Goal: Transaction & Acquisition: Purchase product/service

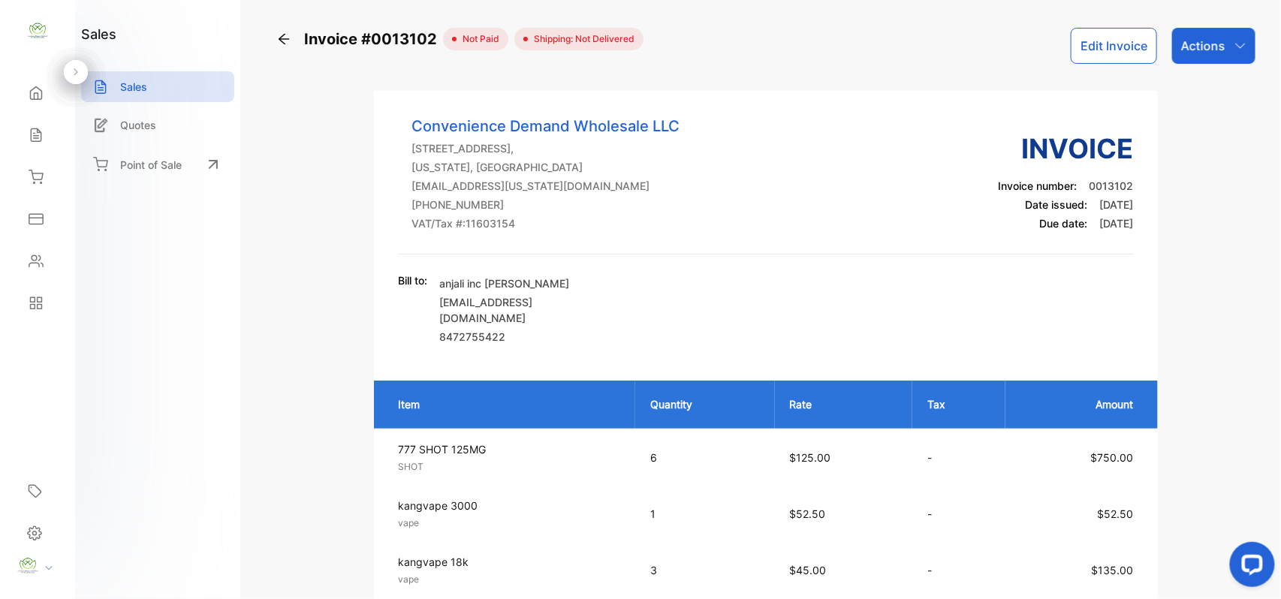
click at [286, 45] on icon at bounding box center [283, 39] width 15 height 15
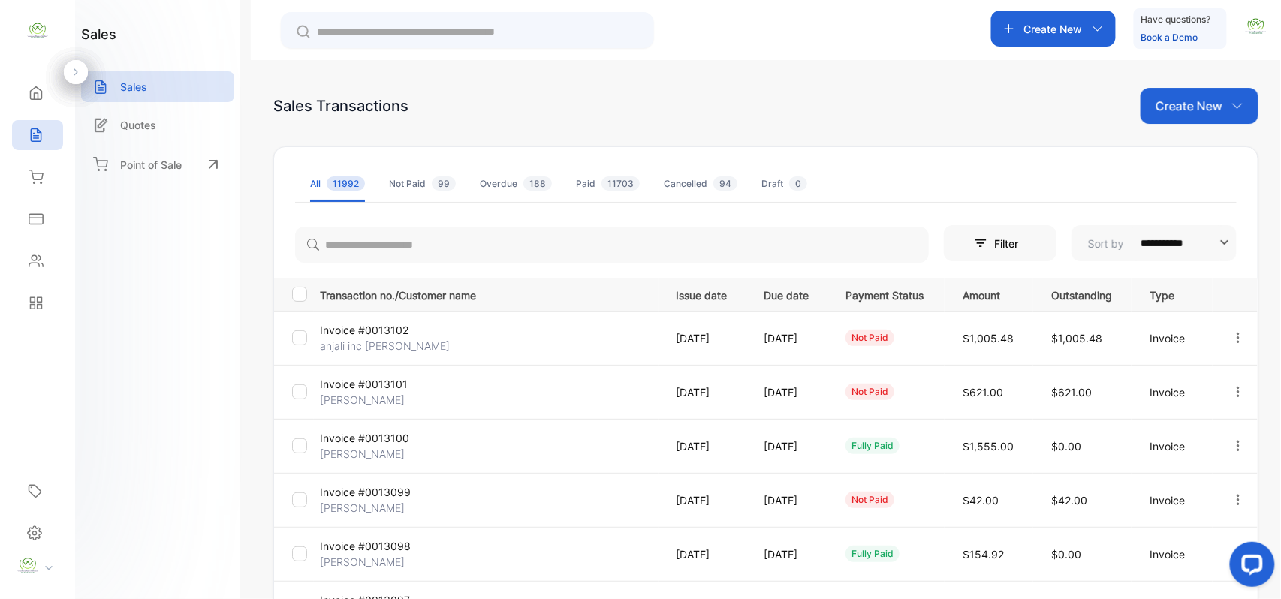
click at [1234, 106] on icon "button" at bounding box center [1237, 106] width 12 height 12
click at [1205, 148] on span "Invoice" at bounding box center [1201, 156] width 35 height 16
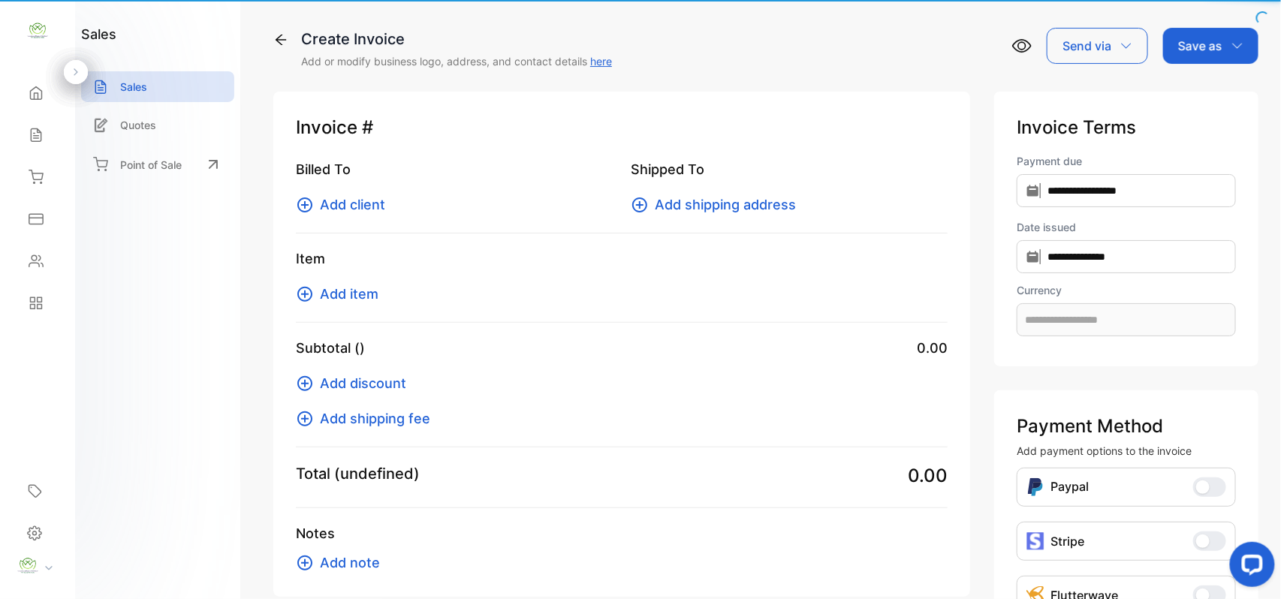
type input "**********"
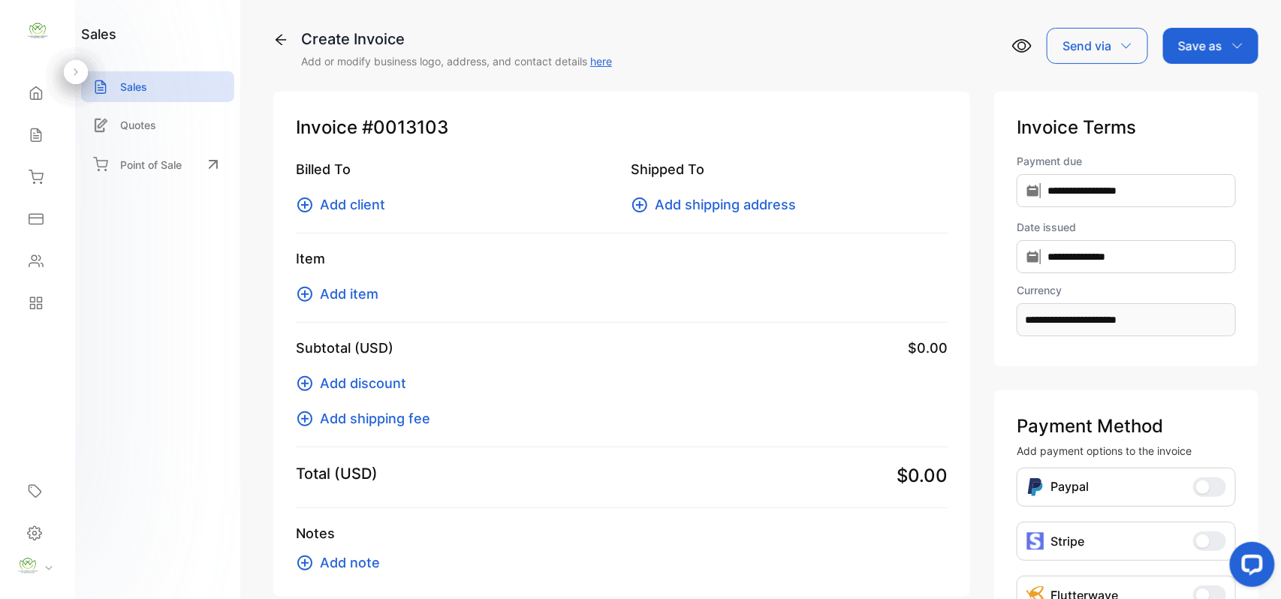
click at [374, 210] on span "Add client" at bounding box center [352, 204] width 65 height 20
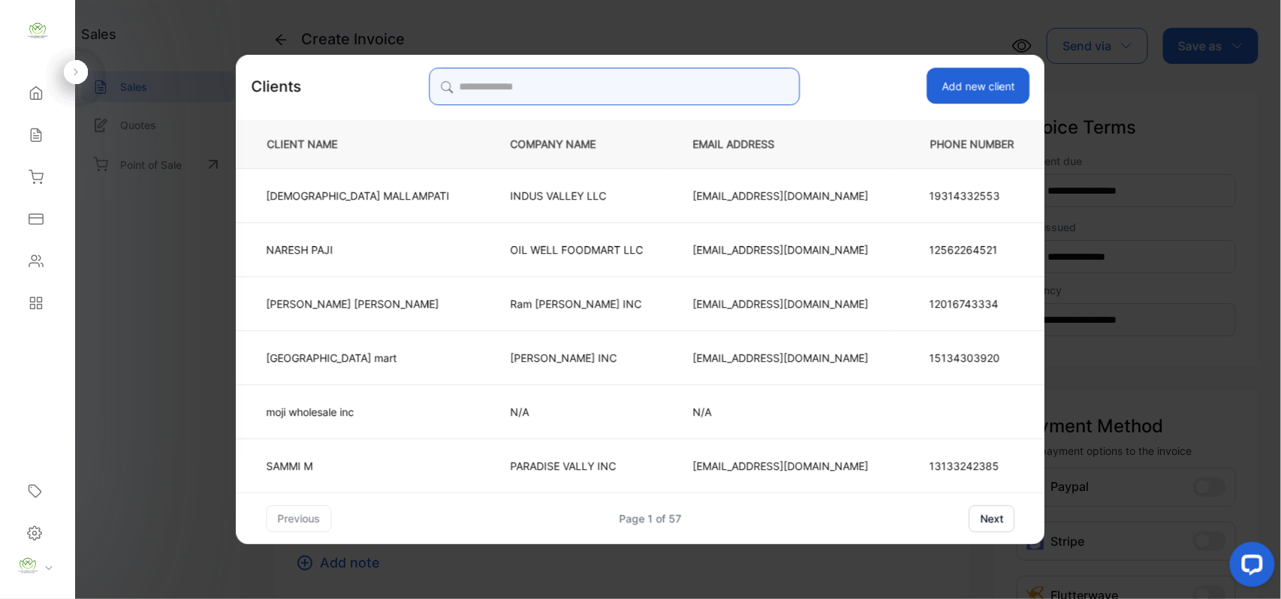
click at [580, 99] on input "search" at bounding box center [614, 87] width 371 height 38
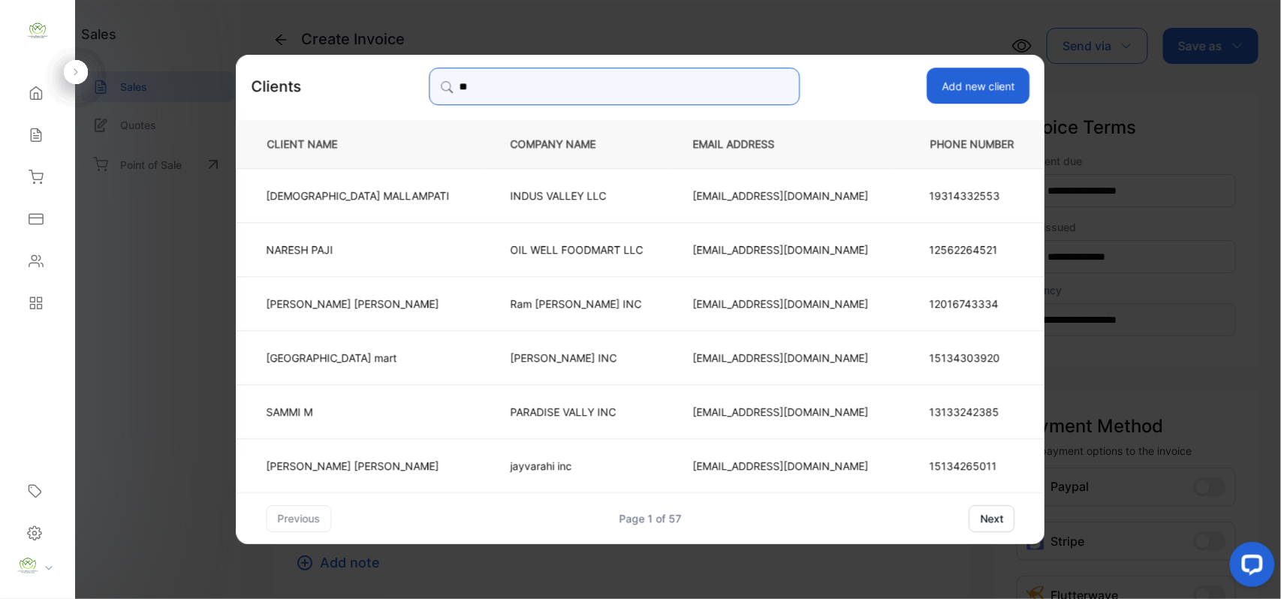
type input "*"
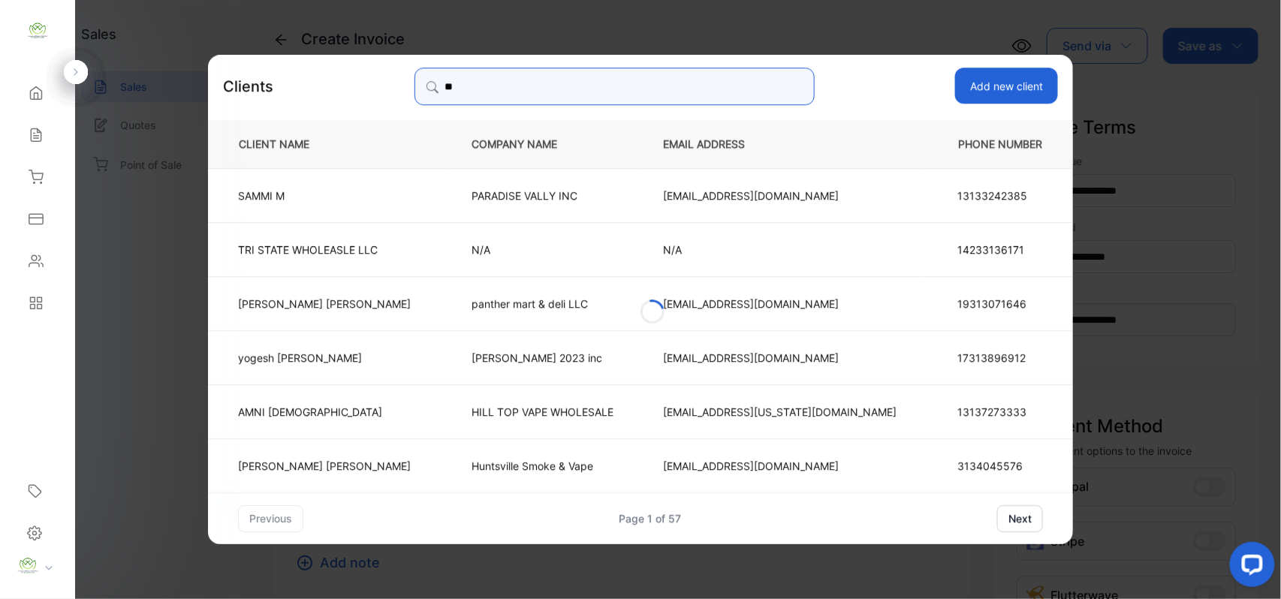
type input "*"
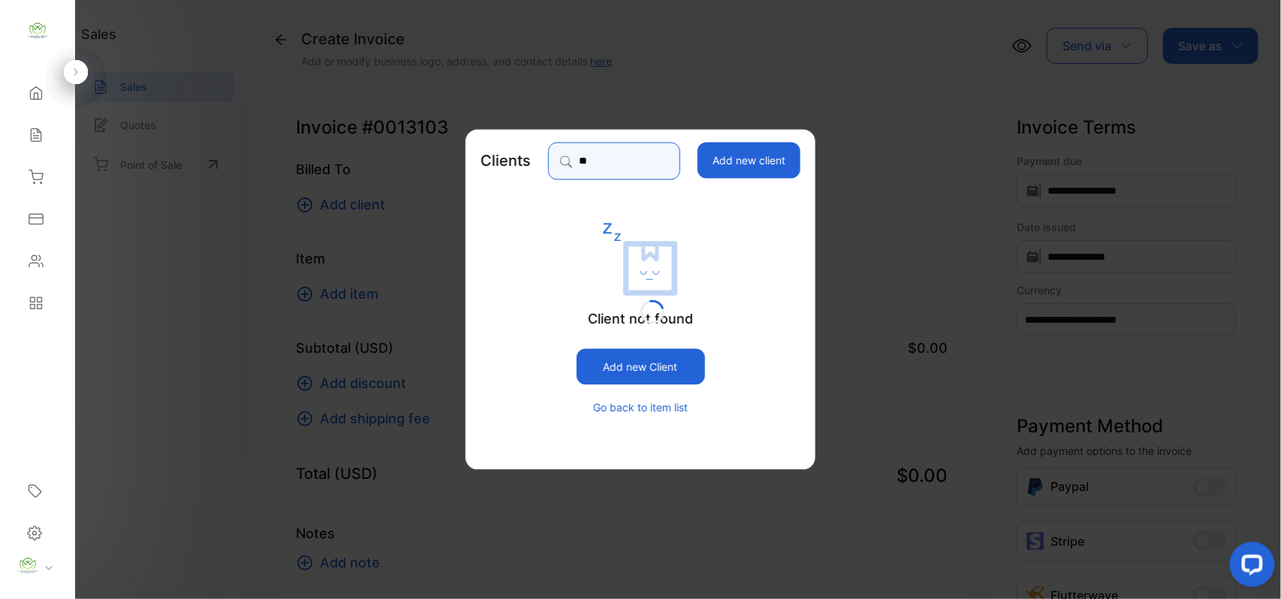
type input "*"
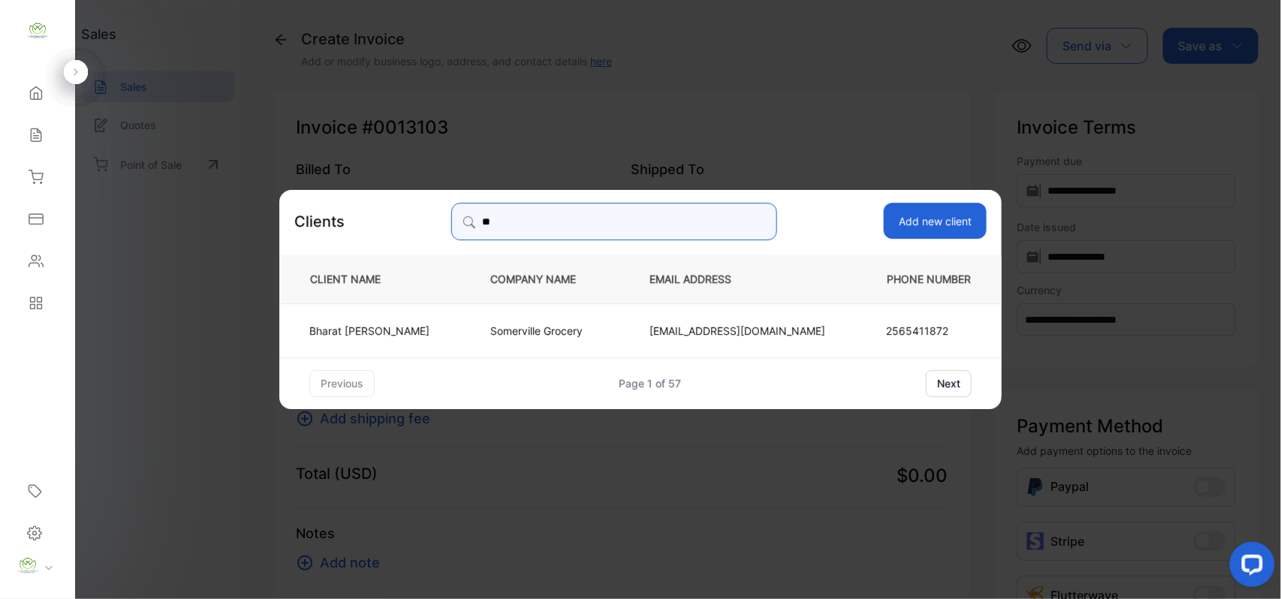
type input "*"
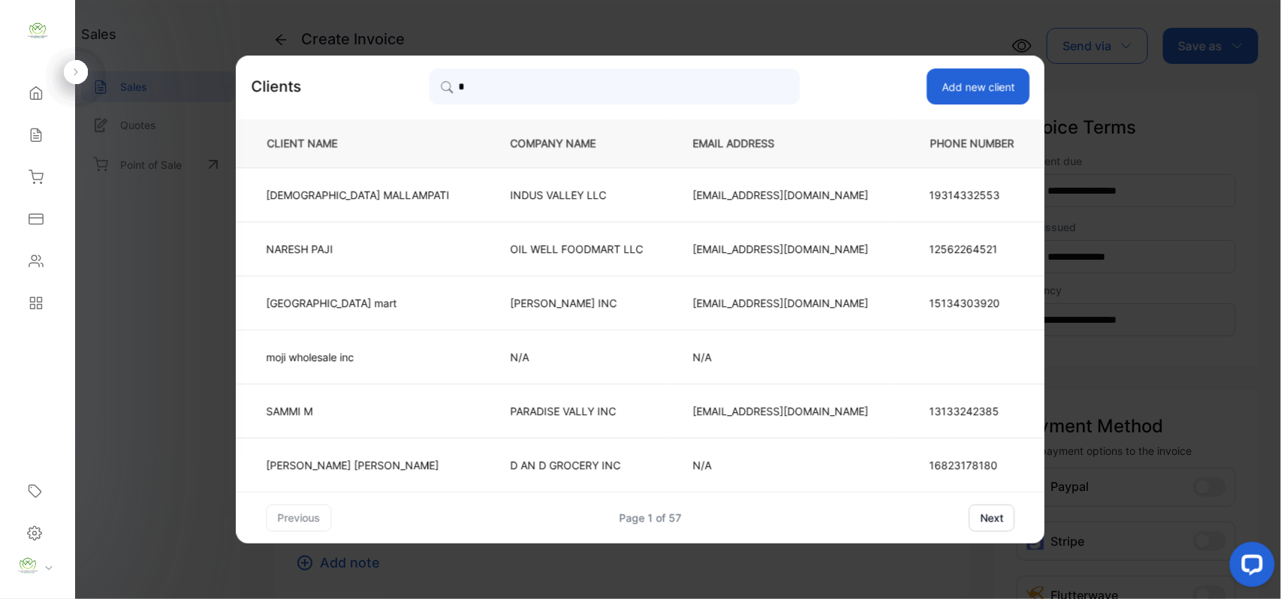
drag, startPoint x: 62, startPoint y: 356, endPoint x: 82, endPoint y: 341, distance: 25.2
click at [80, 342] on div "Convenience Demand Wholesale LLC Convenience Demand Wholesale LLC Home Home Sal…" at bounding box center [640, 314] width 1281 height 629
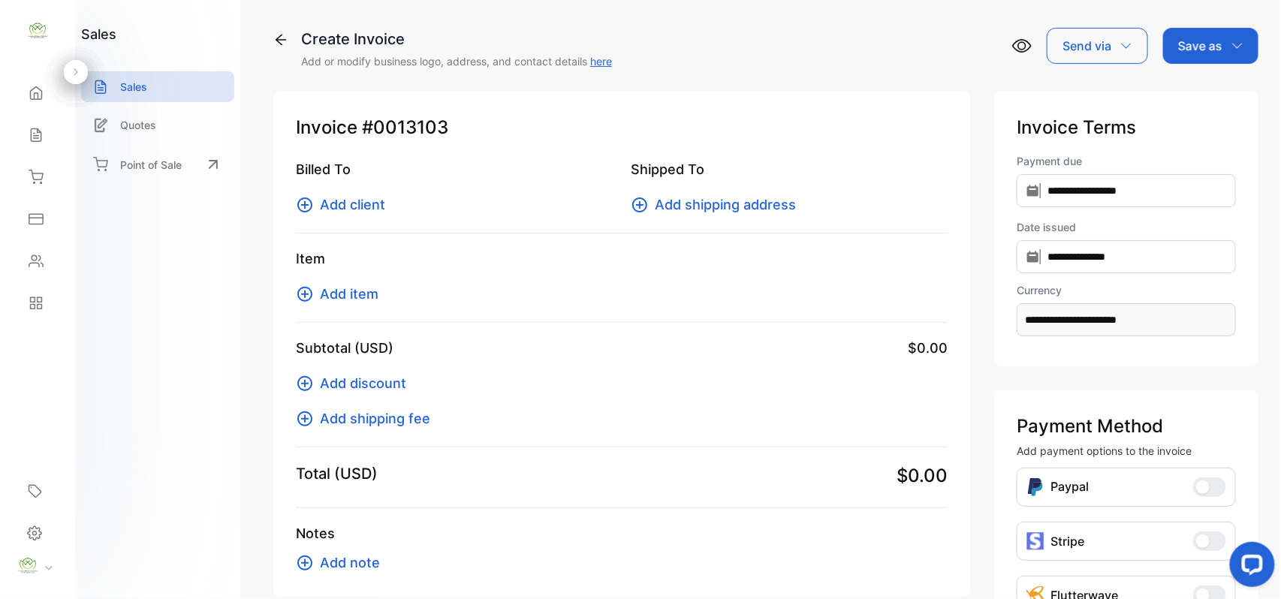
drag, startPoint x: 281, startPoint y: 38, endPoint x: 281, endPoint y: 50, distance: 12.0
click at [281, 37] on icon at bounding box center [280, 39] width 15 height 15
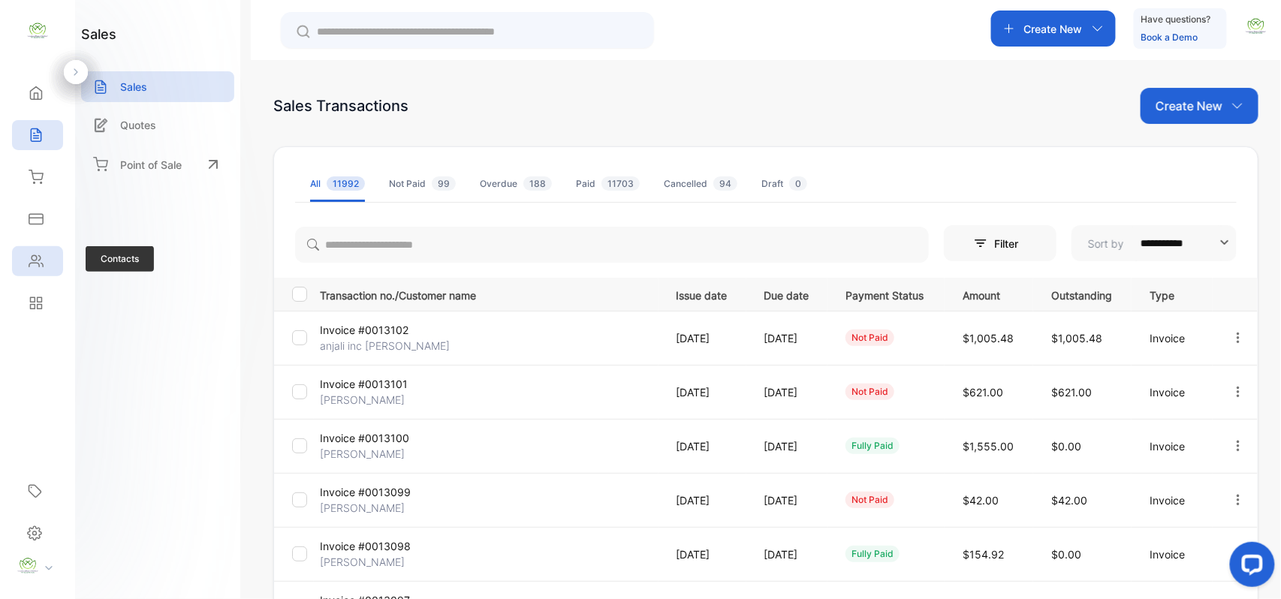
click at [43, 265] on icon at bounding box center [36, 261] width 14 height 11
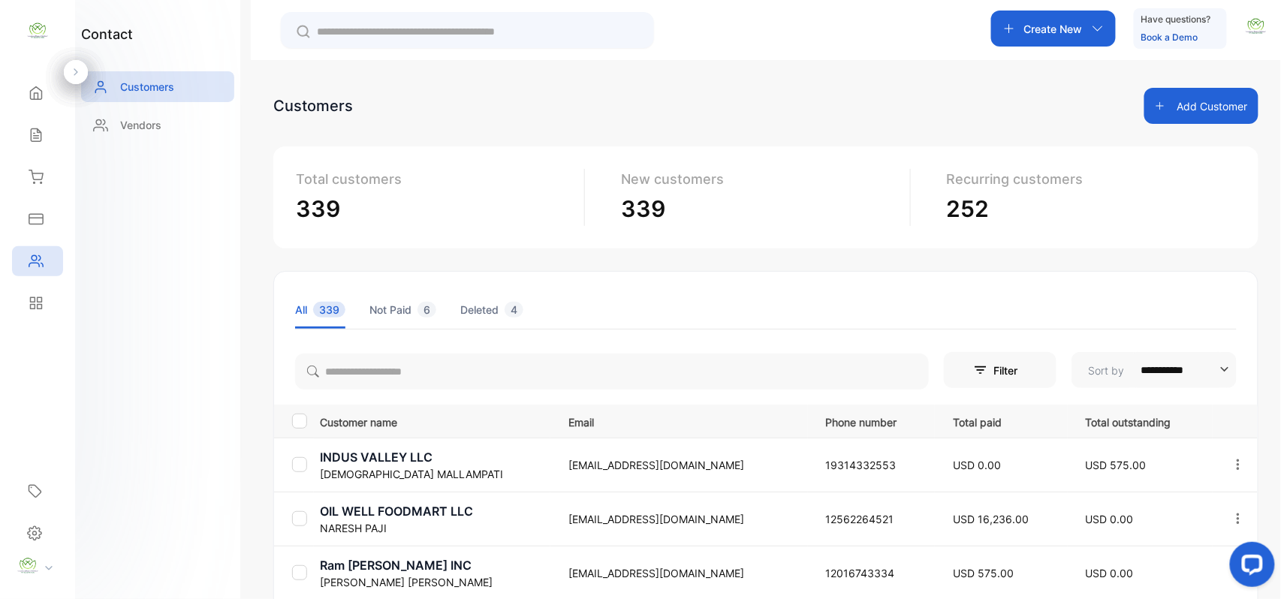
click at [1181, 103] on button "Add Customer" at bounding box center [1201, 106] width 114 height 36
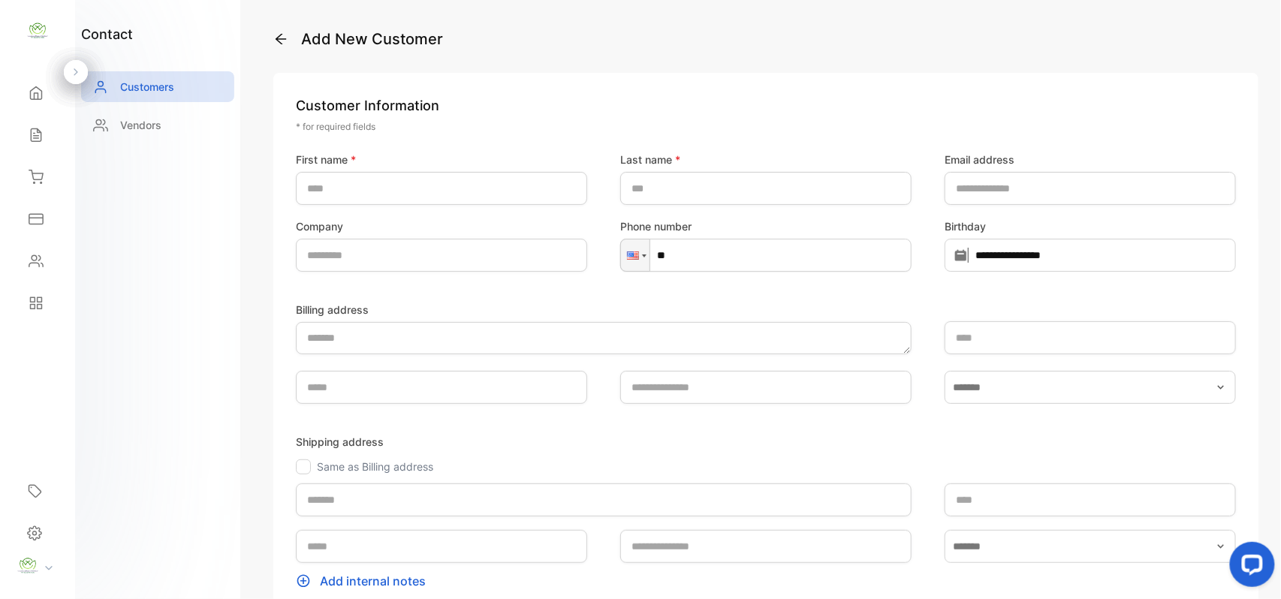
click at [292, 38] on p "Add New Customer" at bounding box center [765, 39] width 985 height 23
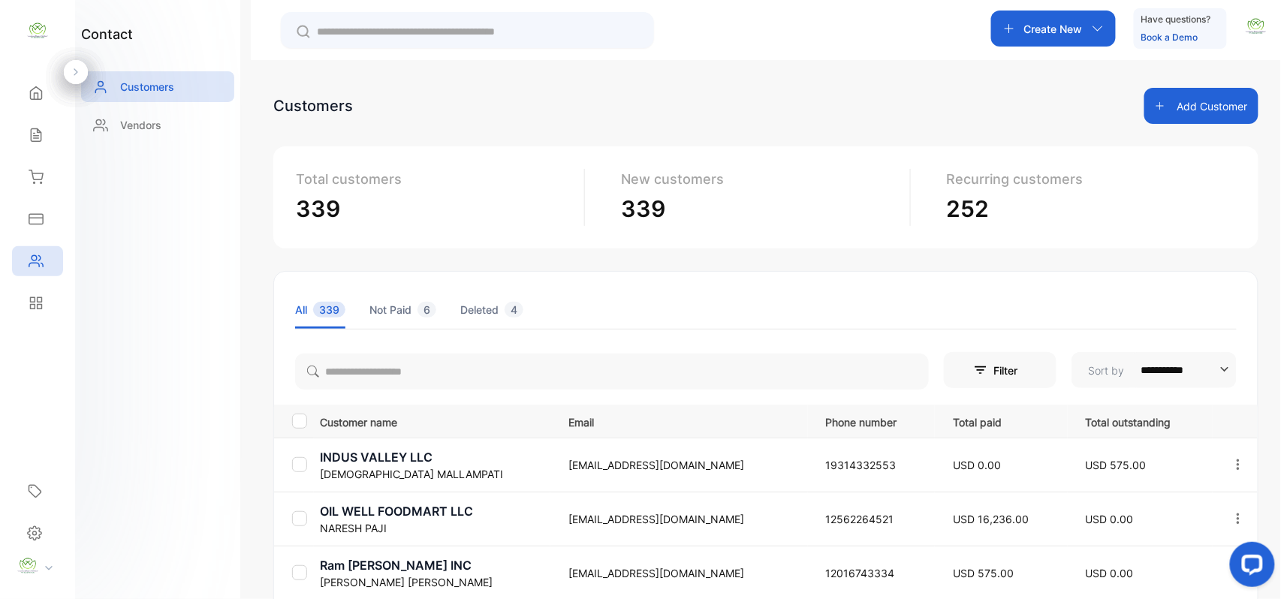
click at [1054, 26] on p "Create New" at bounding box center [1053, 29] width 59 height 16
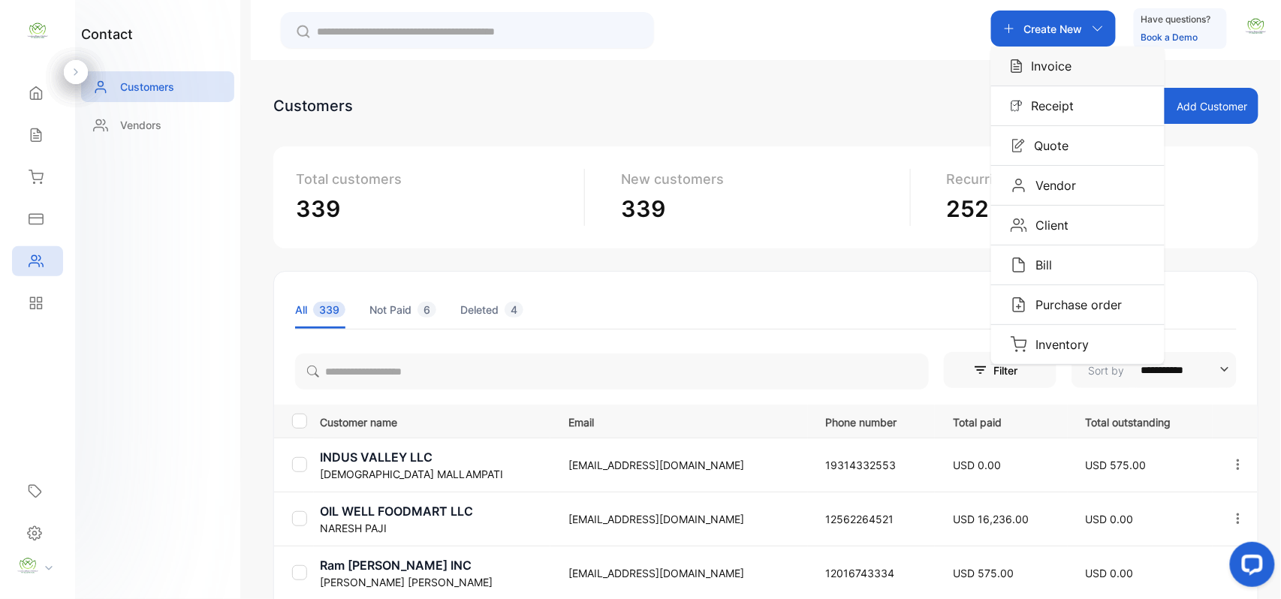
click at [1023, 77] on div "Invoice" at bounding box center [1077, 66] width 173 height 39
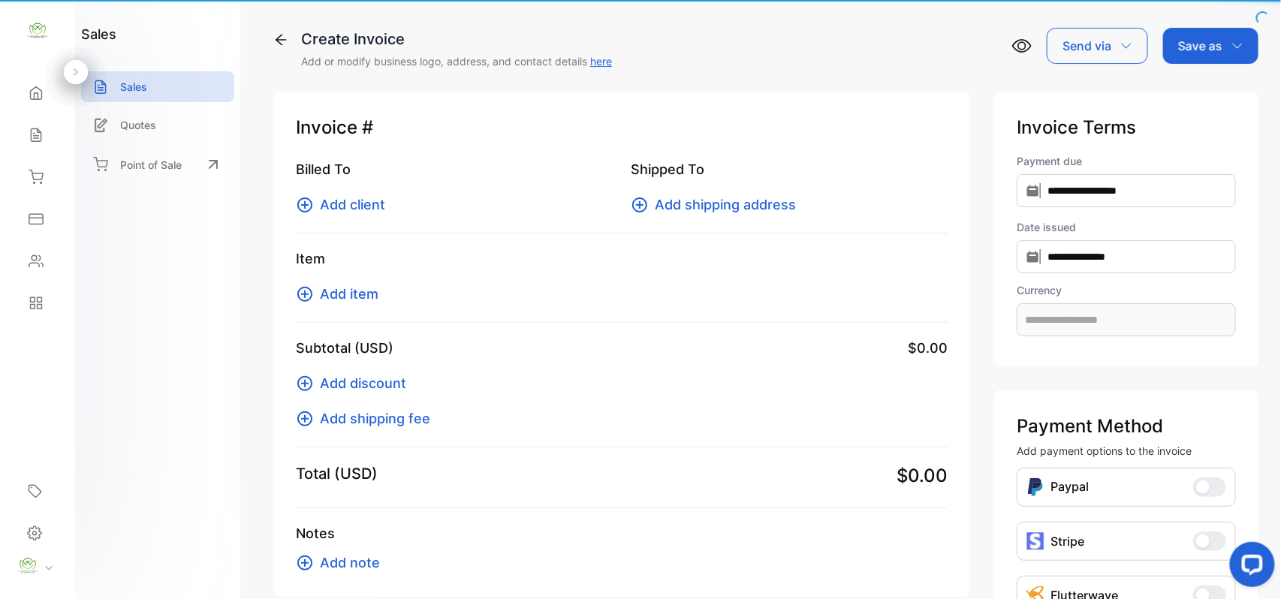
type input "**********"
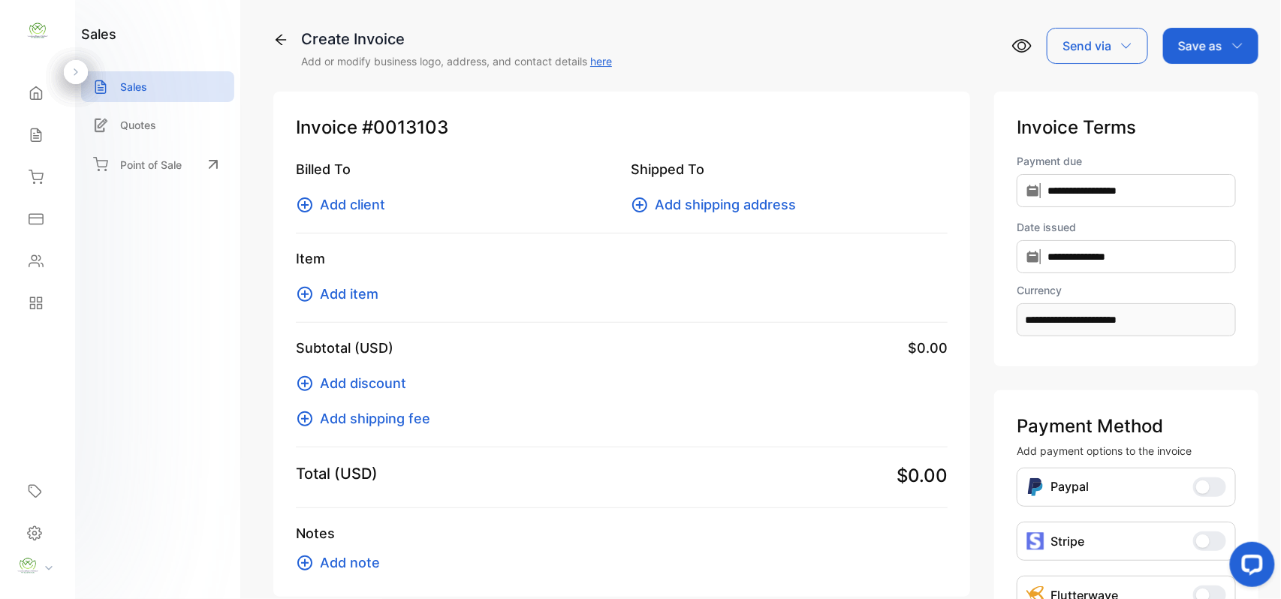
click at [340, 204] on span "Add client" at bounding box center [352, 204] width 65 height 20
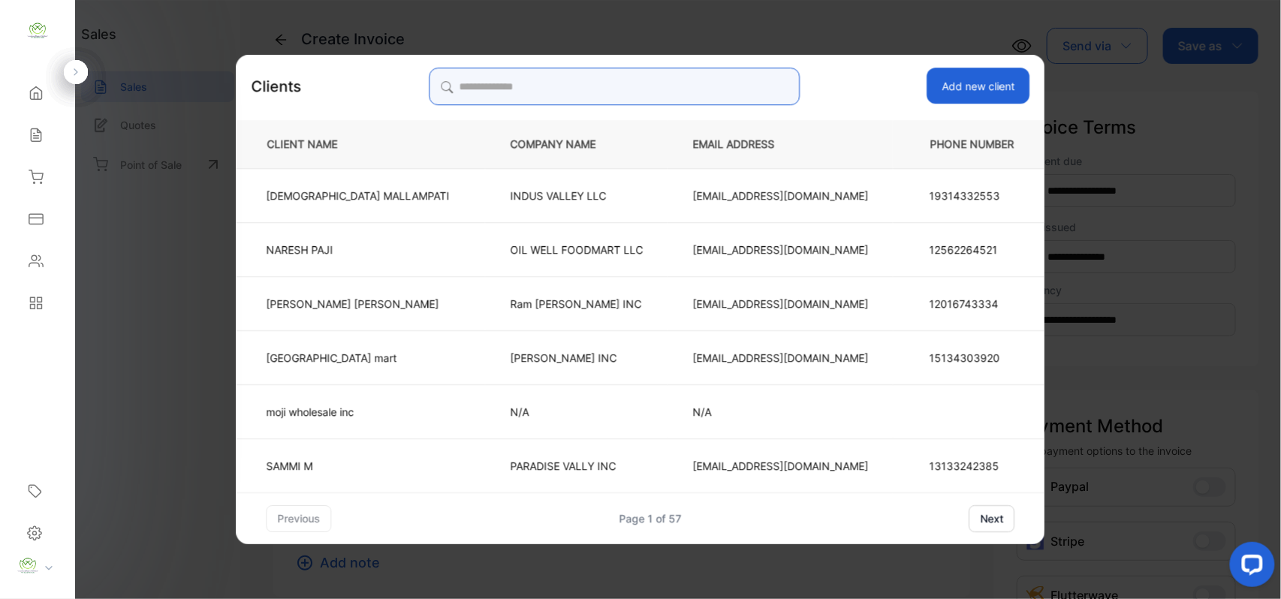
click at [623, 92] on input "search" at bounding box center [614, 87] width 371 height 38
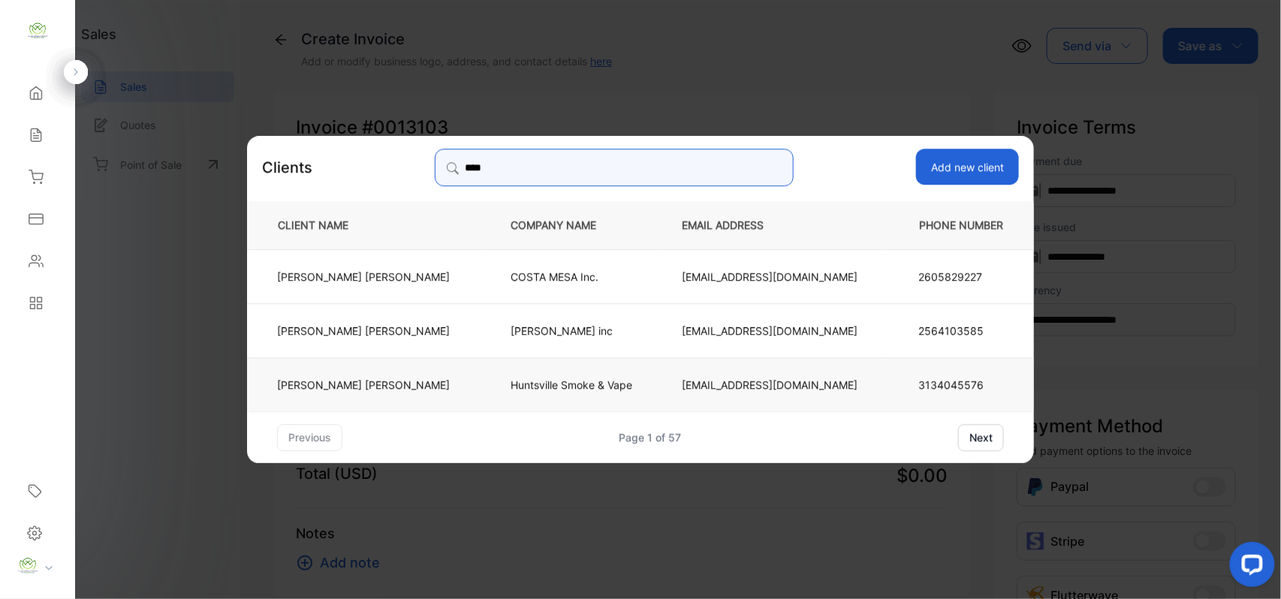
type input "****"
drag, startPoint x: 496, startPoint y: 397, endPoint x: 511, endPoint y: 386, distance: 18.2
click at [497, 396] on td "Huntsville Smoke & Vape" at bounding box center [571, 384] width 171 height 54
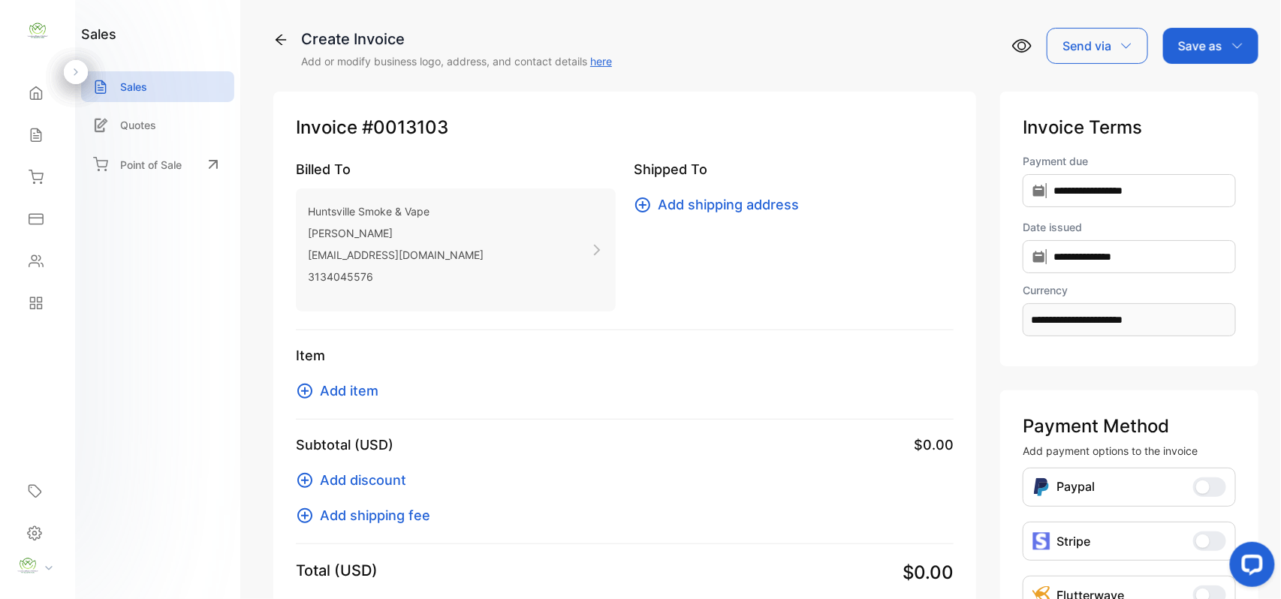
click at [311, 391] on icon at bounding box center [304, 391] width 15 height 15
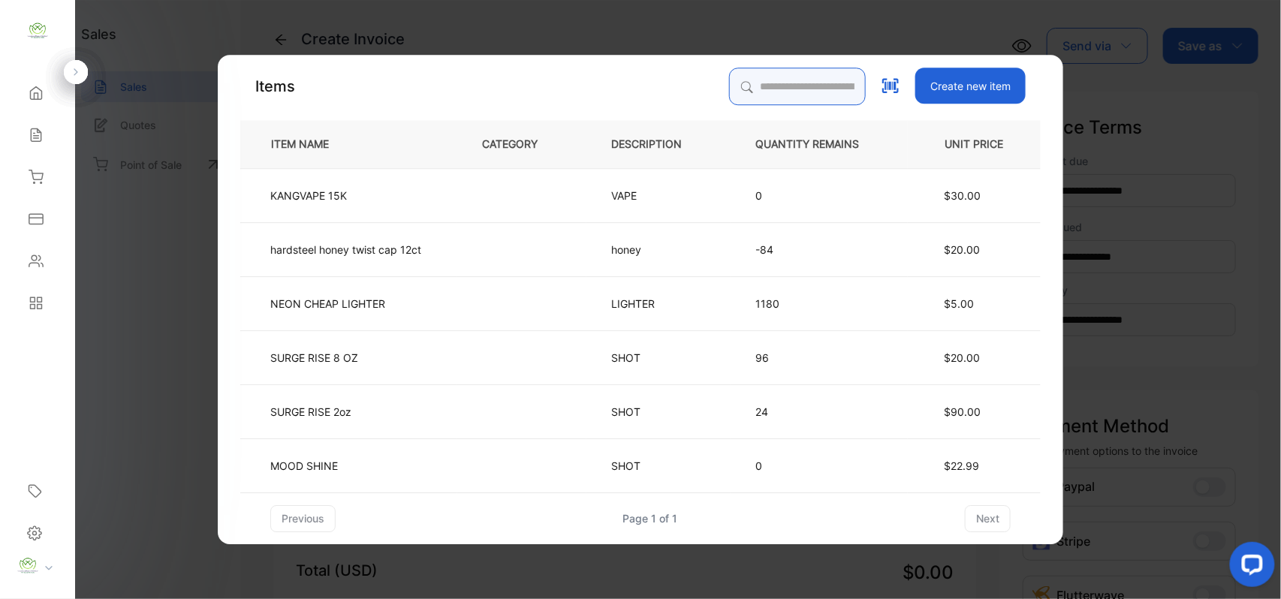
click at [758, 75] on input "search" at bounding box center [797, 87] width 137 height 38
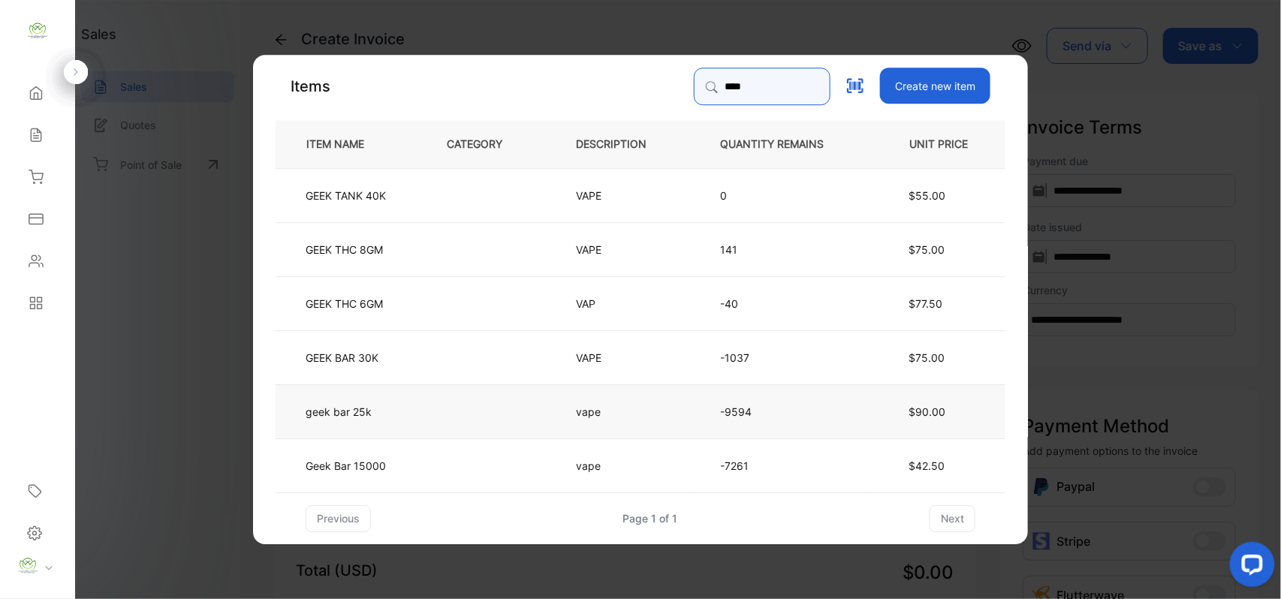
type input "****"
click at [424, 414] on td at bounding box center [486, 411] width 129 height 54
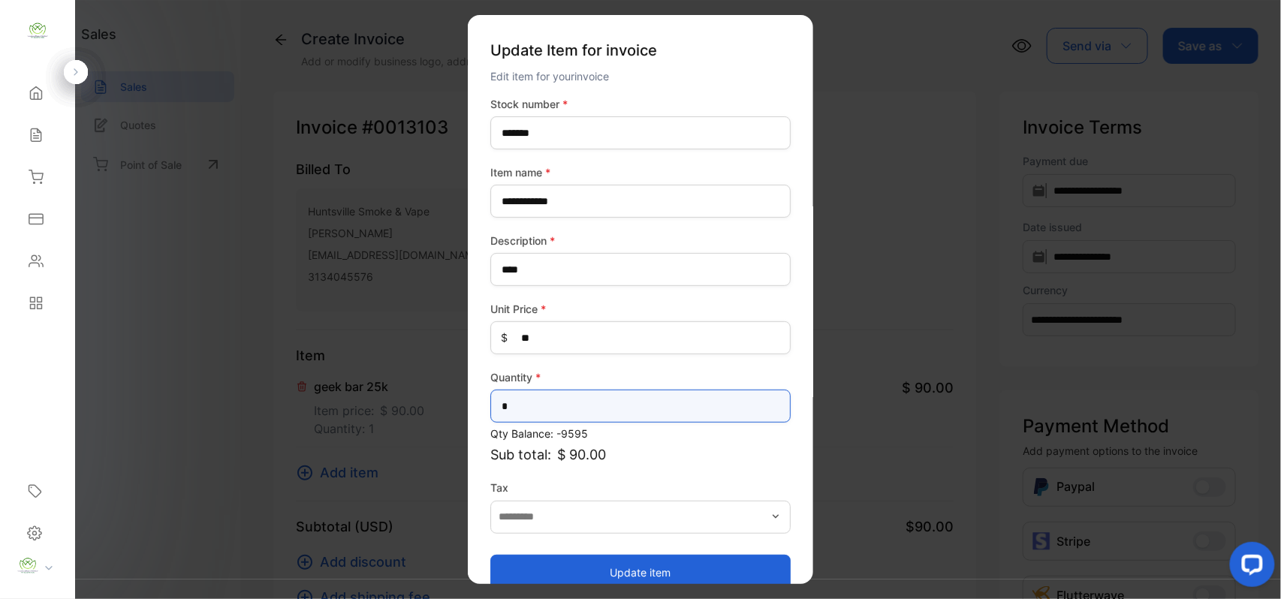
drag, startPoint x: 562, startPoint y: 412, endPoint x: 203, endPoint y: 412, distance: 358.9
type input "**"
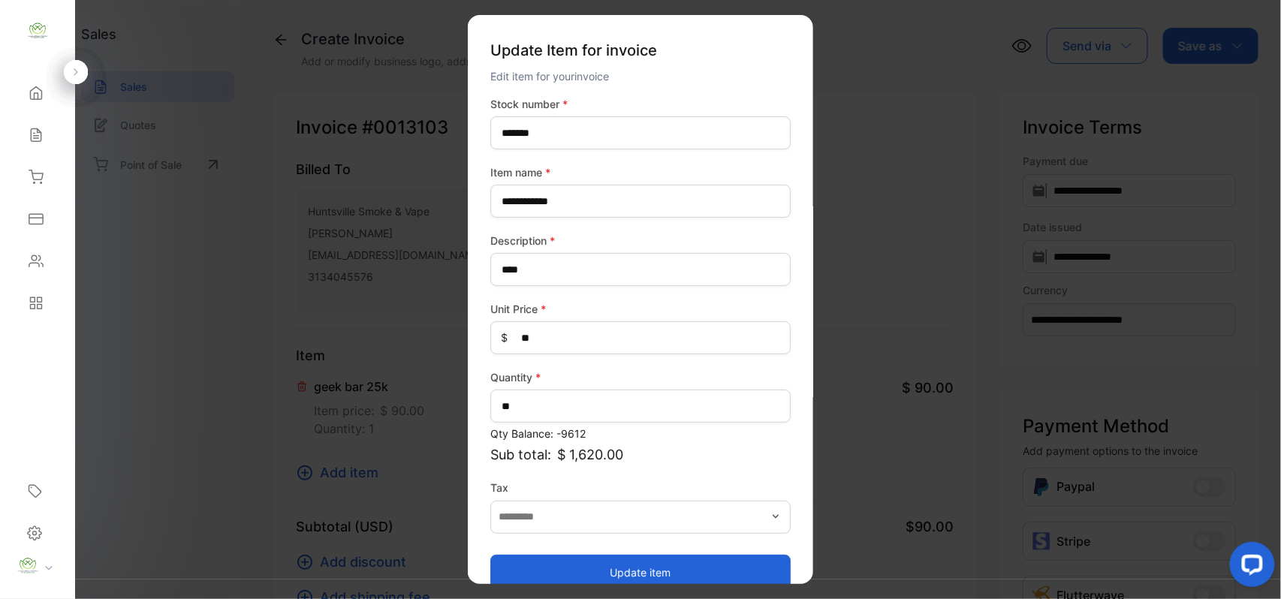
click at [571, 581] on button "Update item" at bounding box center [640, 572] width 300 height 36
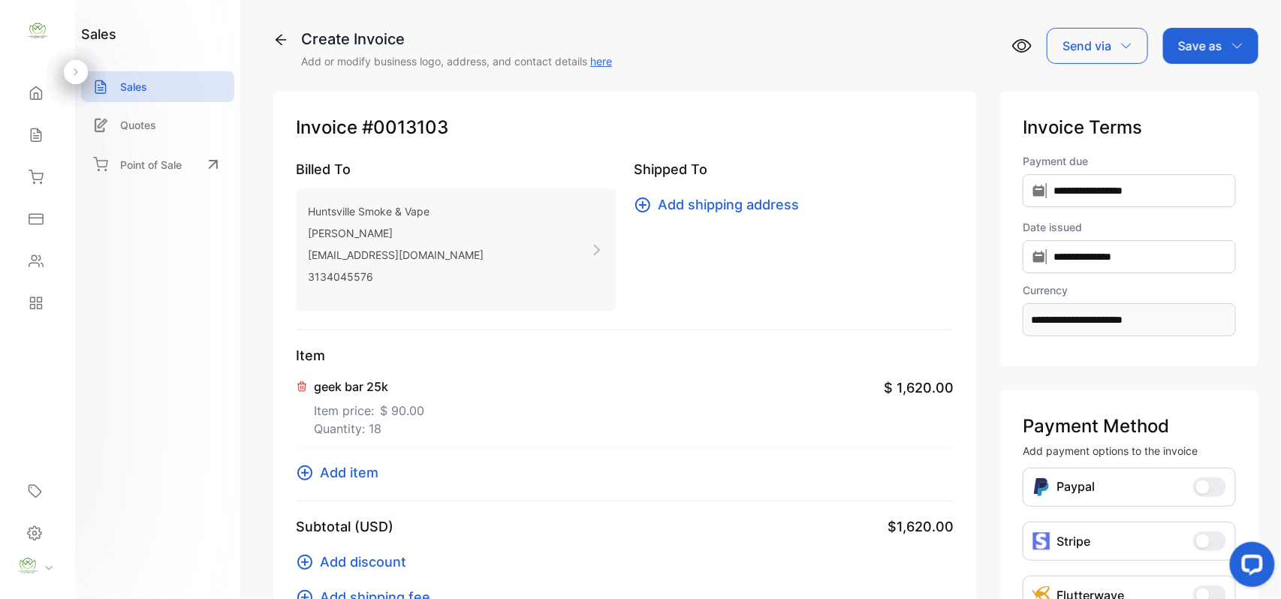
click at [307, 477] on icon at bounding box center [305, 473] width 18 height 18
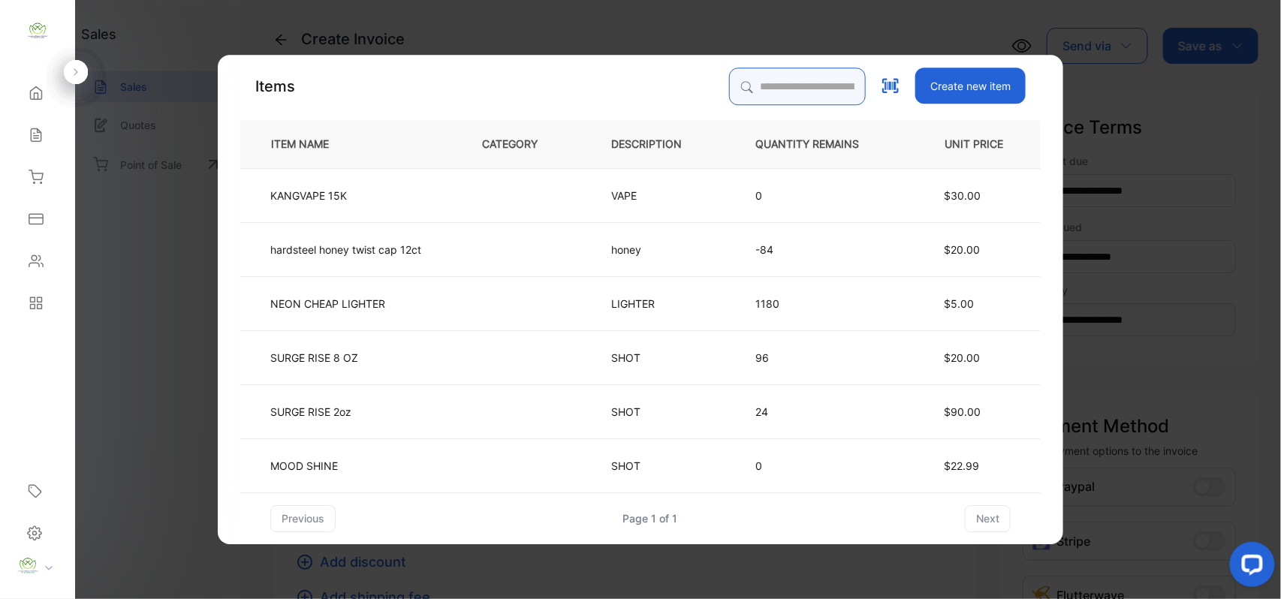
click at [752, 80] on input "search" at bounding box center [797, 87] width 137 height 38
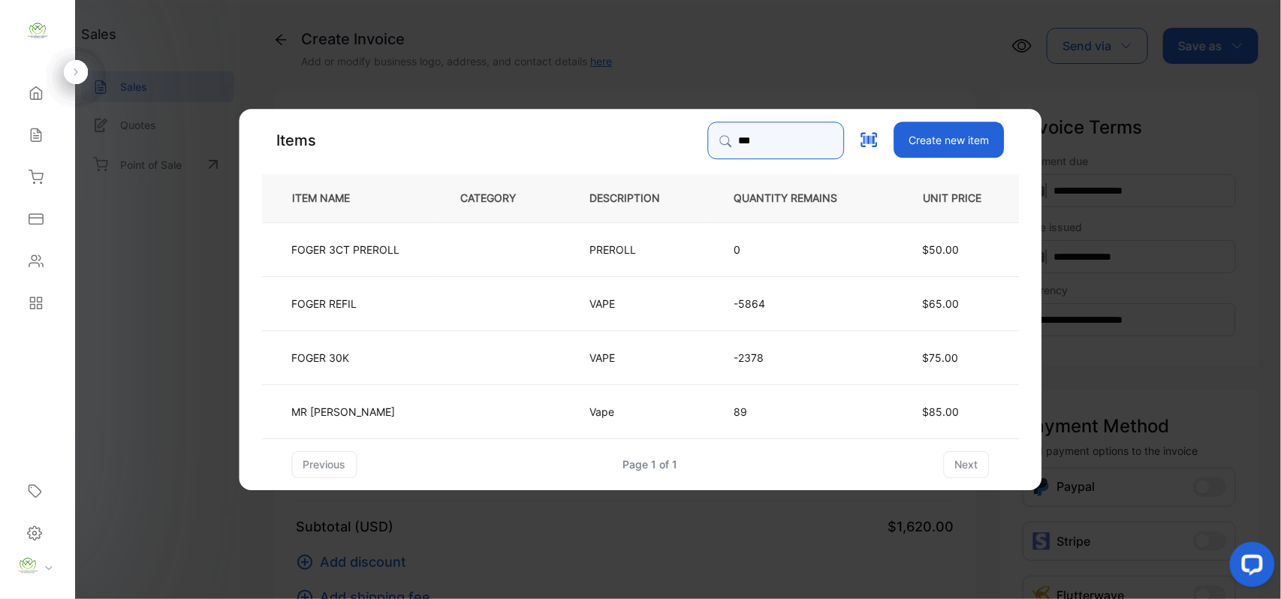
type input "*****"
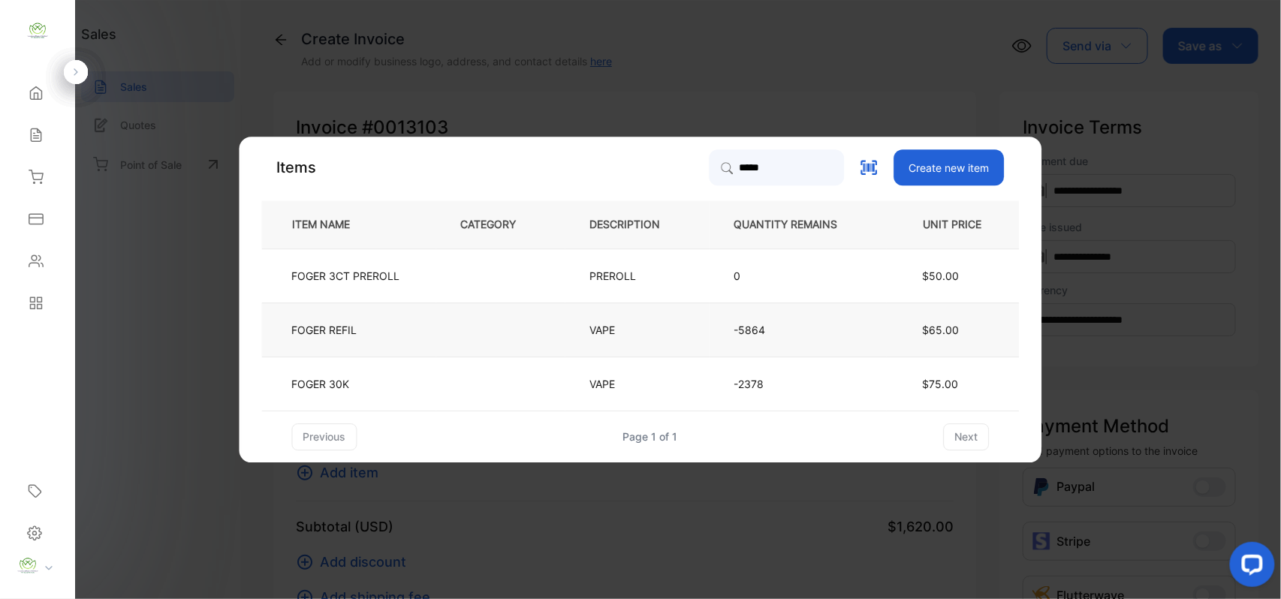
click at [416, 334] on td "FOGER REFIL" at bounding box center [349, 330] width 174 height 54
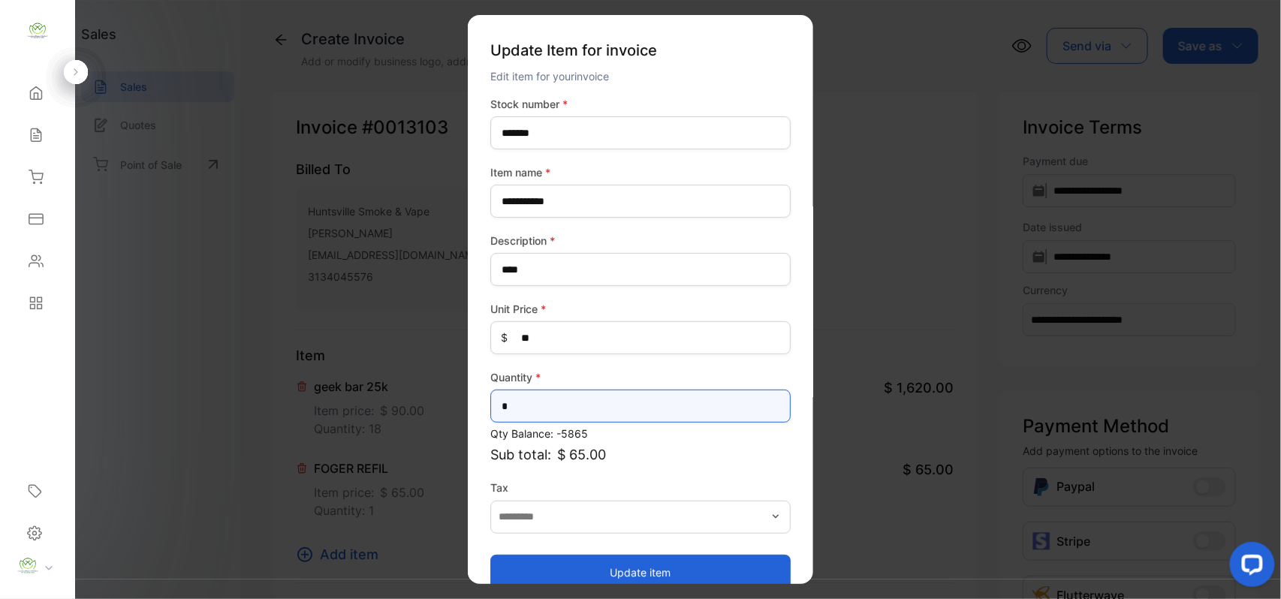
click at [520, 405] on input "*" at bounding box center [640, 406] width 300 height 33
type input "**"
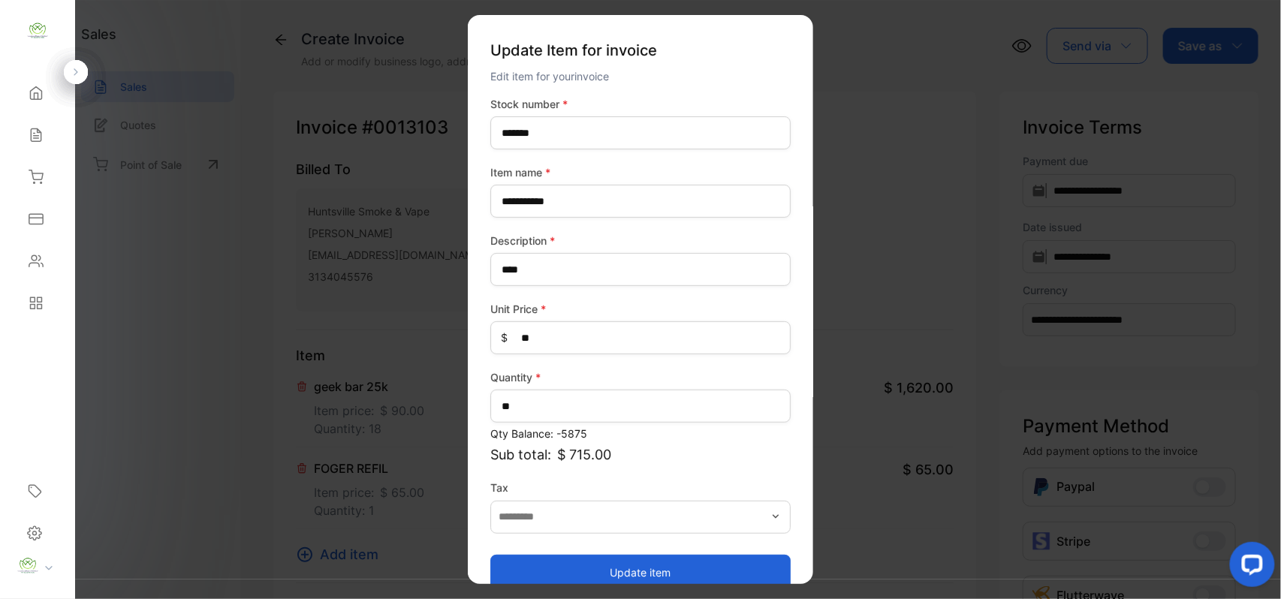
click at [547, 562] on button "Update item" at bounding box center [640, 572] width 300 height 36
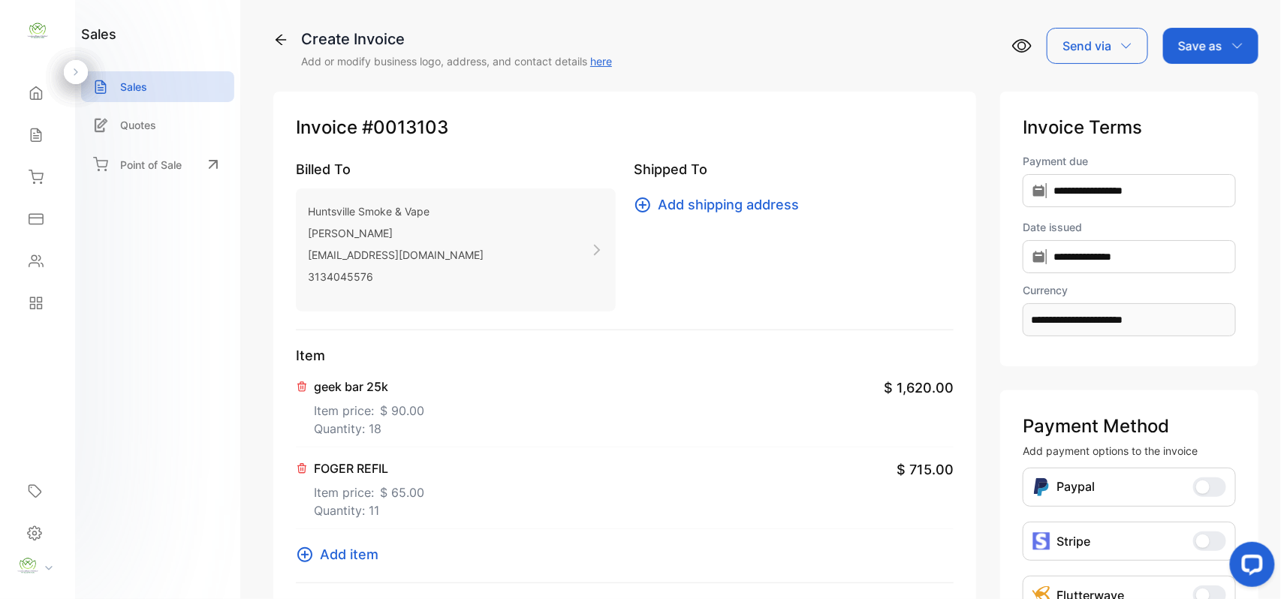
click at [299, 550] on icon at bounding box center [304, 554] width 15 height 15
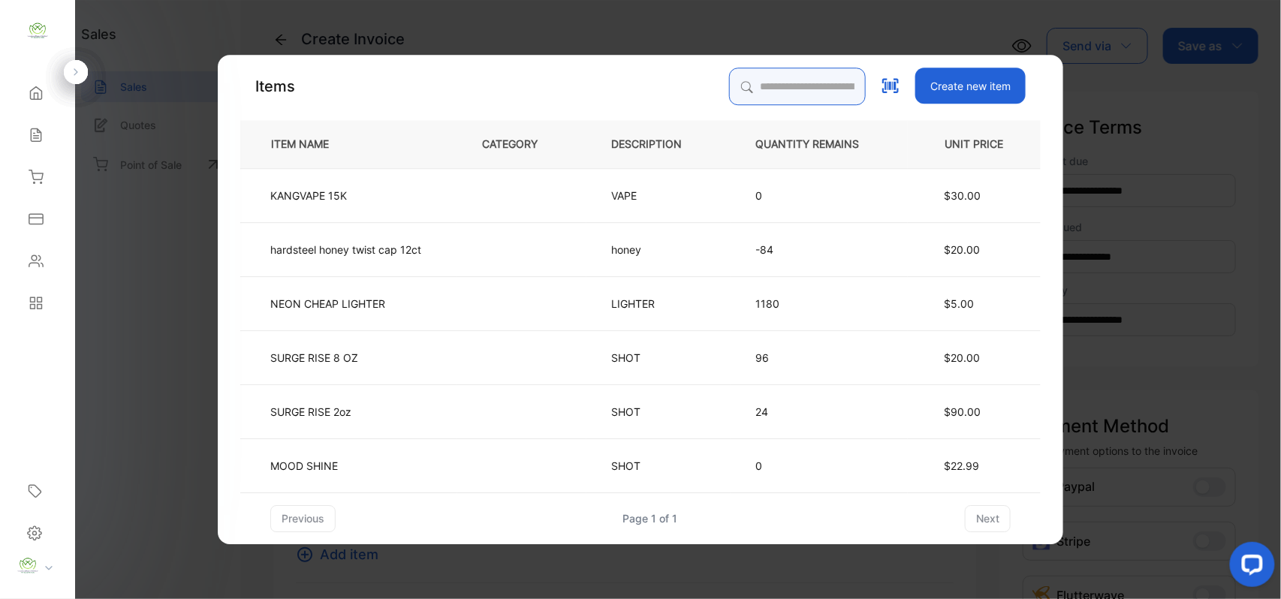
click at [800, 89] on input "search" at bounding box center [797, 87] width 137 height 38
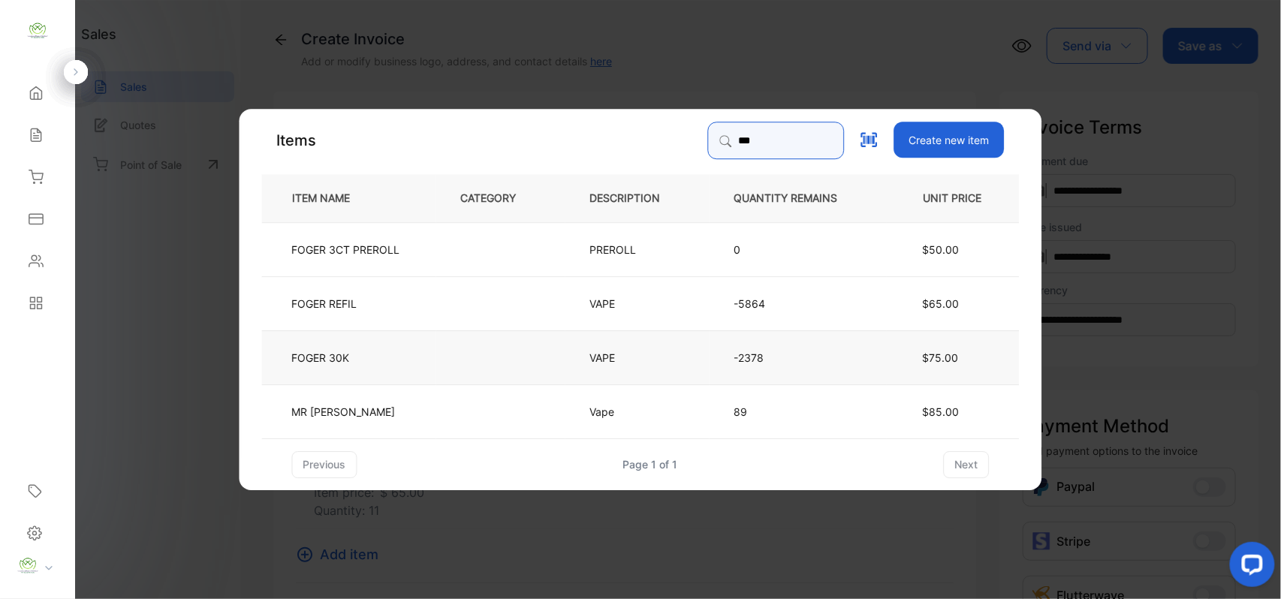
type input "***"
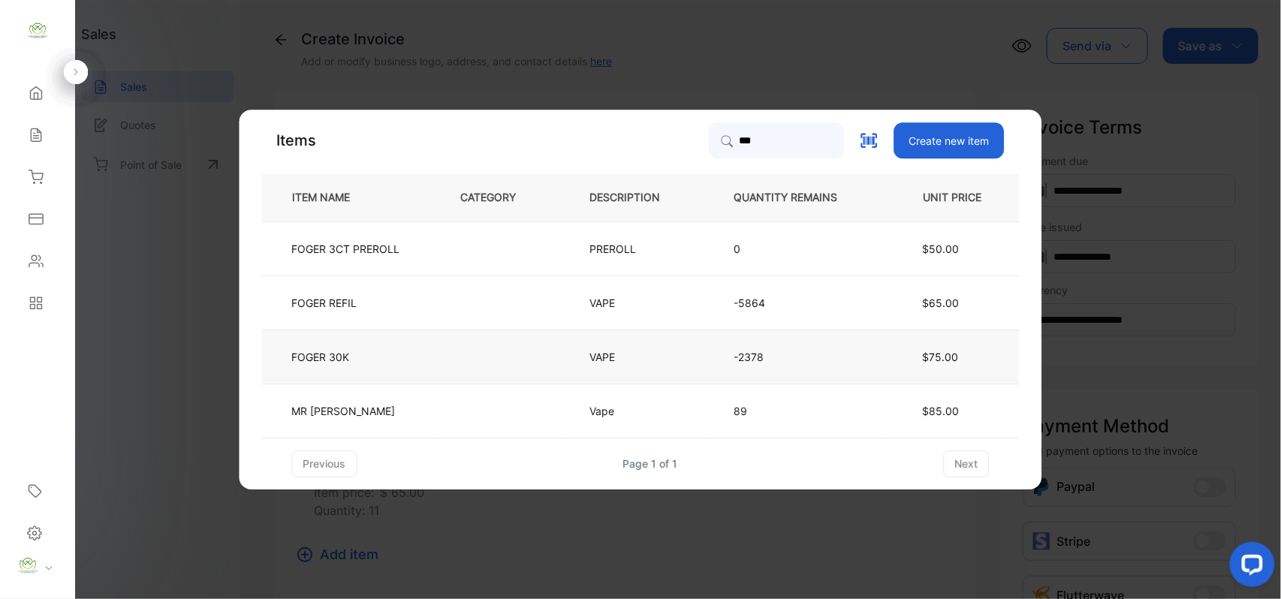
click at [426, 368] on td "FOGER 30K" at bounding box center [349, 357] width 174 height 54
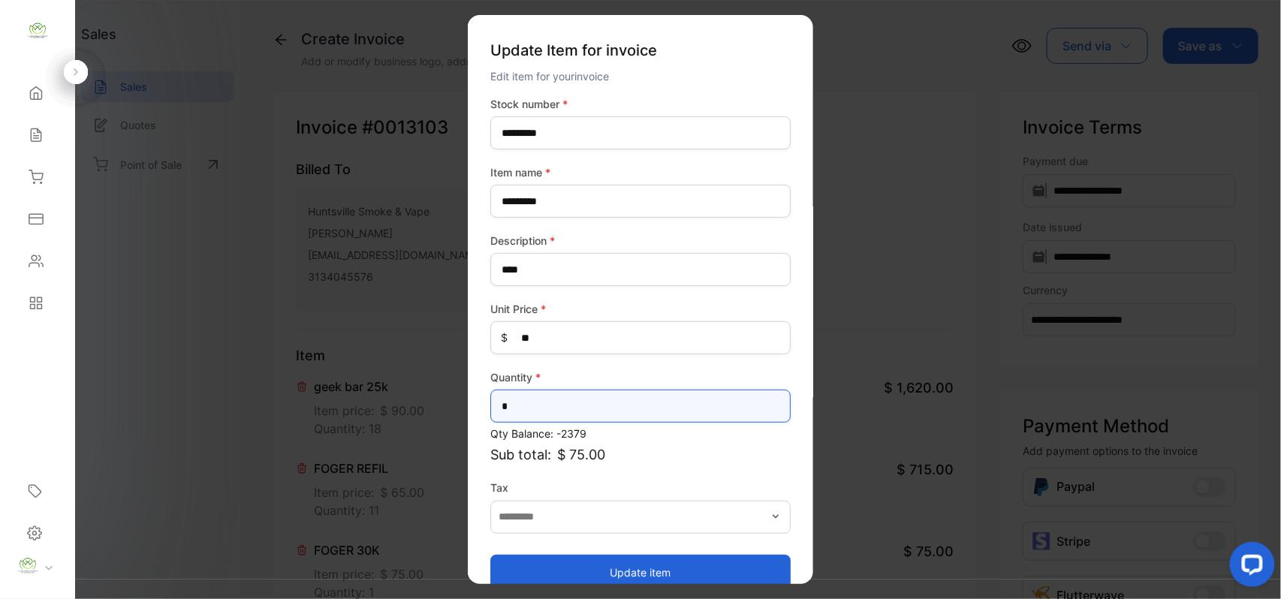
drag, startPoint x: 324, startPoint y: 420, endPoint x: 200, endPoint y: 426, distance: 124.8
type input "*"
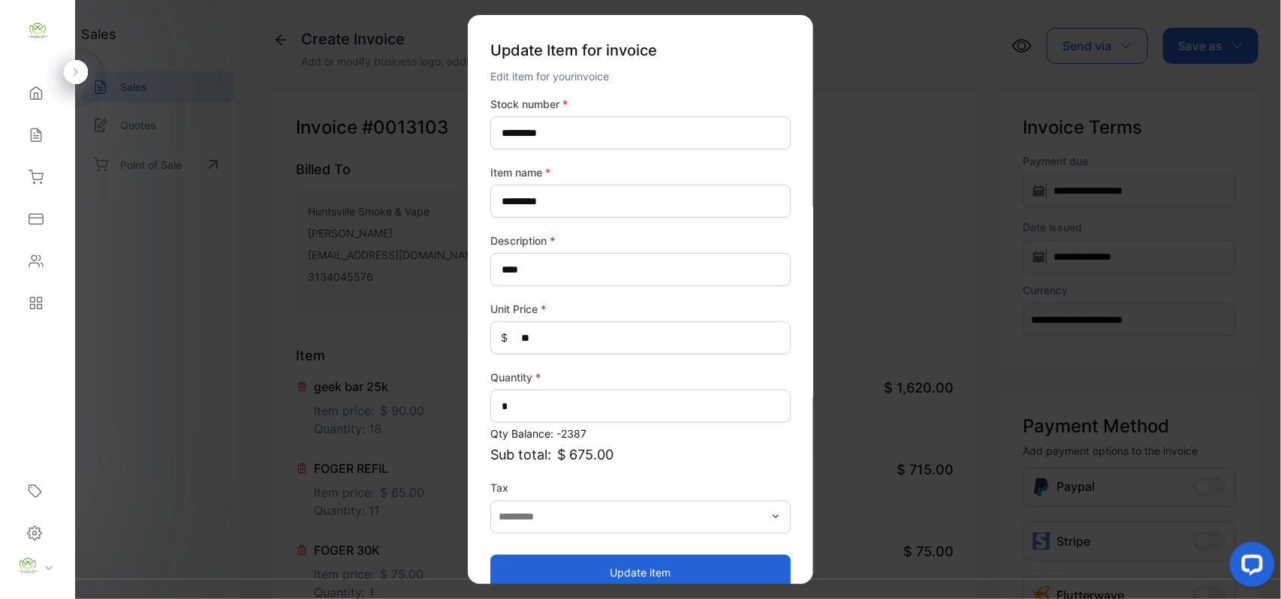
click at [517, 572] on button "Update item" at bounding box center [640, 572] width 300 height 36
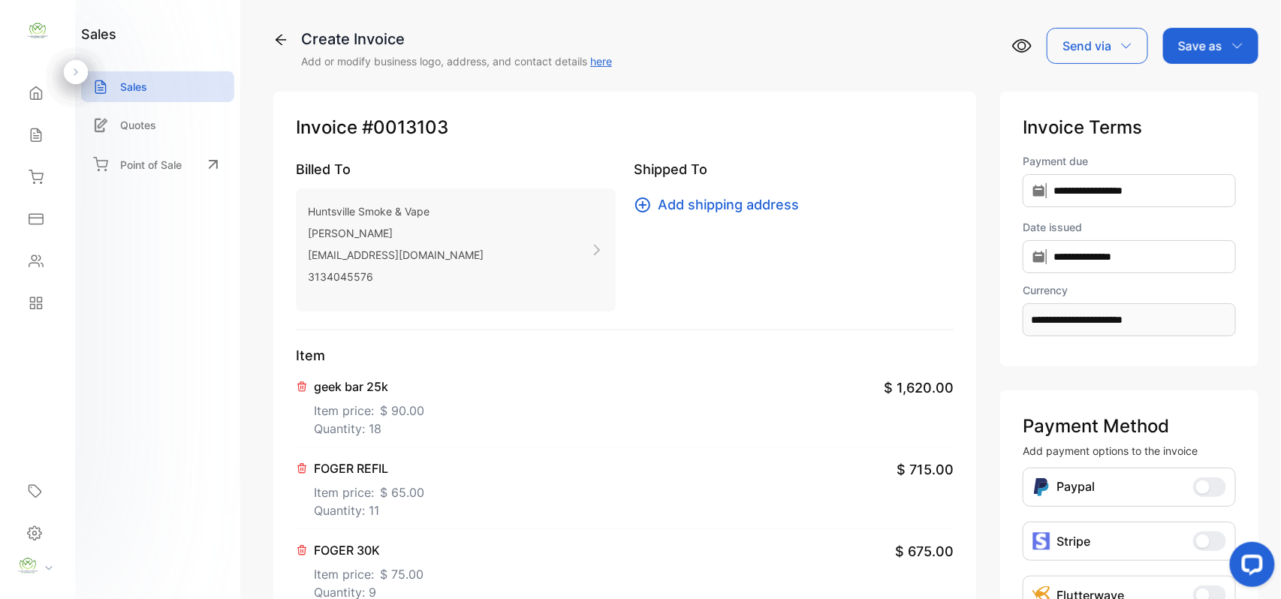
click at [1201, 45] on p "Save as" at bounding box center [1200, 46] width 44 height 18
click at [1201, 100] on div "Invoice" at bounding box center [1207, 95] width 86 height 30
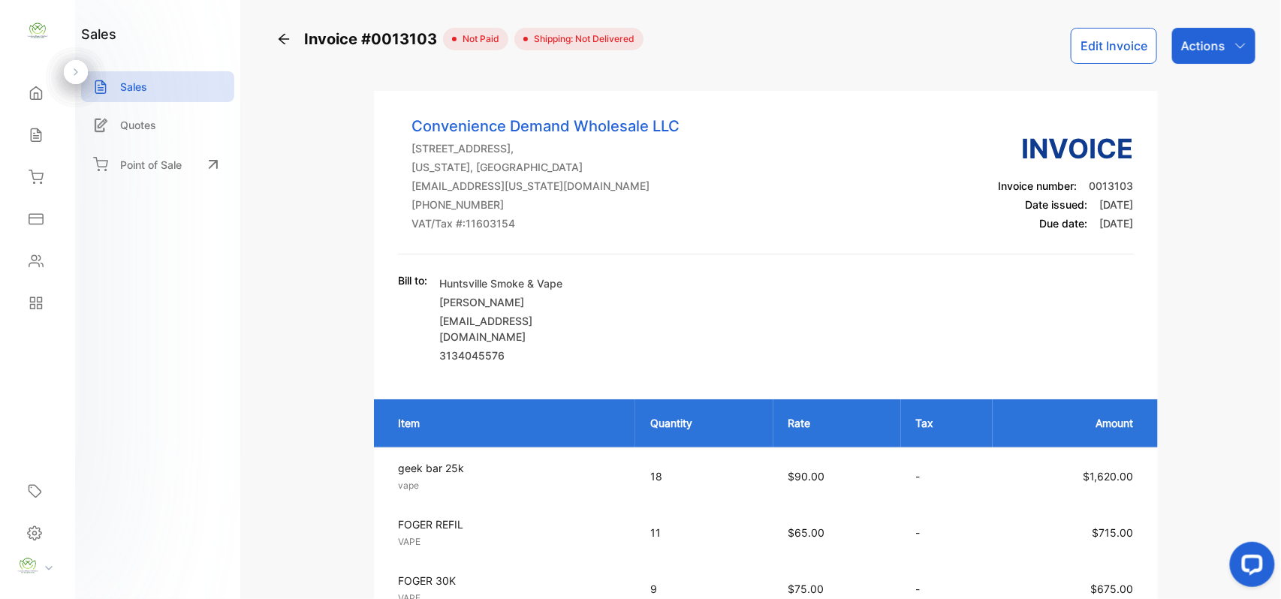
click at [1220, 44] on p "Actions" at bounding box center [1203, 46] width 44 height 18
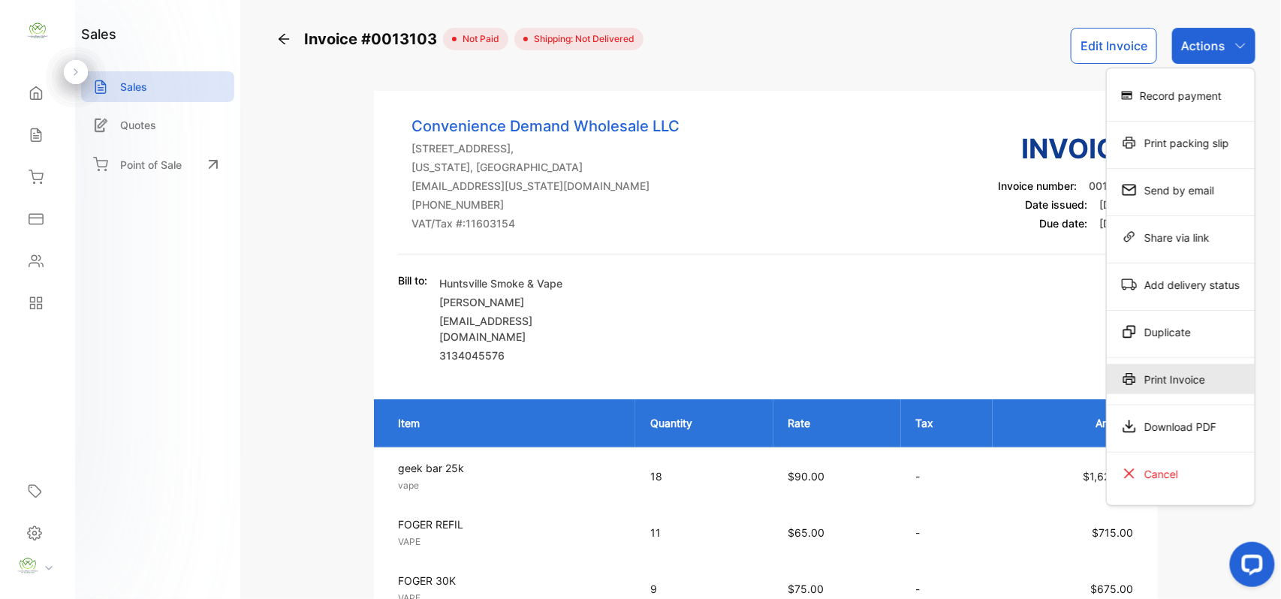
click at [1129, 381] on icon at bounding box center [1129, 379] width 15 height 15
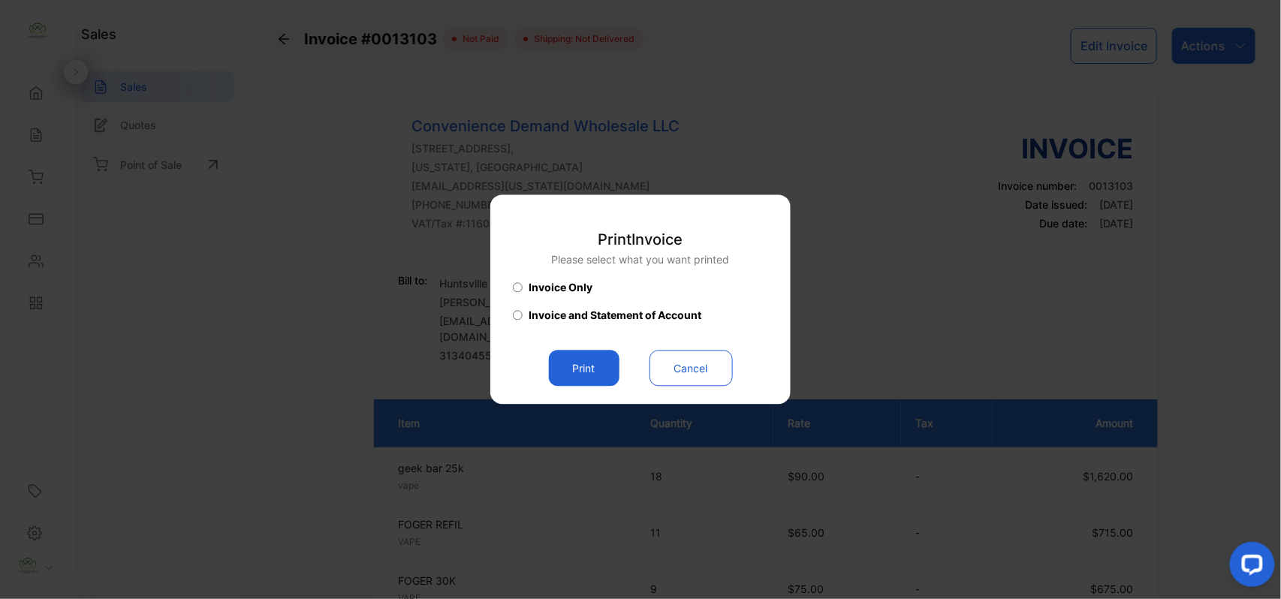
click at [556, 370] on button "Print" at bounding box center [584, 369] width 71 height 36
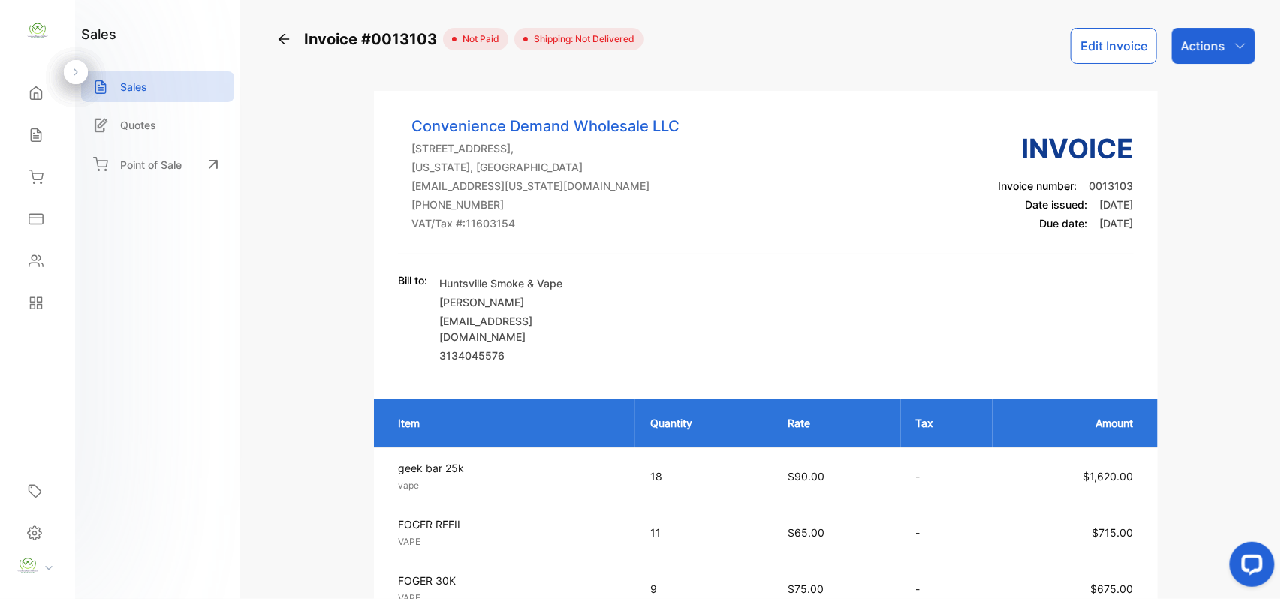
drag, startPoint x: 1215, startPoint y: 45, endPoint x: 1200, endPoint y: 39, distance: 16.2
click at [1216, 44] on p "Actions" at bounding box center [1203, 46] width 44 height 18
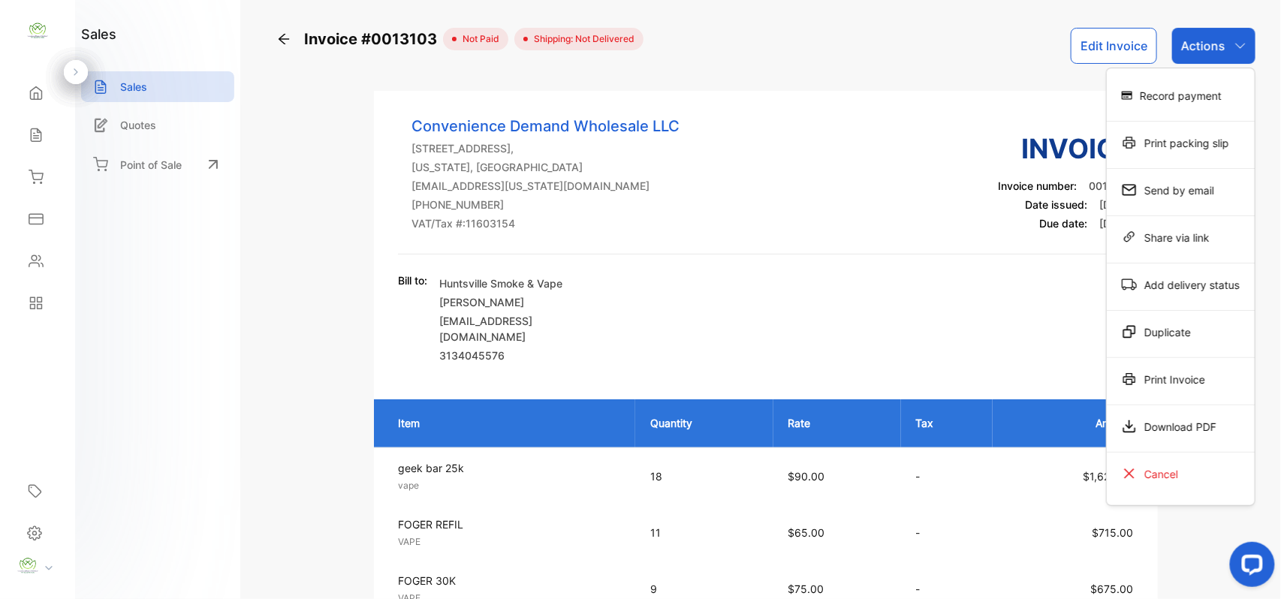
click at [1131, 394] on div "Print Invoice" at bounding box center [1181, 379] width 148 height 30
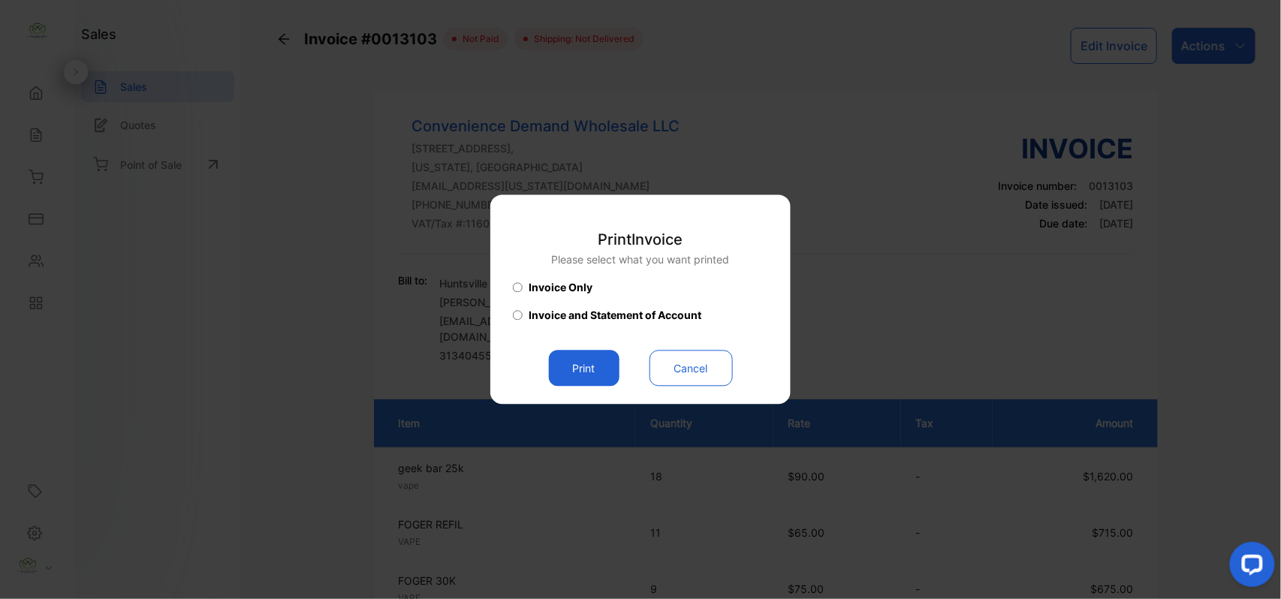
click at [583, 376] on button "Print" at bounding box center [584, 369] width 71 height 36
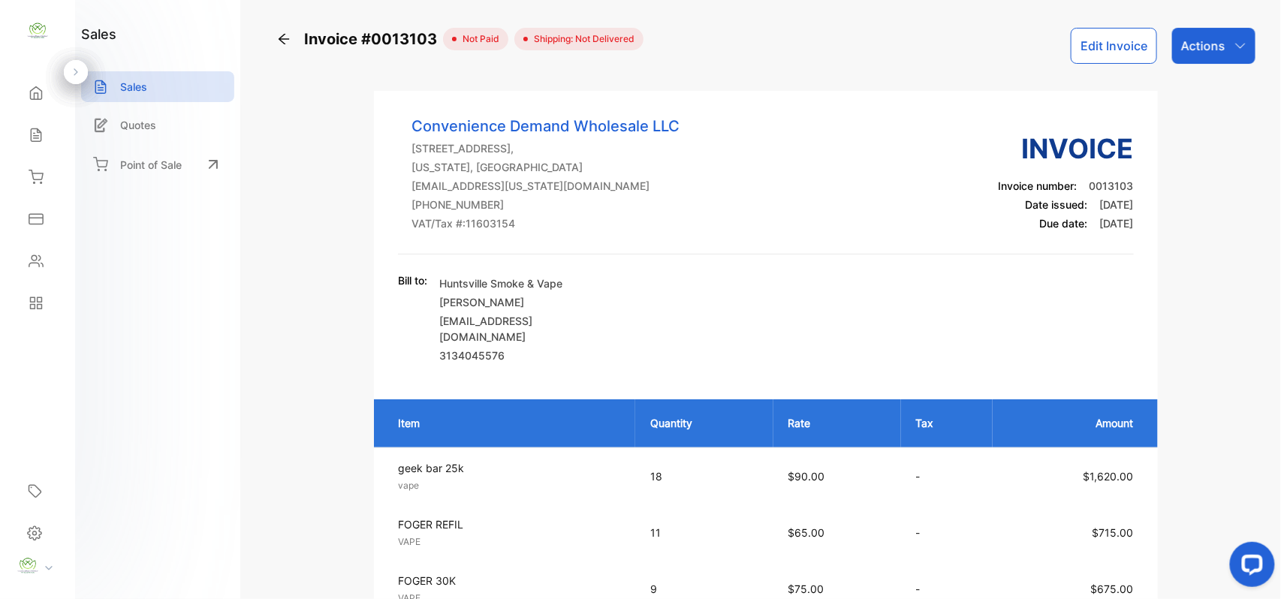
click at [1214, 43] on p "Actions" at bounding box center [1203, 46] width 44 height 18
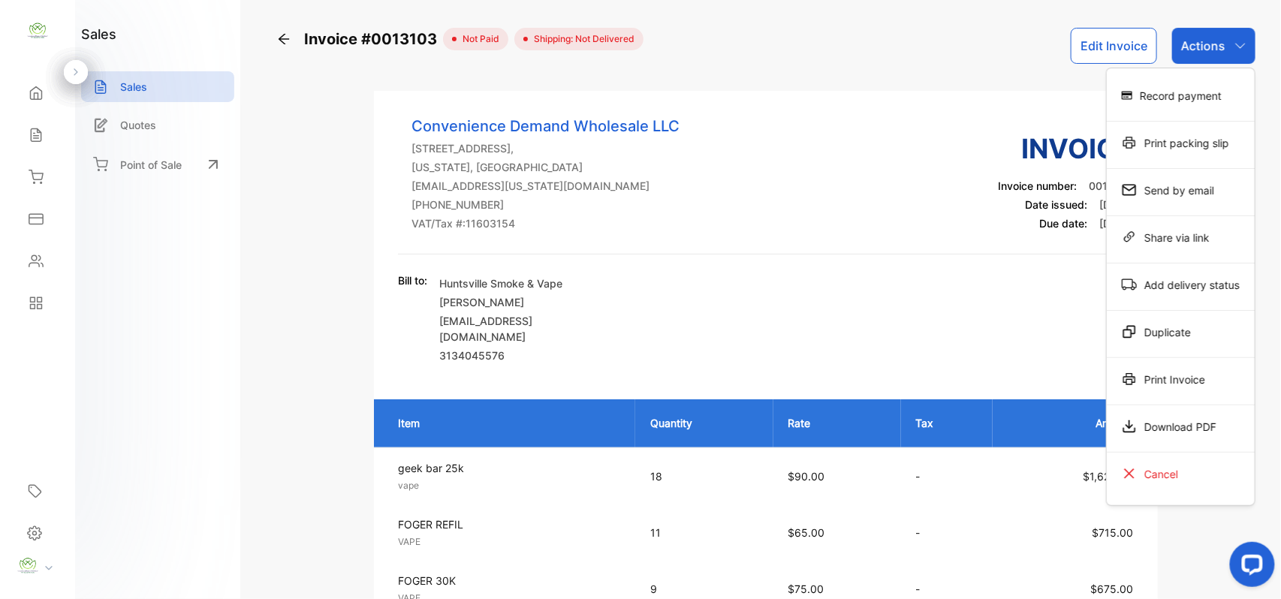
click at [1158, 380] on div "Print Invoice" at bounding box center [1181, 379] width 148 height 30
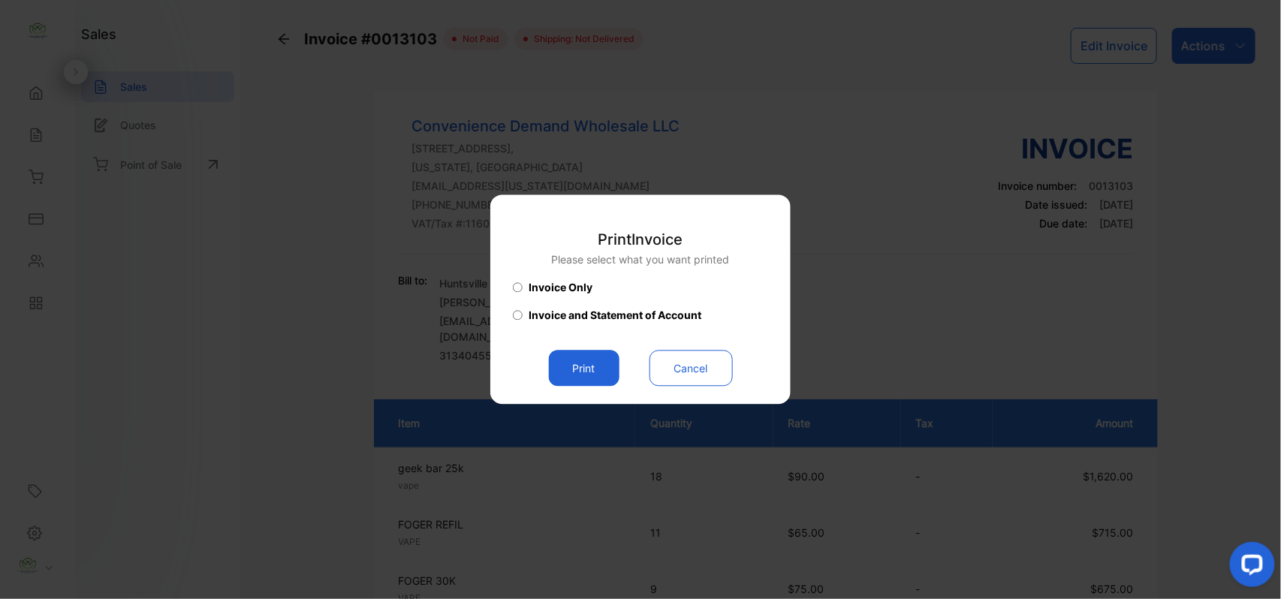
click at [565, 379] on button "Print" at bounding box center [584, 369] width 71 height 36
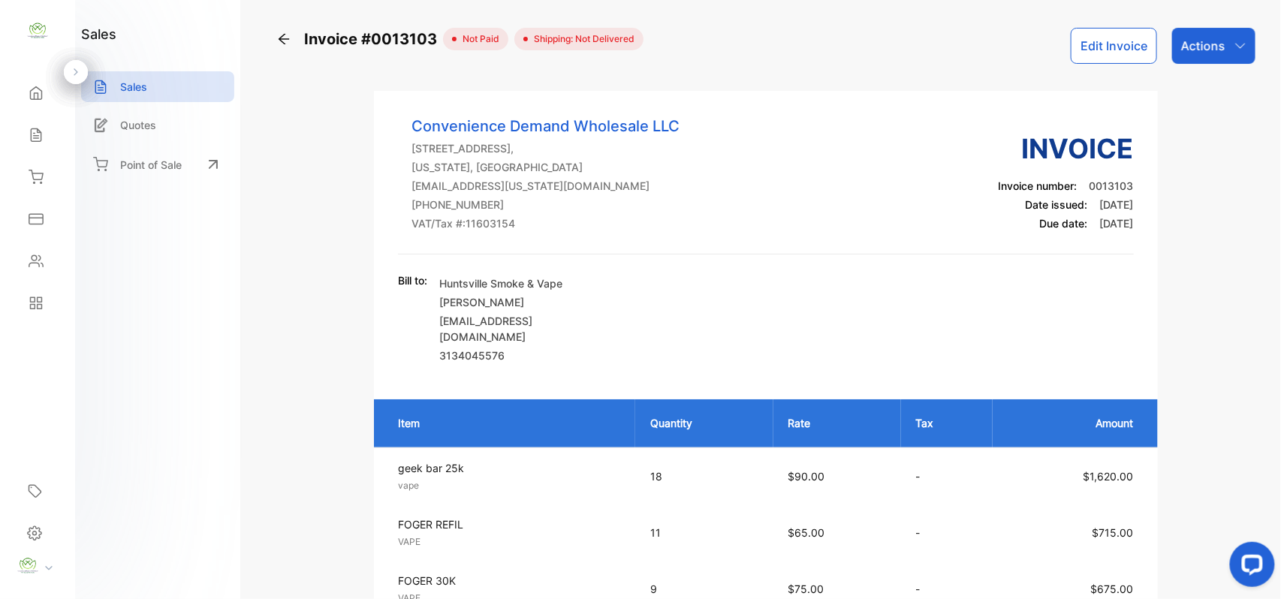
click at [1214, 47] on p "Actions" at bounding box center [1203, 46] width 44 height 18
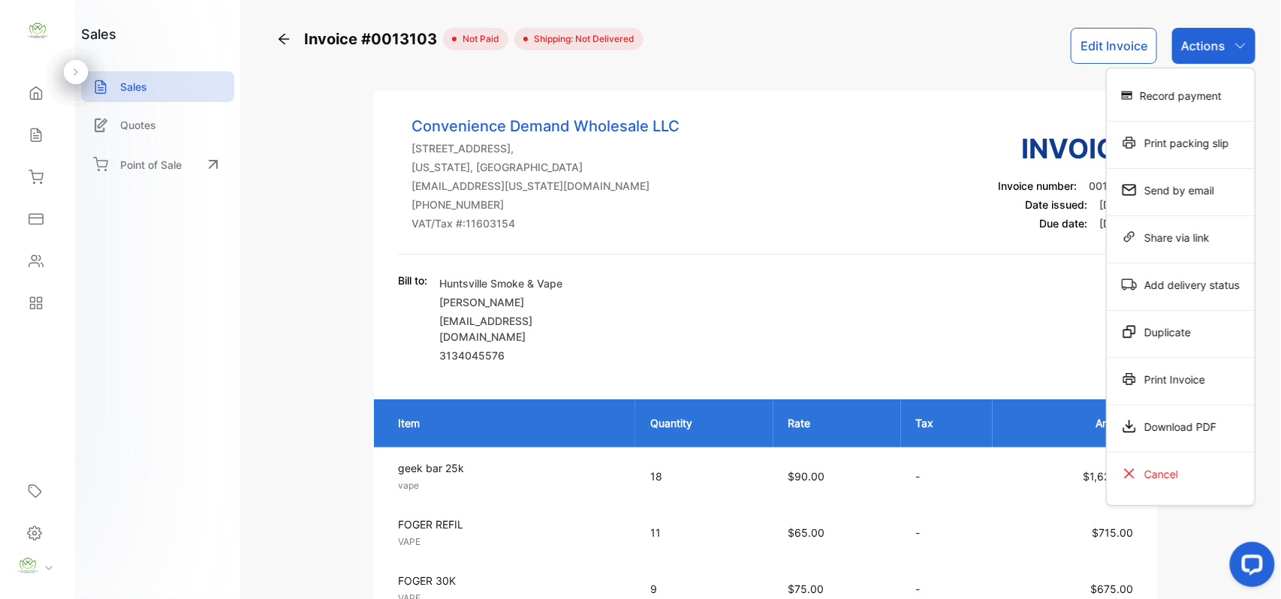
click at [1134, 386] on div "Print Invoice" at bounding box center [1181, 379] width 148 height 30
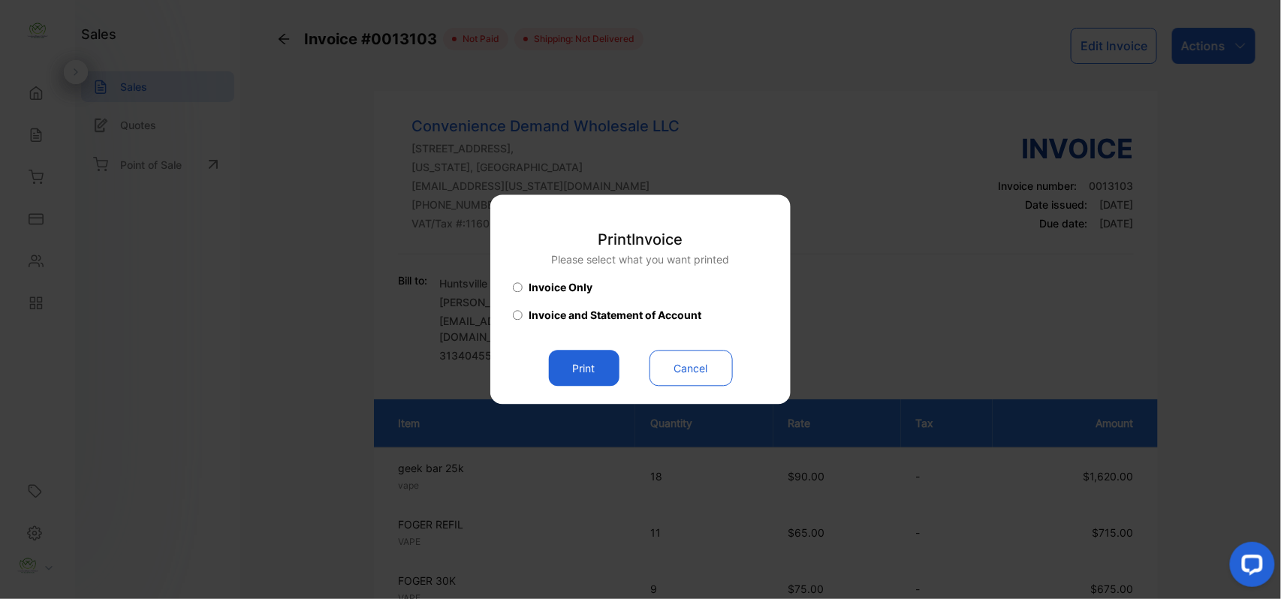
click at [590, 361] on button "Print" at bounding box center [584, 369] width 71 height 36
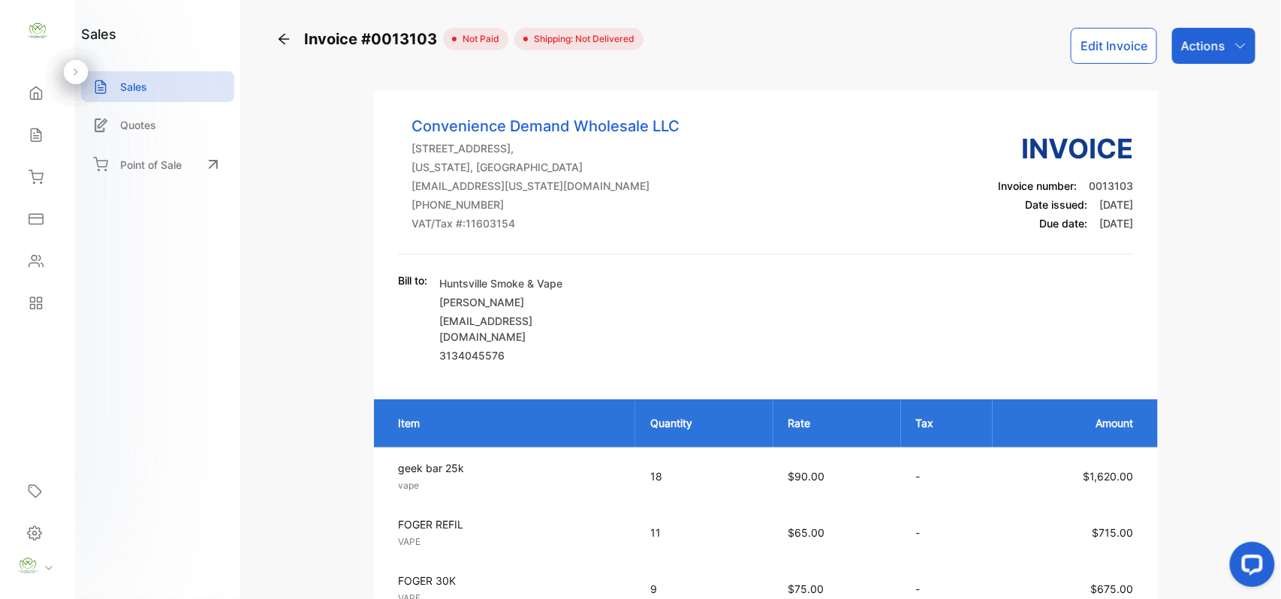
click at [1226, 37] on div "Actions" at bounding box center [1213, 46] width 83 height 36
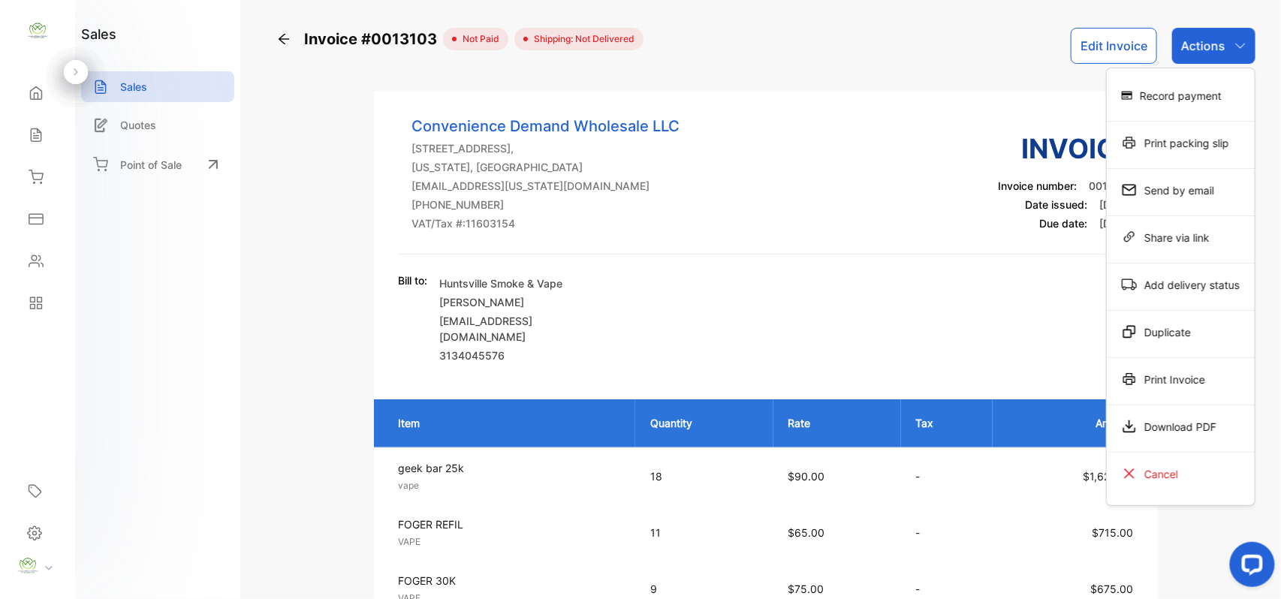
click at [1144, 376] on div "Print Invoice" at bounding box center [1181, 379] width 148 height 30
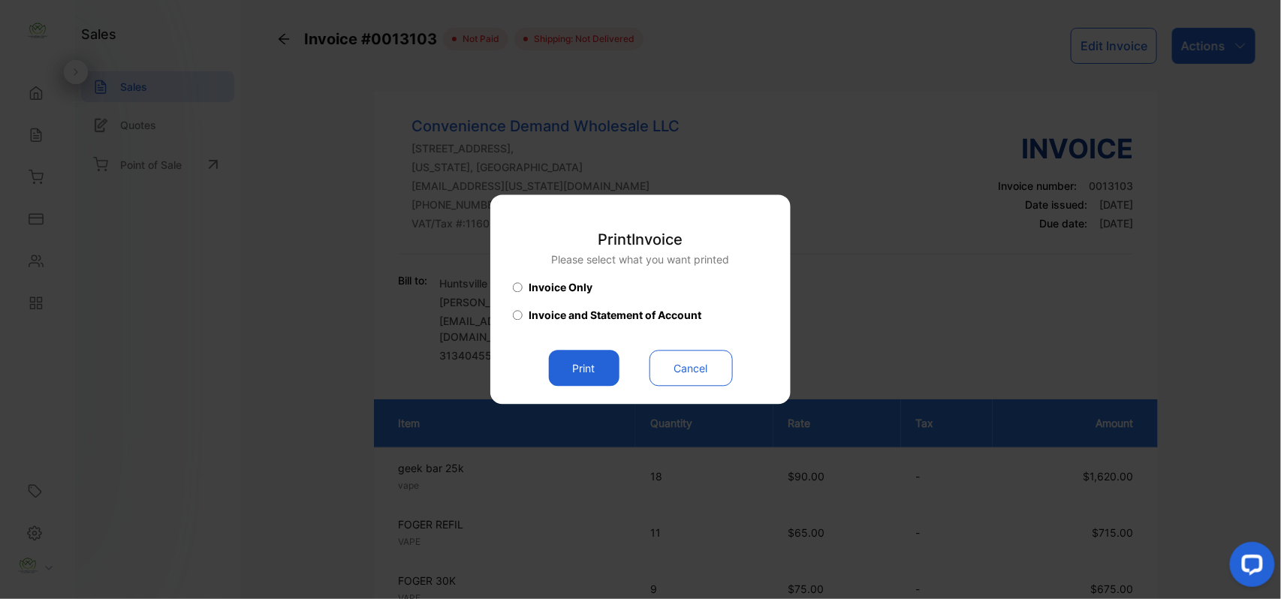
click at [590, 363] on button "Print" at bounding box center [584, 369] width 71 height 36
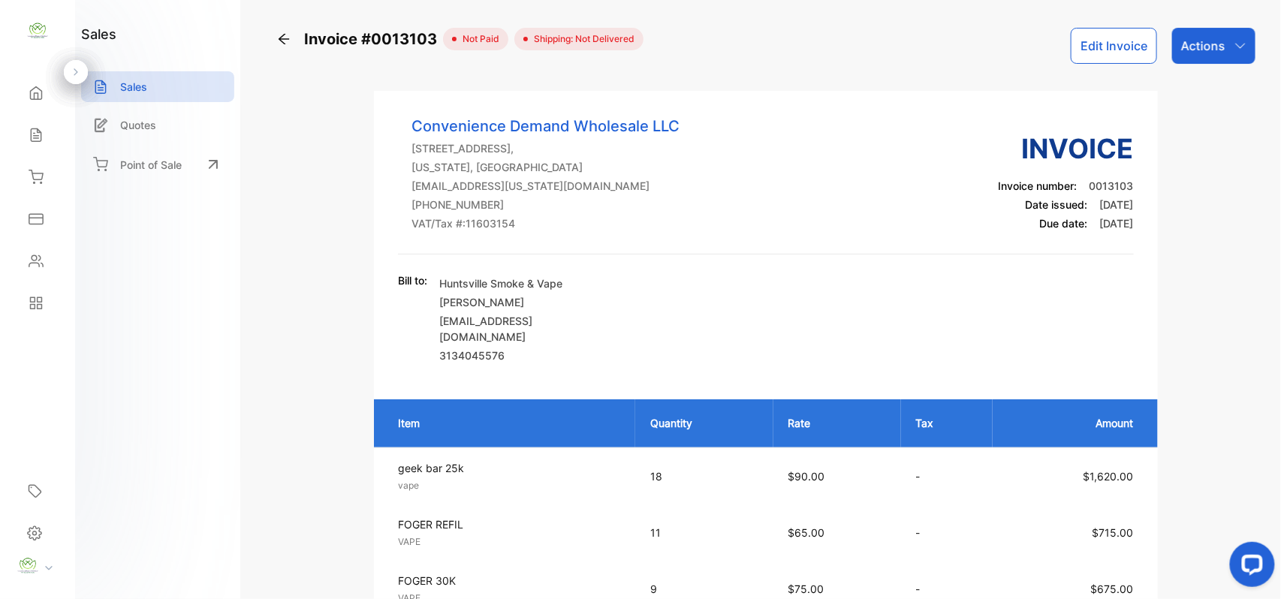
click at [1240, 40] on icon "button" at bounding box center [1240, 46] width 12 height 12
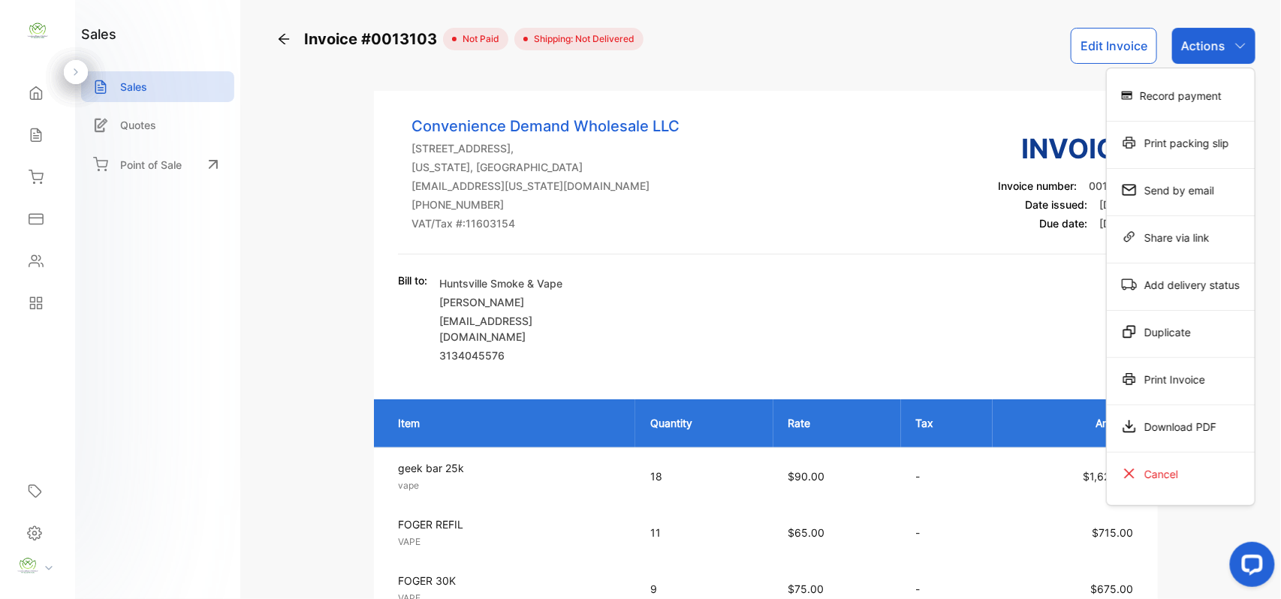
click at [1130, 382] on icon at bounding box center [1129, 379] width 12 height 12
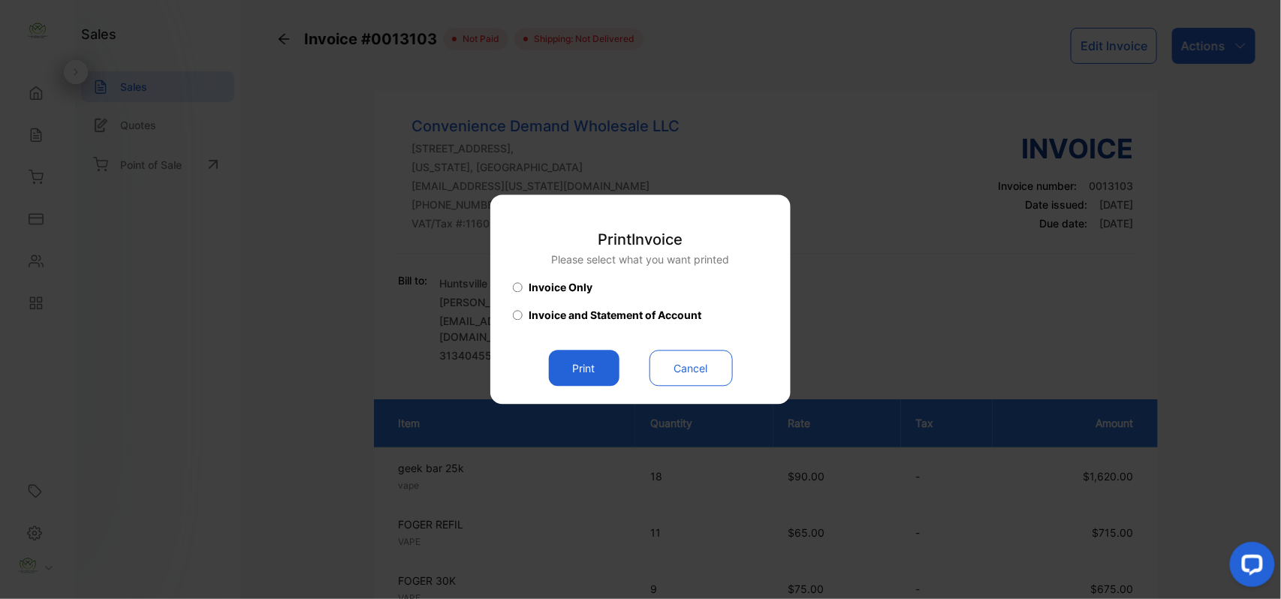
click at [587, 364] on button "Print" at bounding box center [584, 369] width 71 height 36
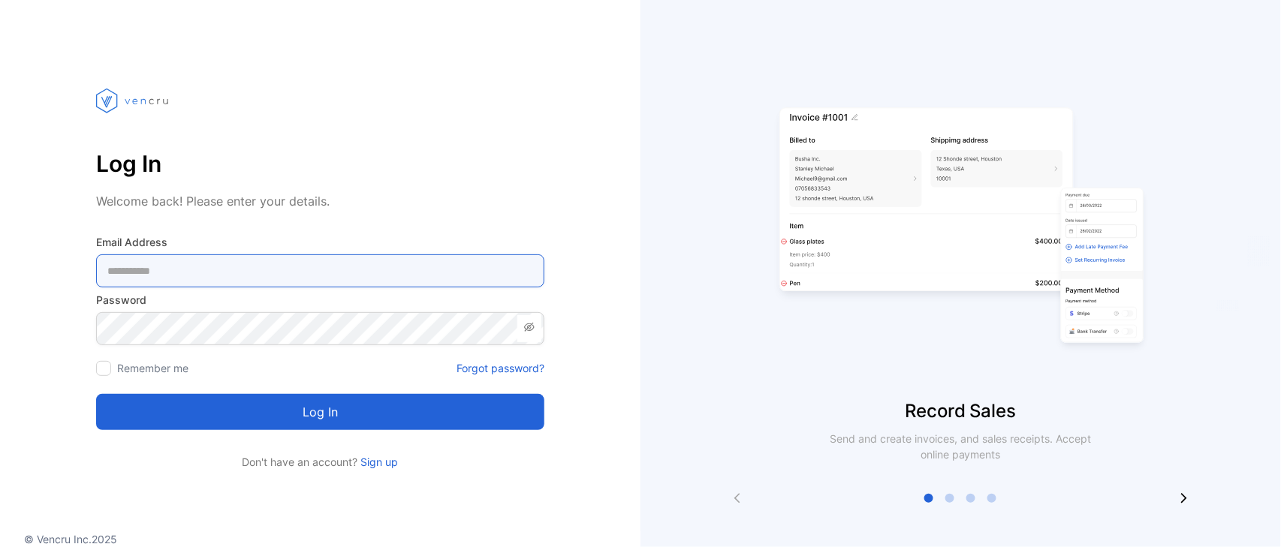
type Address-inputemail "**********"
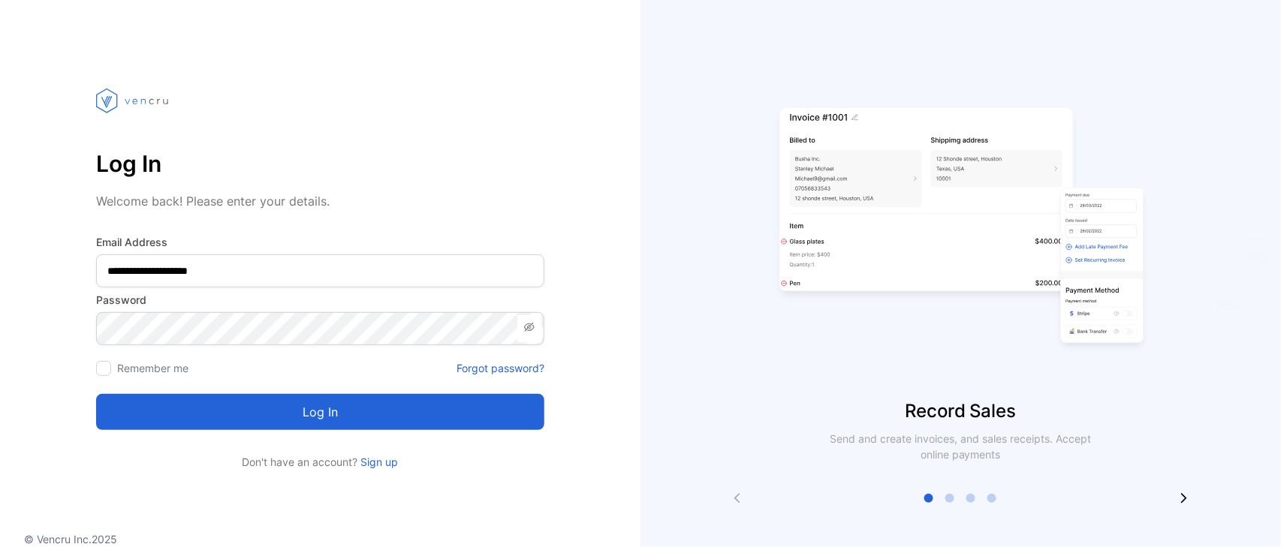
click at [348, 422] on button "Log in" at bounding box center [320, 412] width 448 height 36
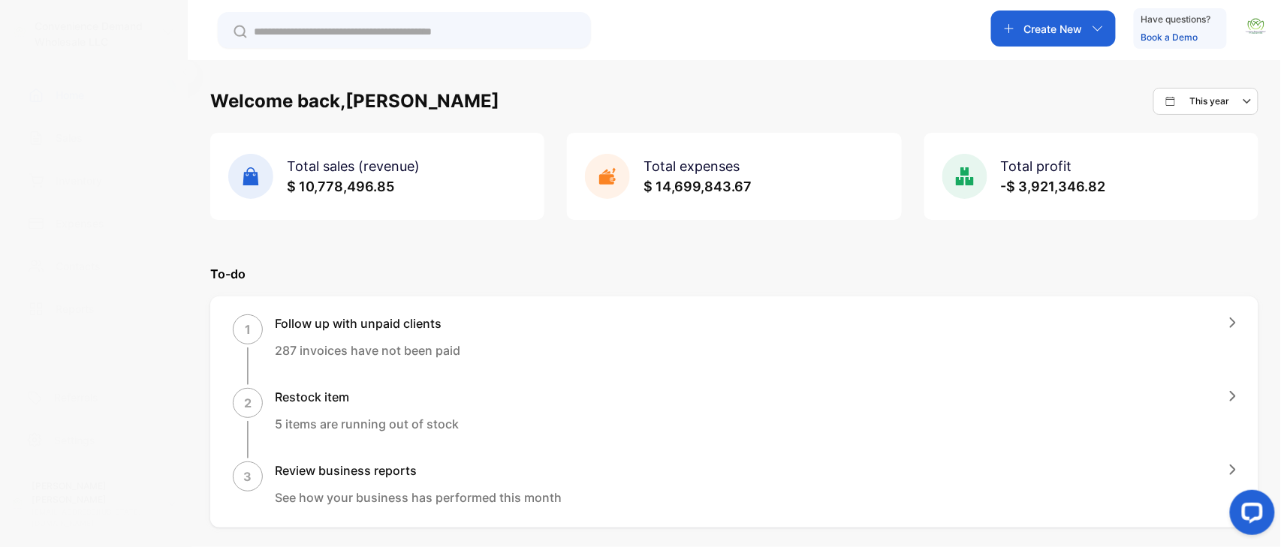
click at [29, 144] on icon at bounding box center [36, 138] width 15 height 15
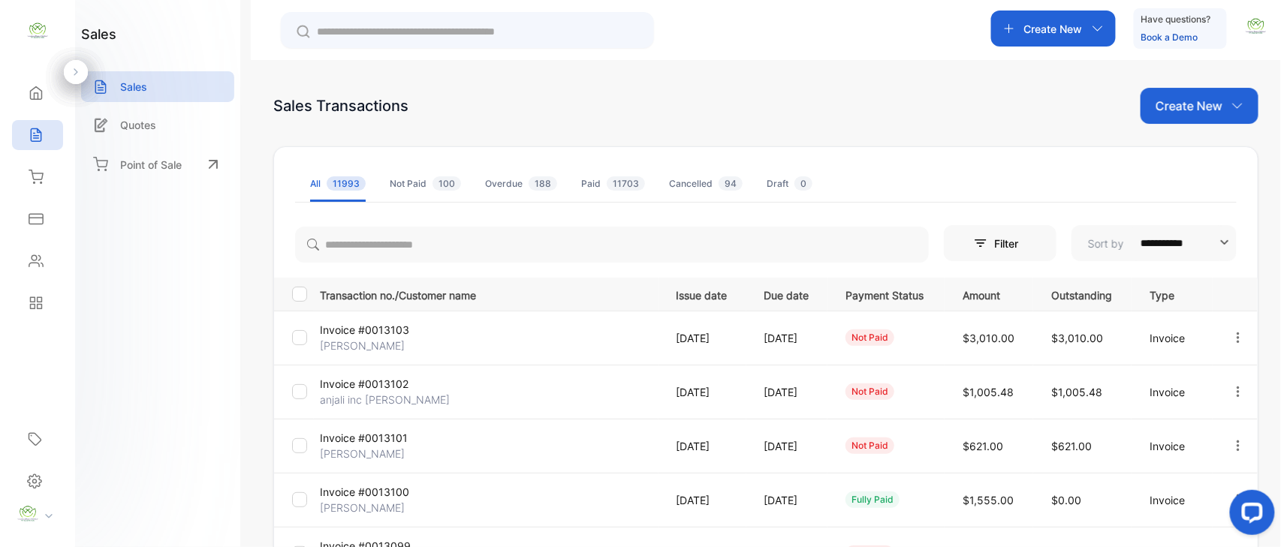
click at [1237, 341] on icon "button" at bounding box center [1238, 338] width 14 height 14
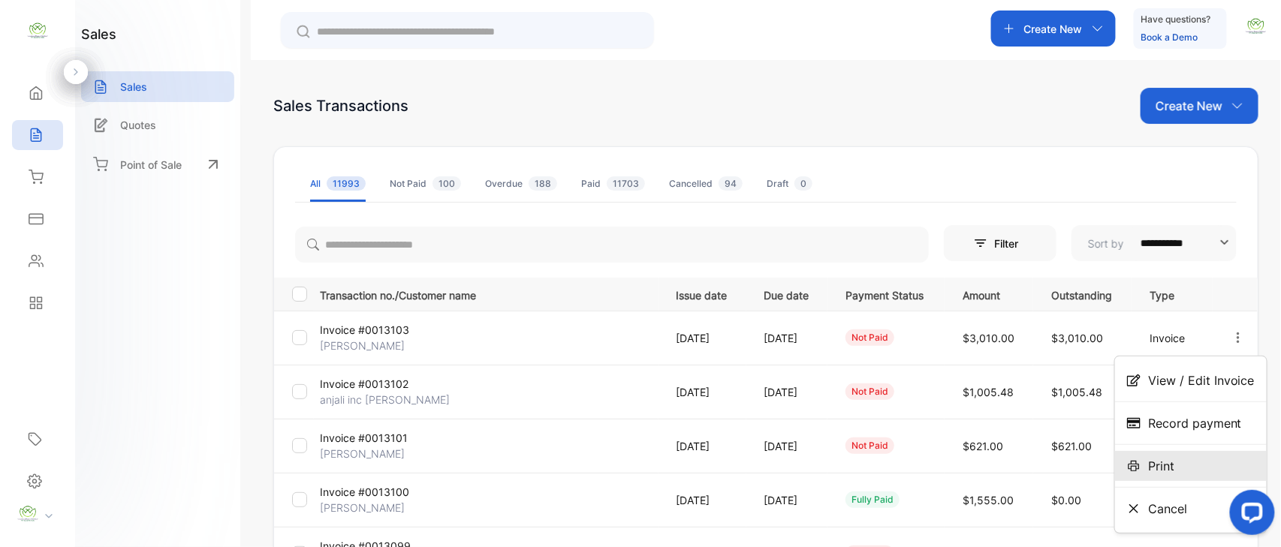
click at [1161, 473] on span "Print" at bounding box center [1161, 466] width 26 height 18
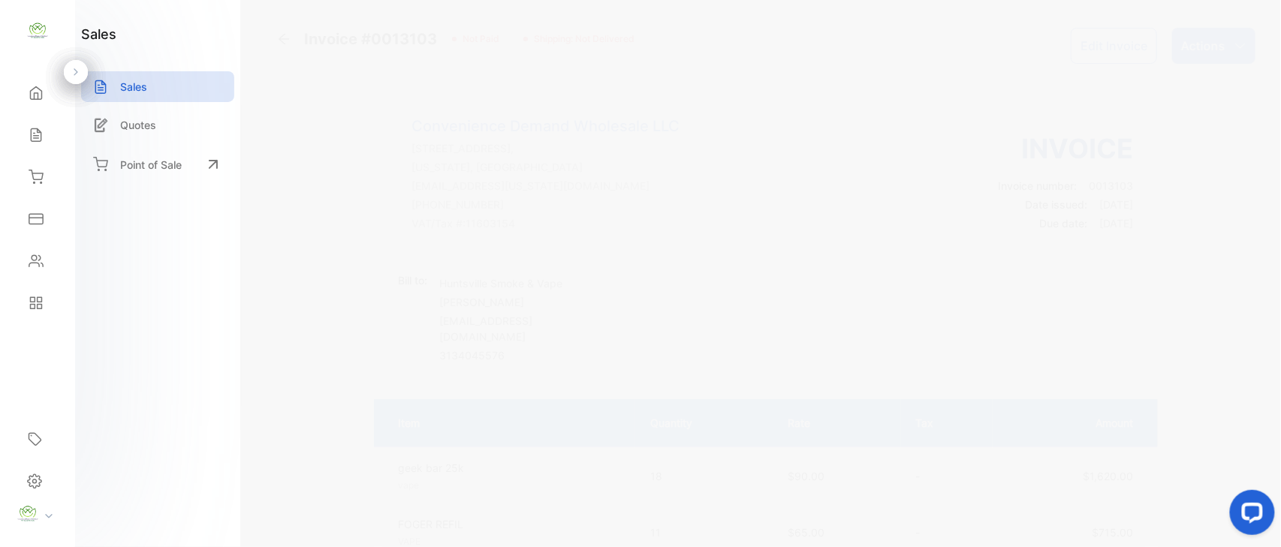
click at [1177, 46] on div "Actions" at bounding box center [1213, 46] width 83 height 36
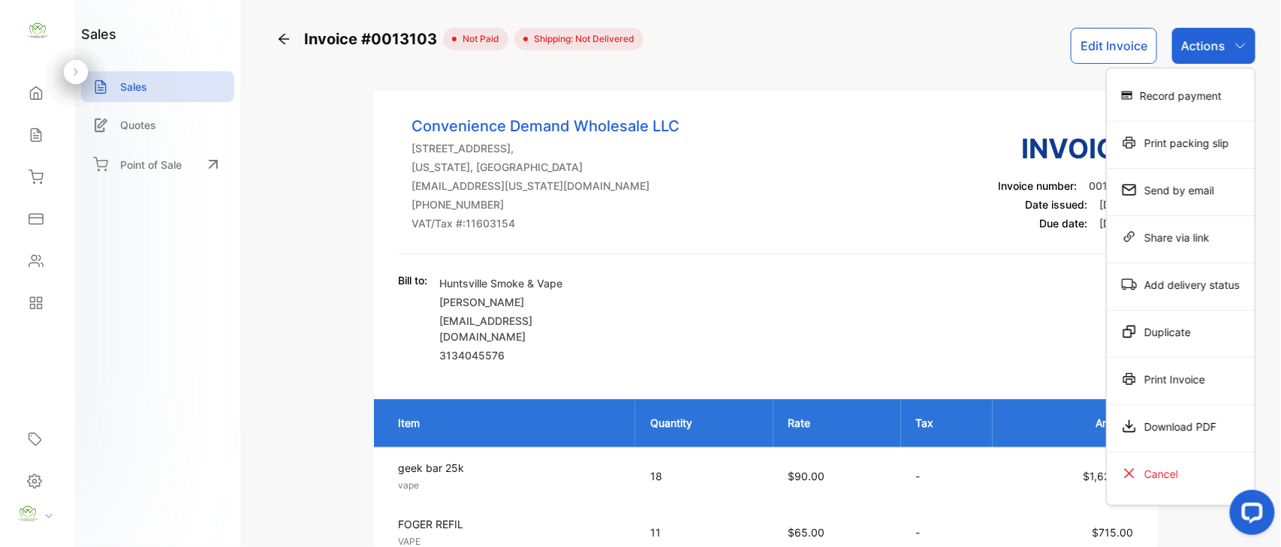
click at [1181, 389] on div "Print Invoice" at bounding box center [1181, 379] width 148 height 30
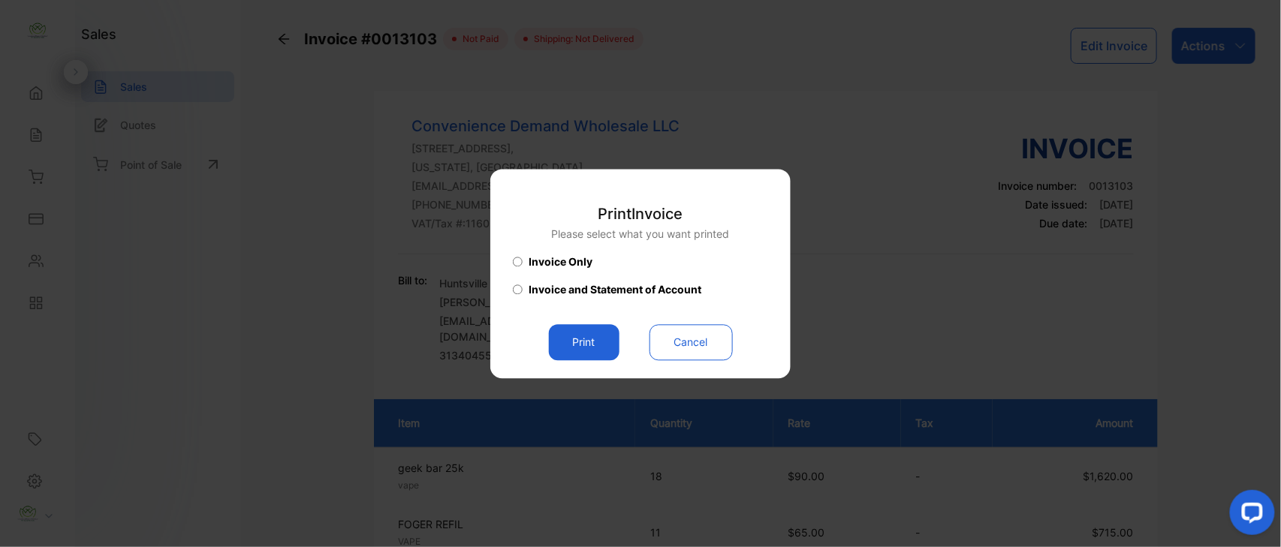
click at [578, 344] on button "Print" at bounding box center [584, 342] width 71 height 36
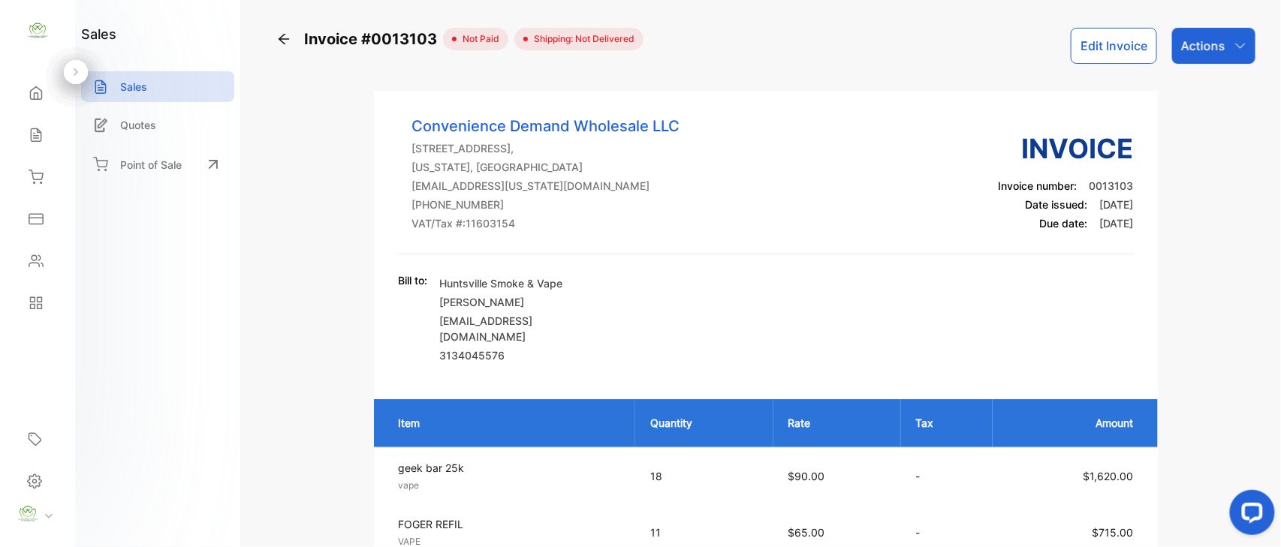
click at [1215, 42] on p "Actions" at bounding box center [1203, 46] width 44 height 18
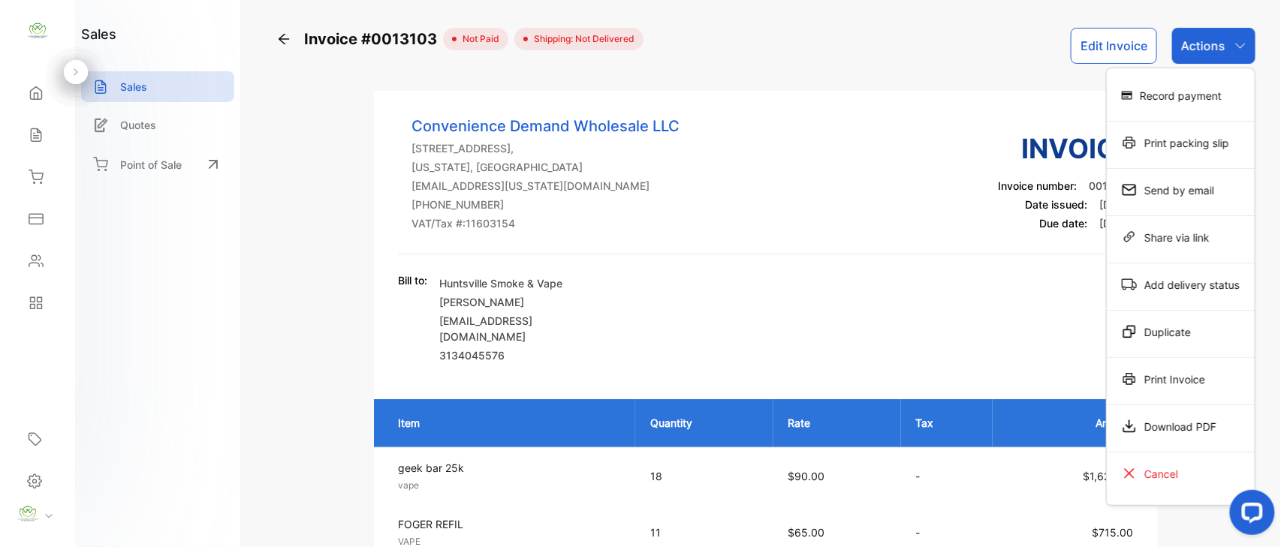
click at [1156, 382] on div "Print Invoice" at bounding box center [1181, 379] width 148 height 30
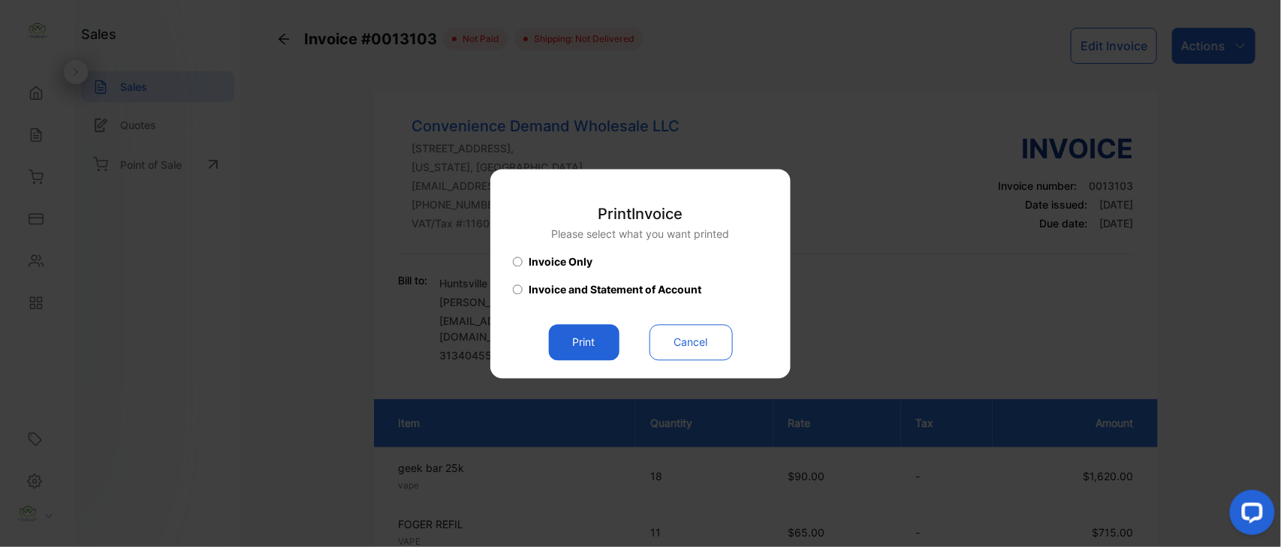
click at [572, 354] on button "Print" at bounding box center [584, 342] width 71 height 36
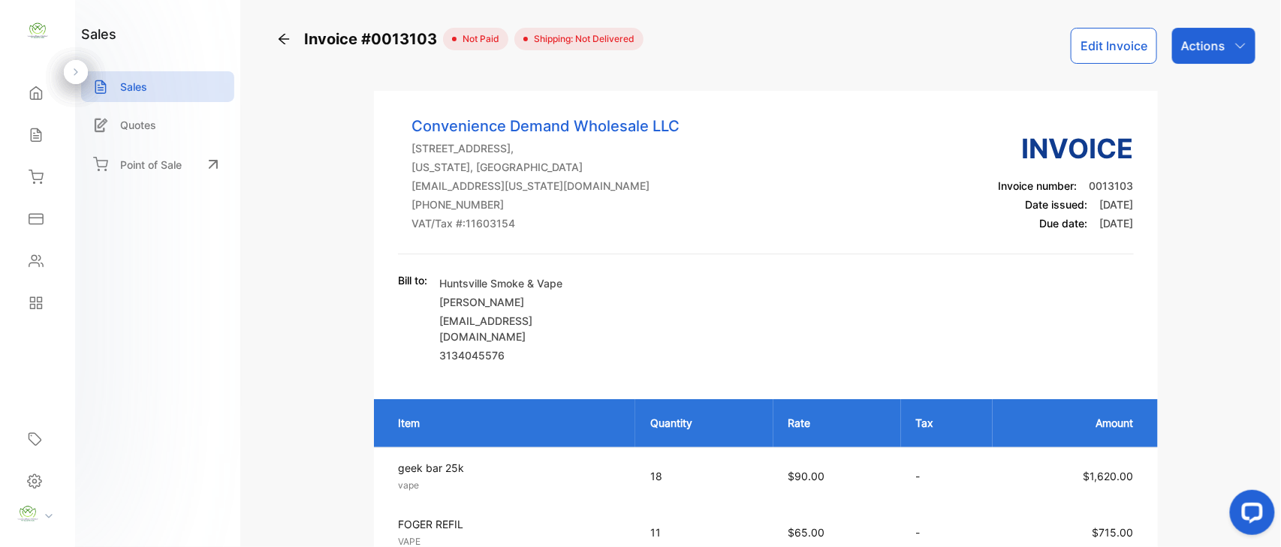
click at [280, 39] on icon at bounding box center [284, 39] width 11 height 11
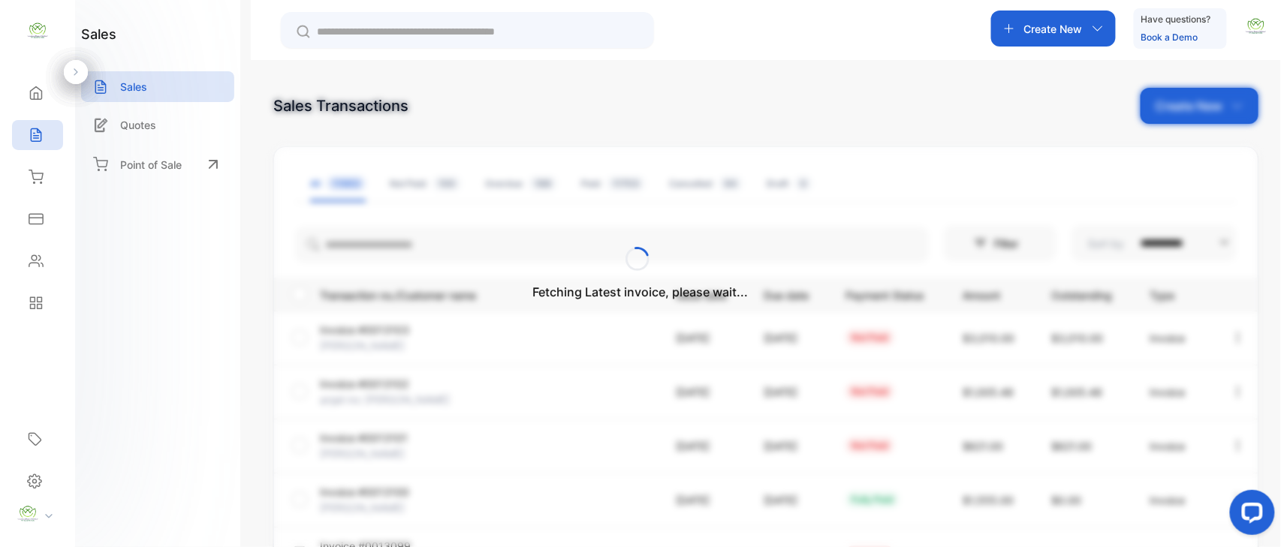
click at [1231, 107] on div "Fetching Latest invoice, please wait..." at bounding box center [640, 273] width 1281 height 547
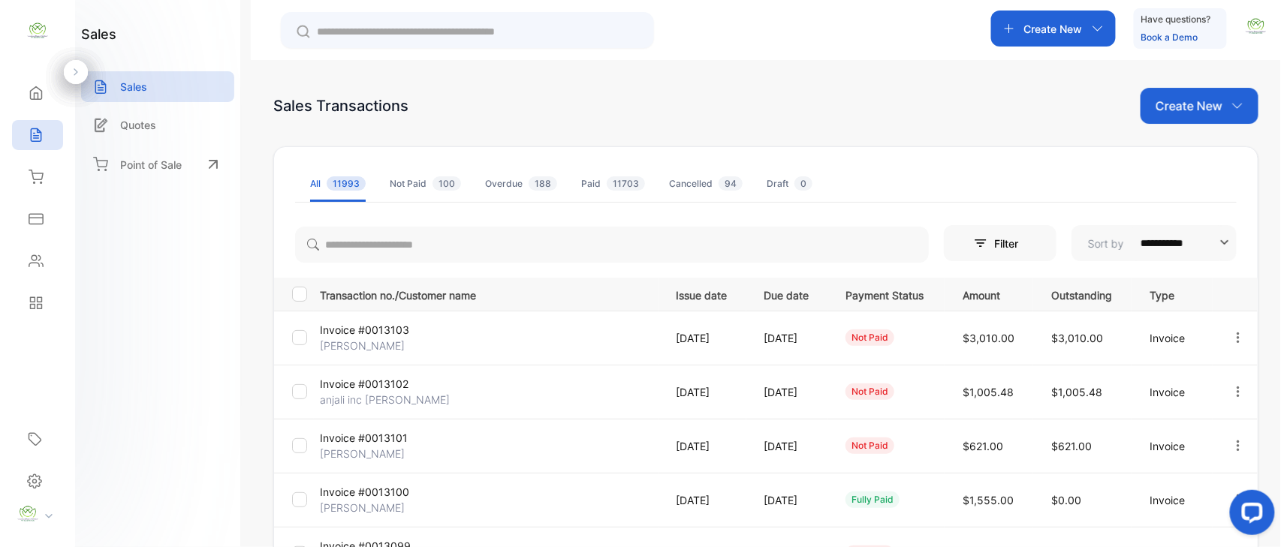
click at [1214, 105] on p "Create New" at bounding box center [1188, 106] width 67 height 18
click at [1200, 161] on span "Invoice" at bounding box center [1201, 156] width 35 height 16
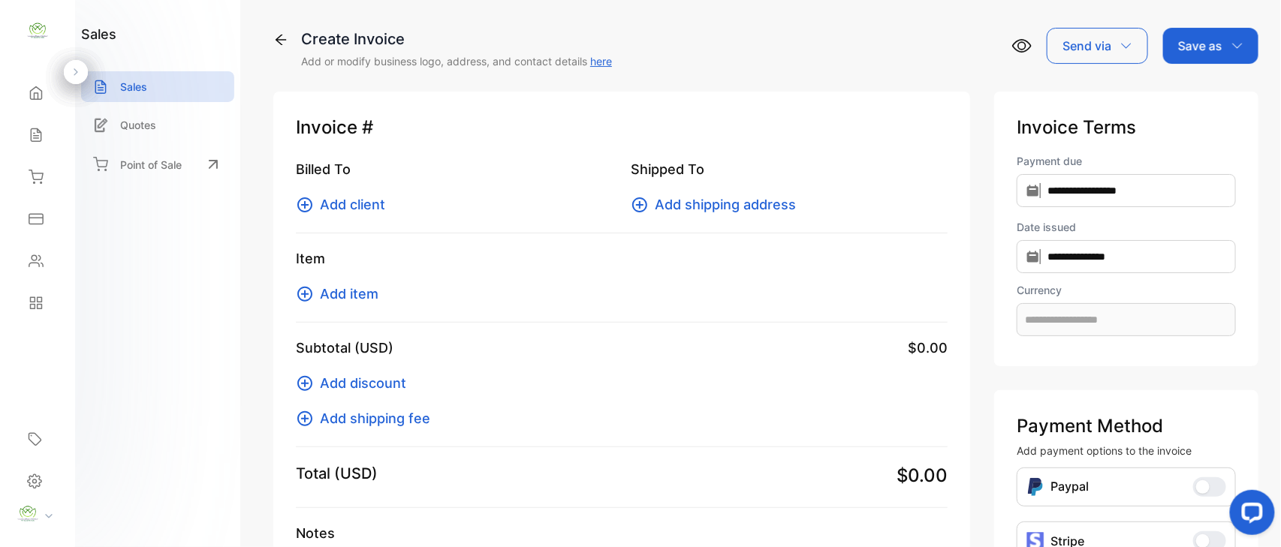
type input "**********"
click at [323, 210] on span "Add client" at bounding box center [352, 204] width 65 height 20
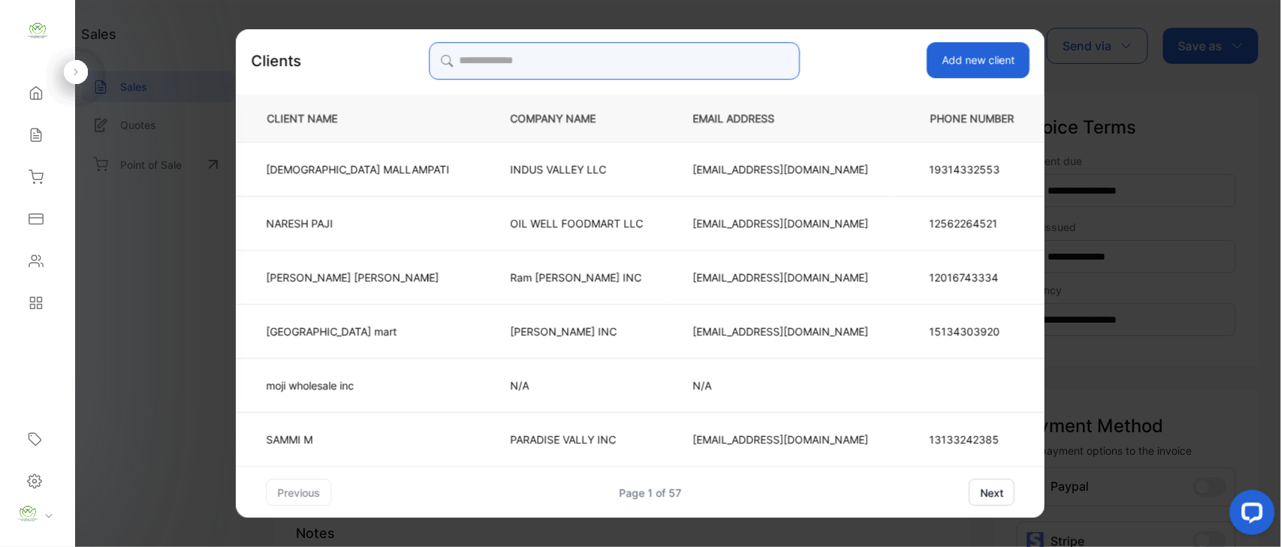
click at [595, 63] on input "search" at bounding box center [614, 61] width 371 height 38
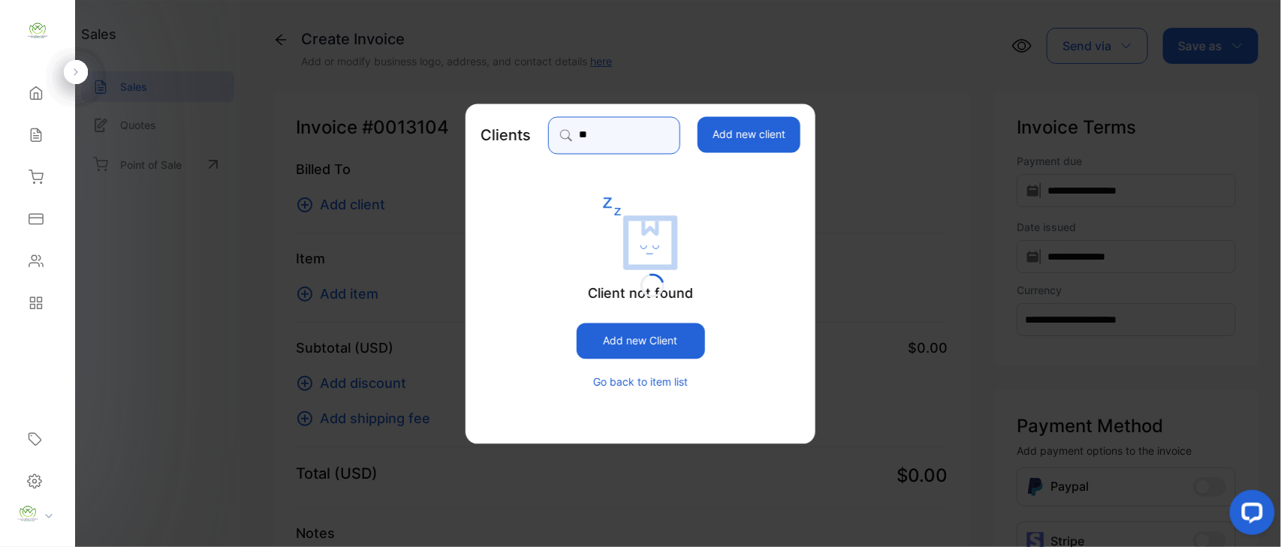
type input "*"
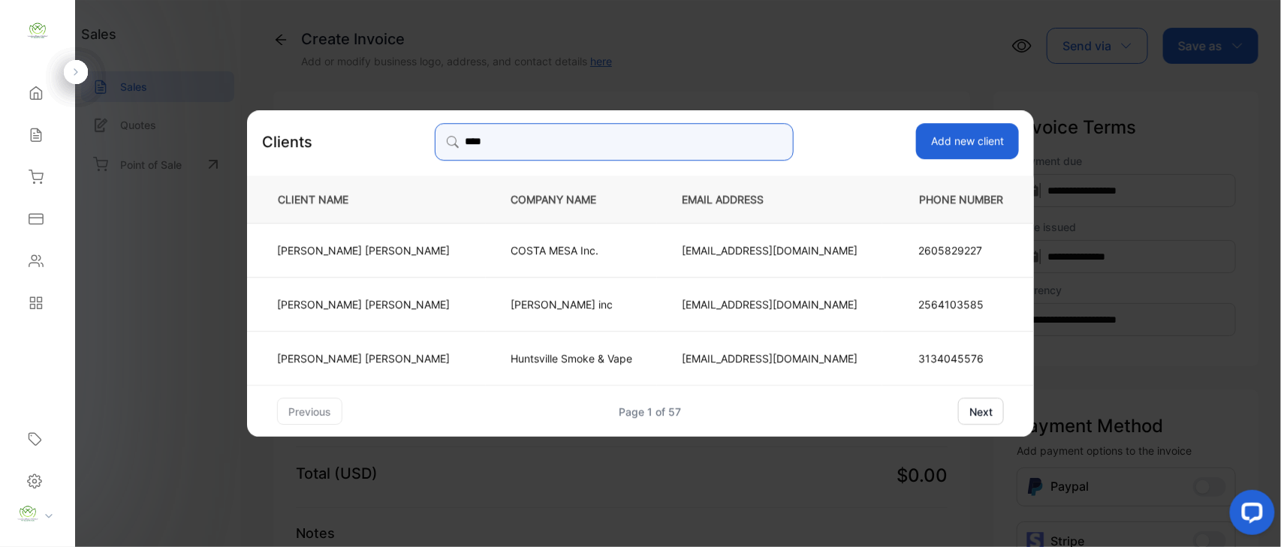
type input "****"
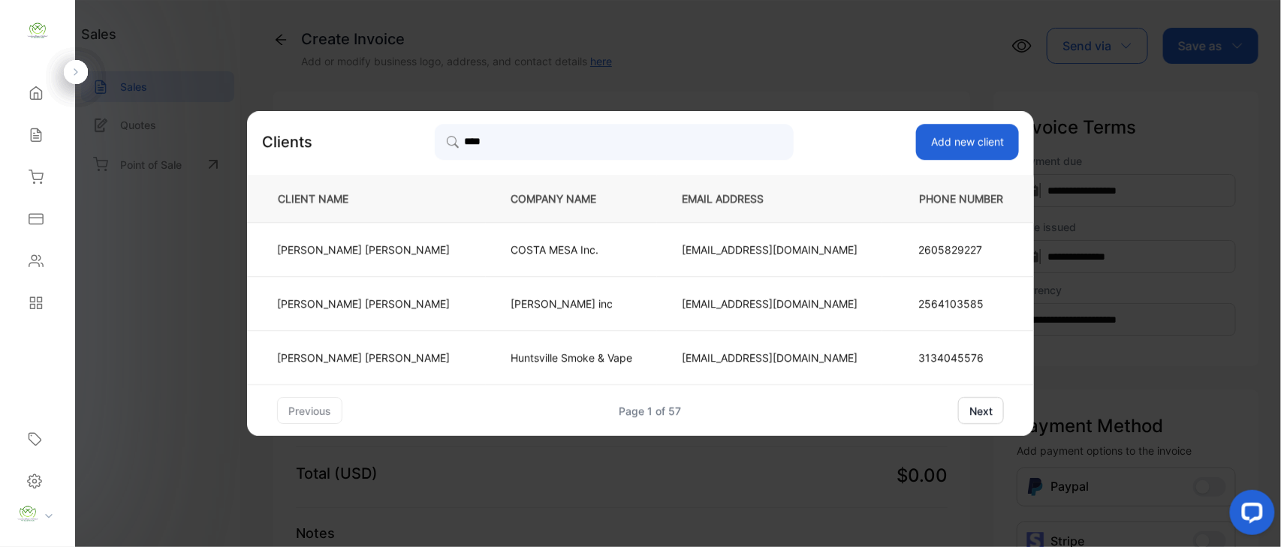
click at [364, 349] on td "[PERSON_NAME]" at bounding box center [366, 358] width 239 height 54
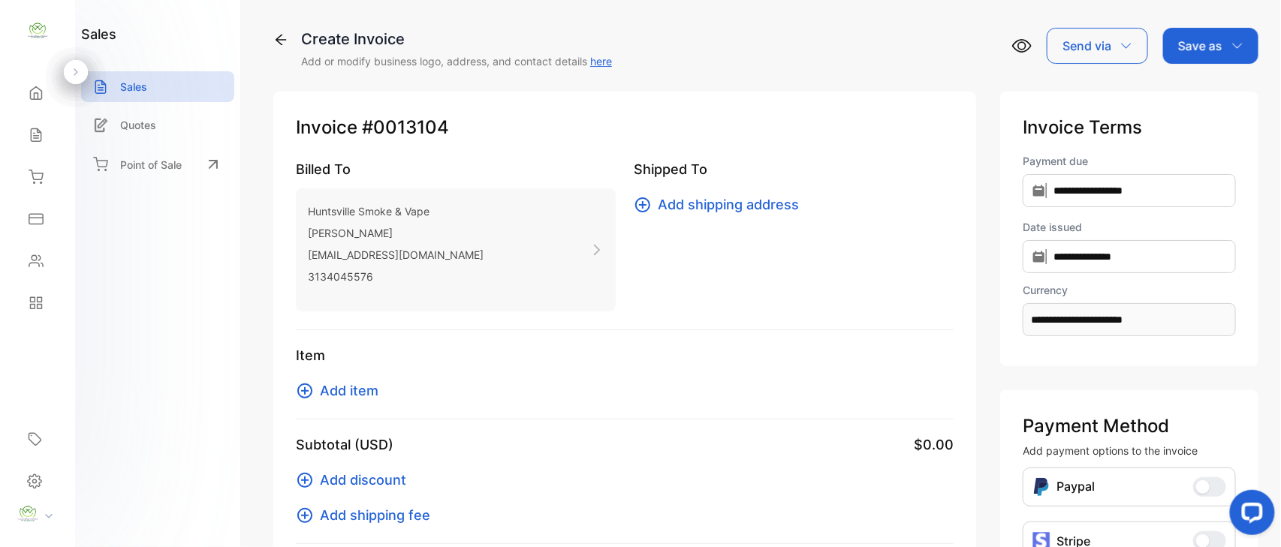
click at [328, 392] on span "Add item" at bounding box center [349, 391] width 59 height 20
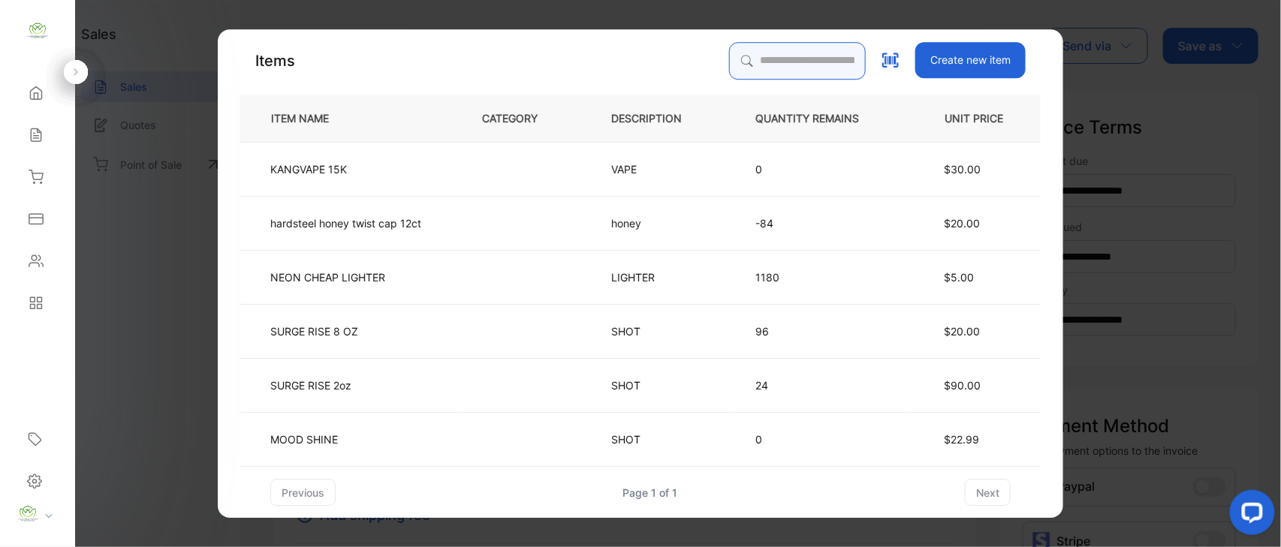
click at [758, 53] on input "search" at bounding box center [797, 61] width 137 height 38
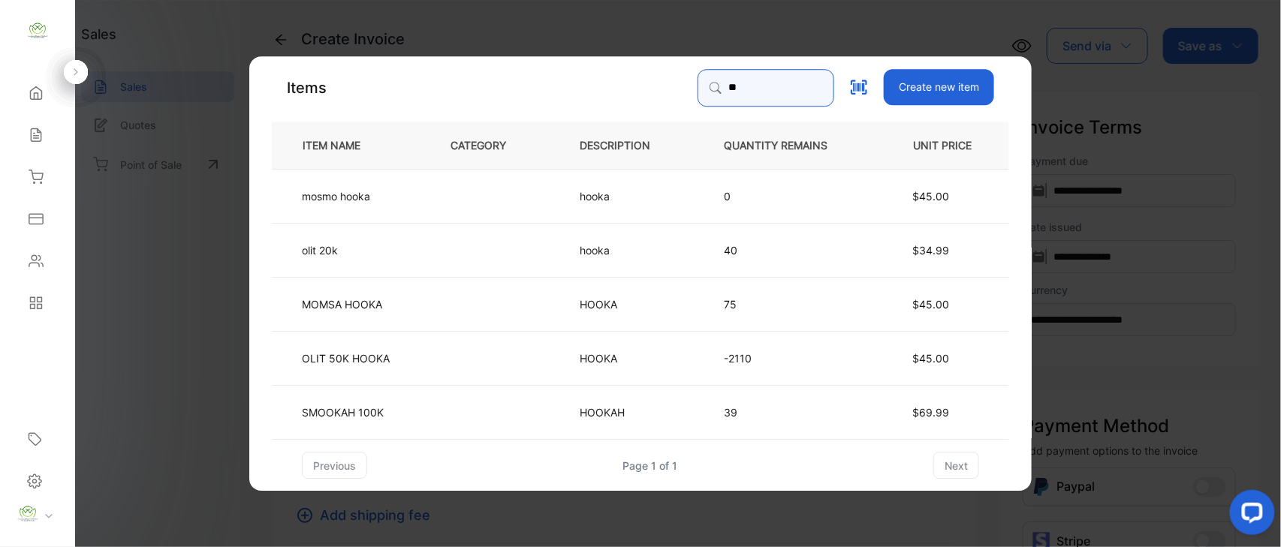
type input "*"
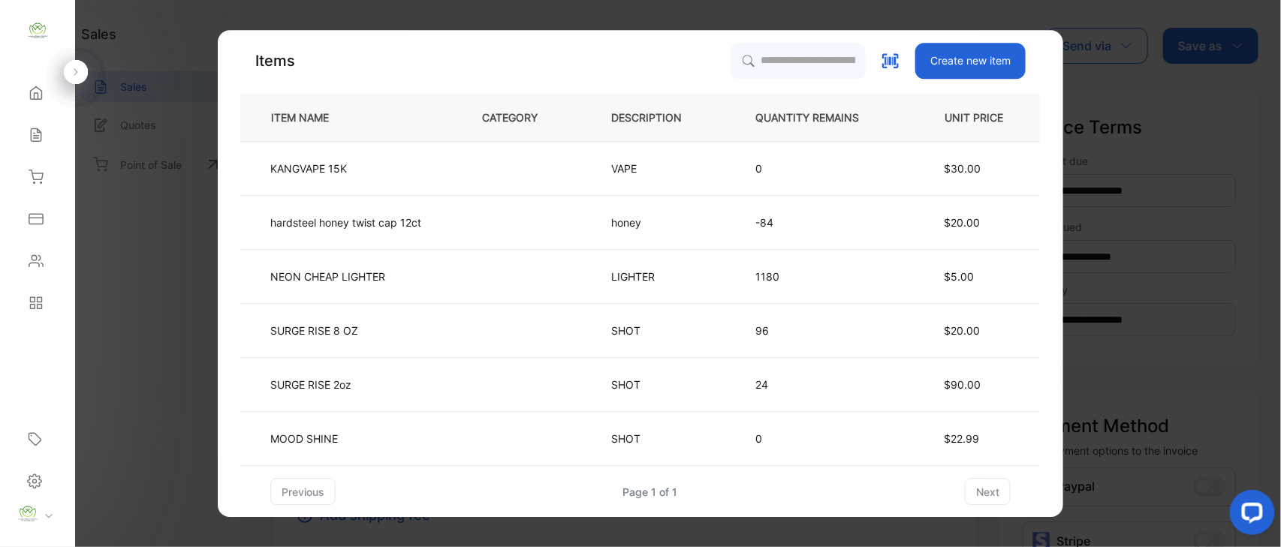
click at [982, 62] on button "Create new item" at bounding box center [970, 61] width 110 height 36
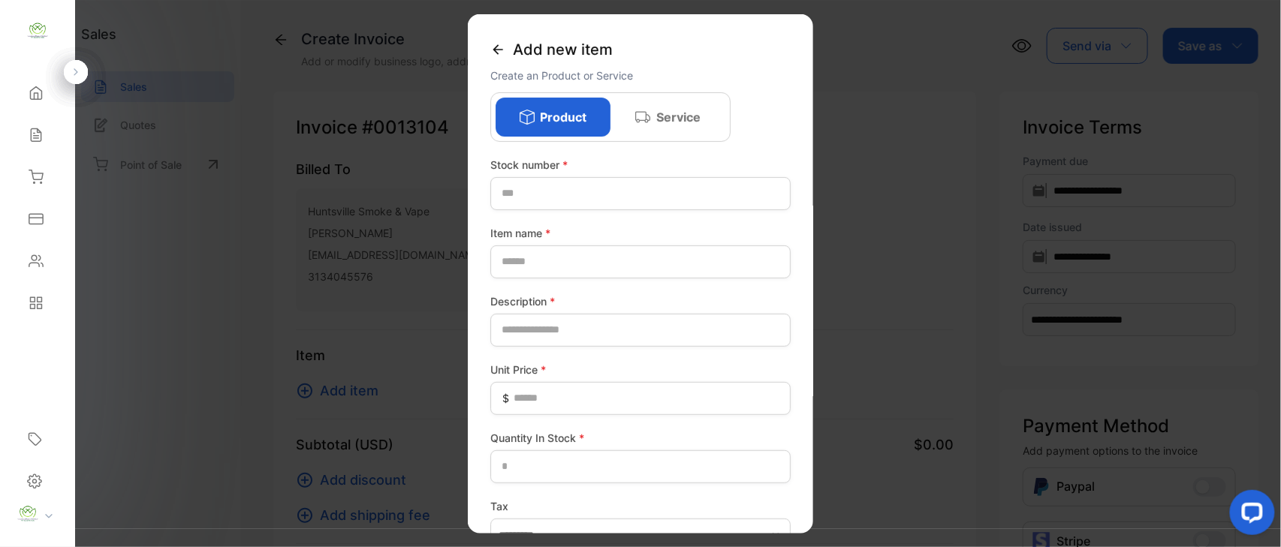
click at [502, 47] on icon at bounding box center [497, 48] width 15 height 15
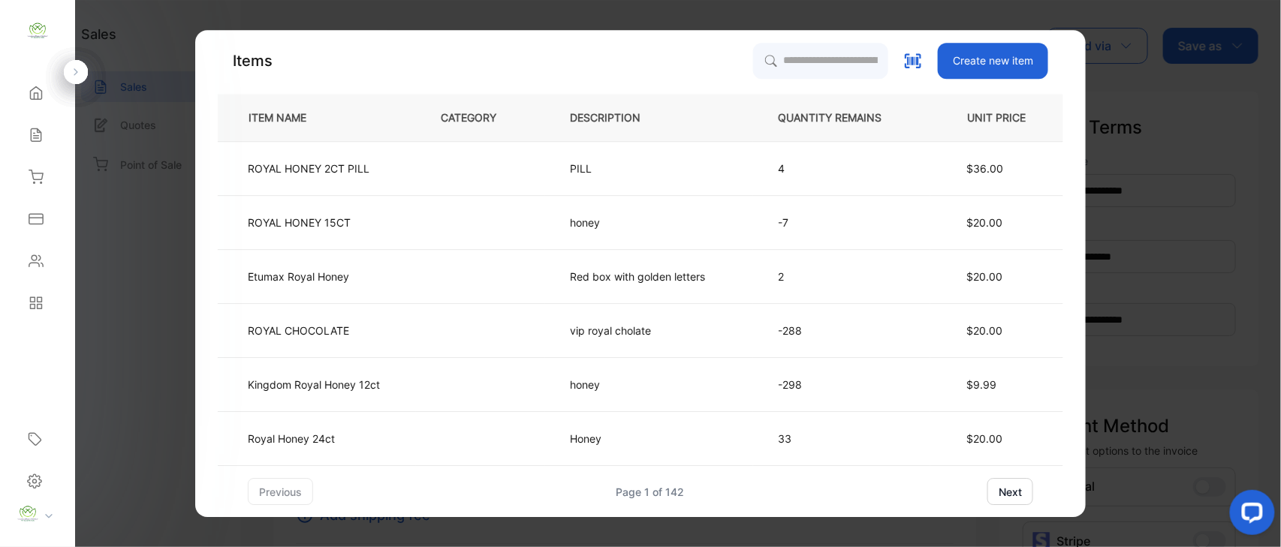
click at [975, 58] on button "Create new item" at bounding box center [993, 61] width 110 height 36
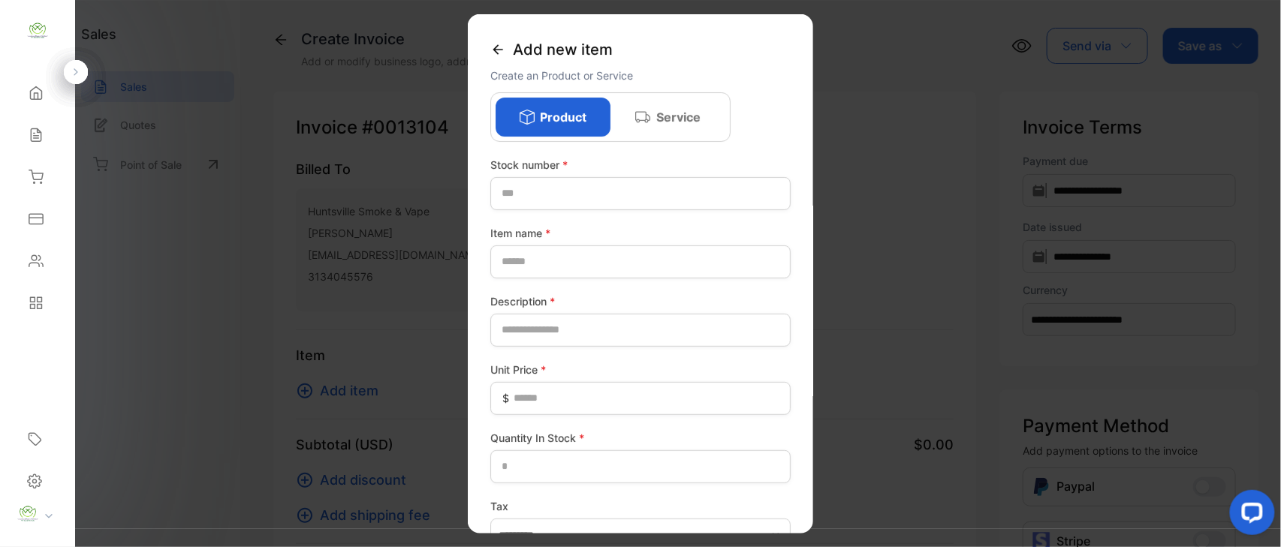
click at [682, 114] on p "Service" at bounding box center [678, 116] width 44 height 18
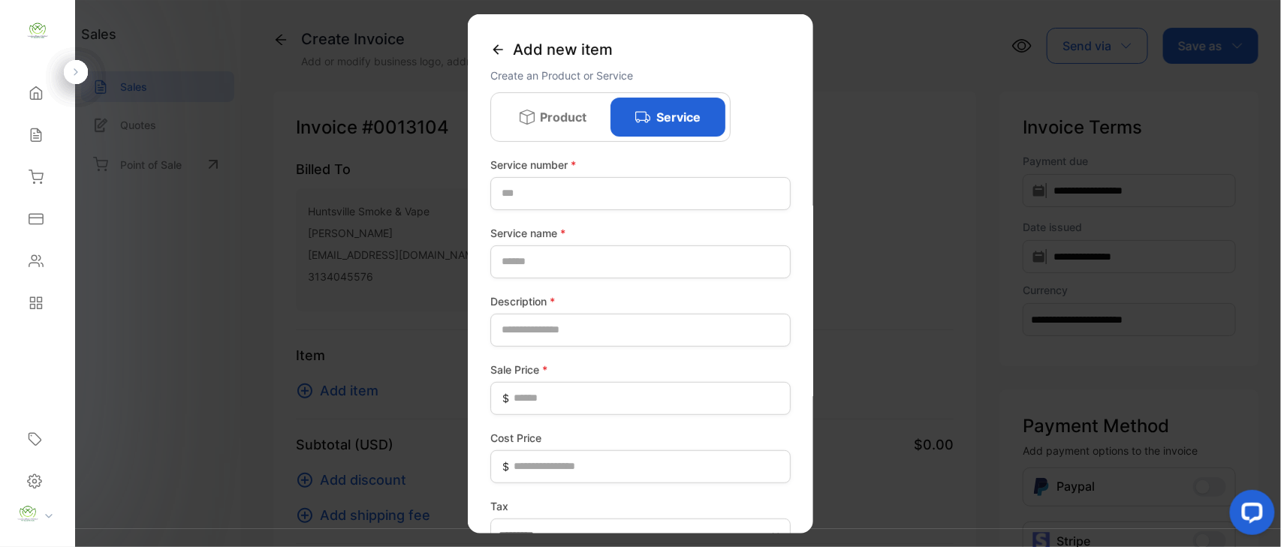
click at [497, 48] on icon at bounding box center [497, 48] width 15 height 15
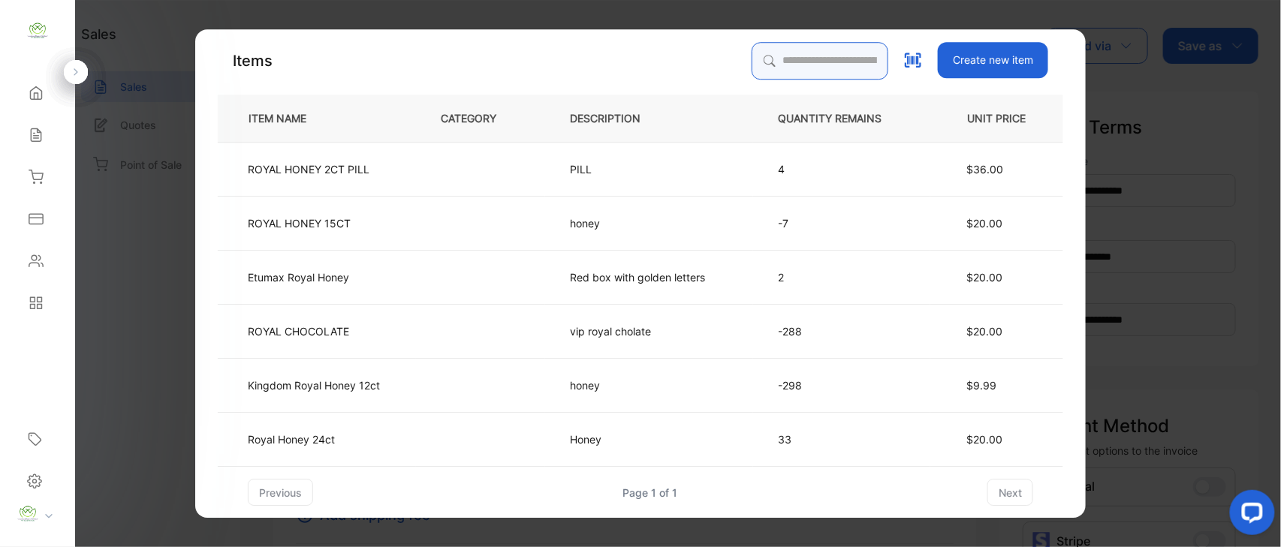
click at [794, 53] on input "search" at bounding box center [820, 61] width 137 height 38
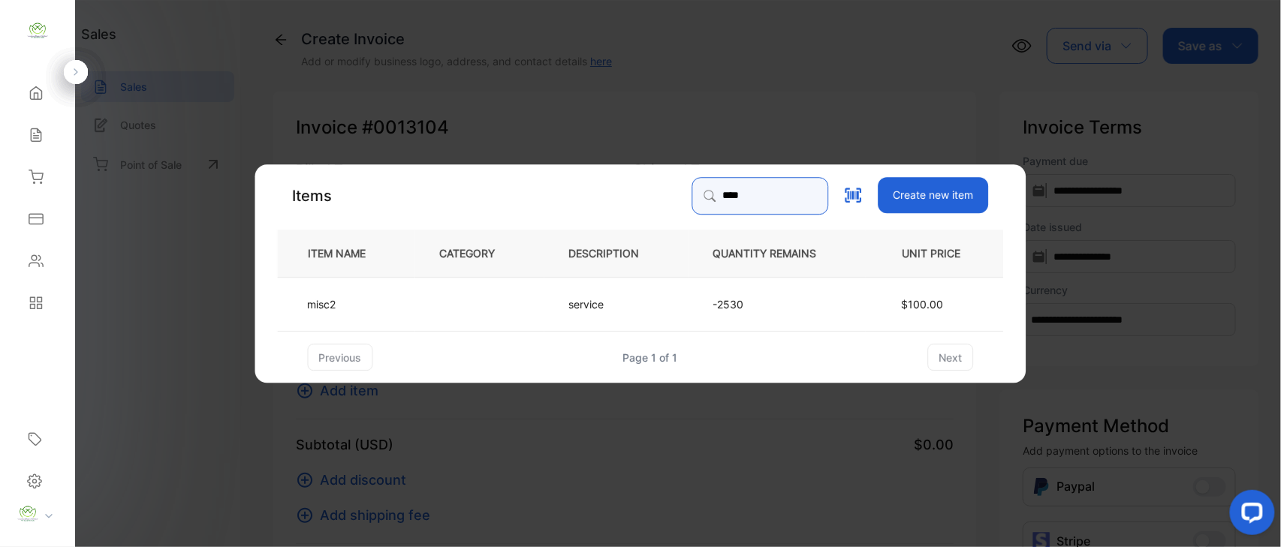
type input "****"
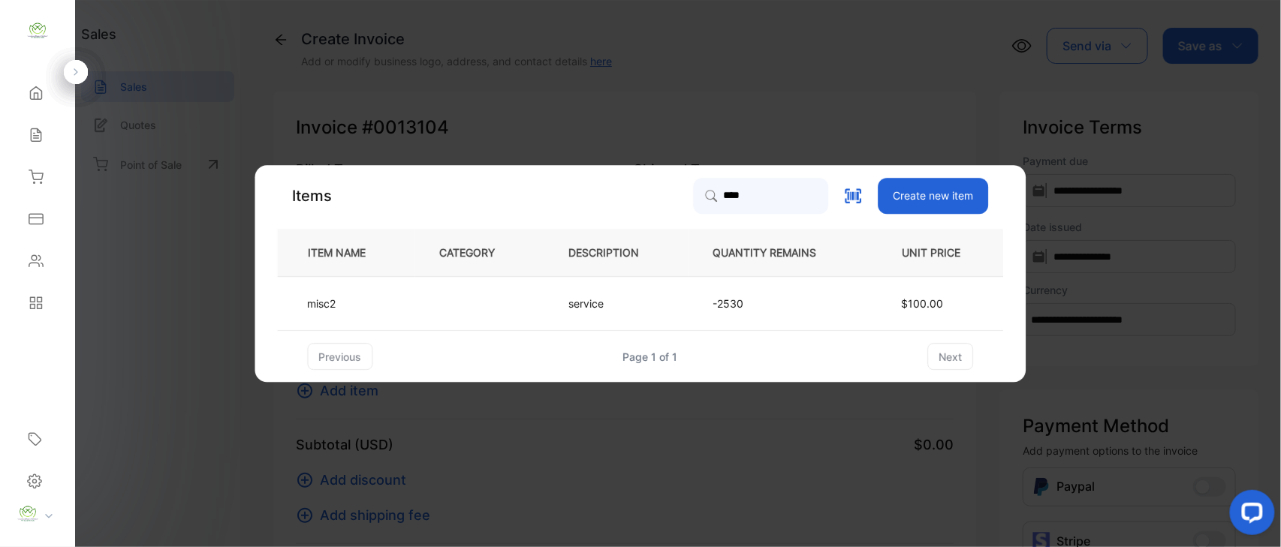
drag, startPoint x: 390, startPoint y: 319, endPoint x: 391, endPoint y: 311, distance: 8.3
click at [391, 311] on td "misc2" at bounding box center [346, 304] width 137 height 54
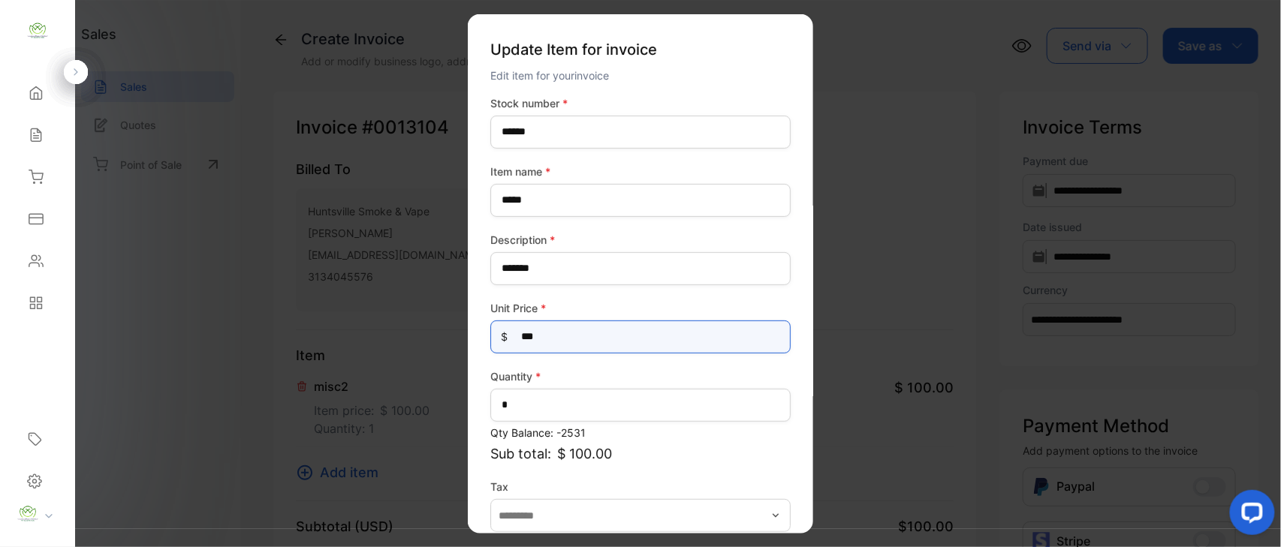
drag, startPoint x: 598, startPoint y: 337, endPoint x: 96, endPoint y: 376, distance: 503.0
type Price-inputprice "**"
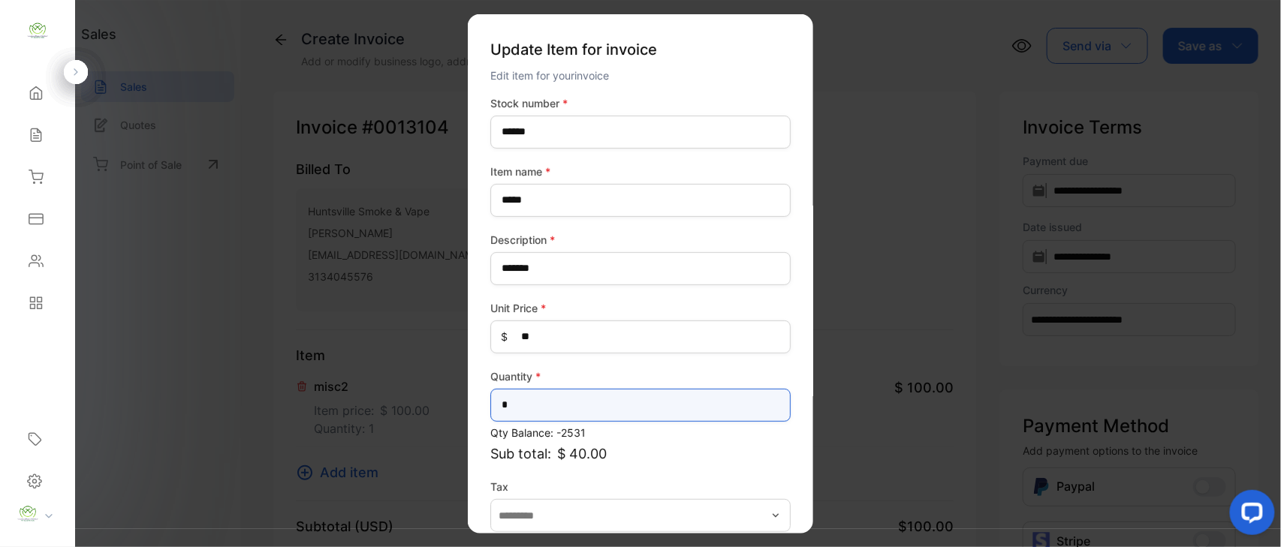
drag, startPoint x: 538, startPoint y: 390, endPoint x: 318, endPoint y: 443, distance: 225.4
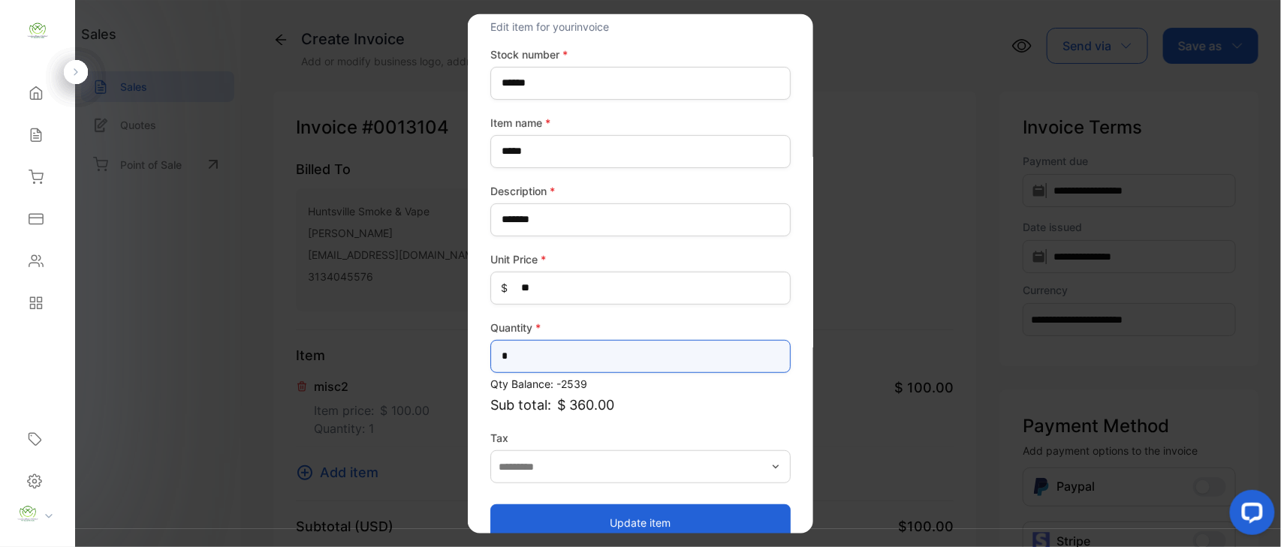
scroll to position [73, 0]
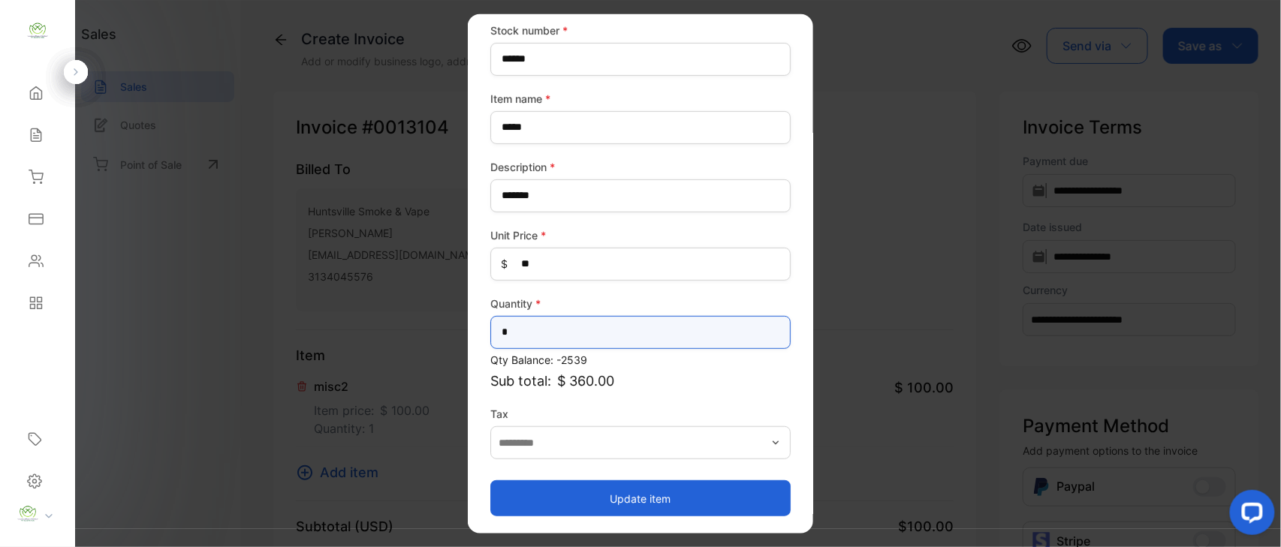
type input "*"
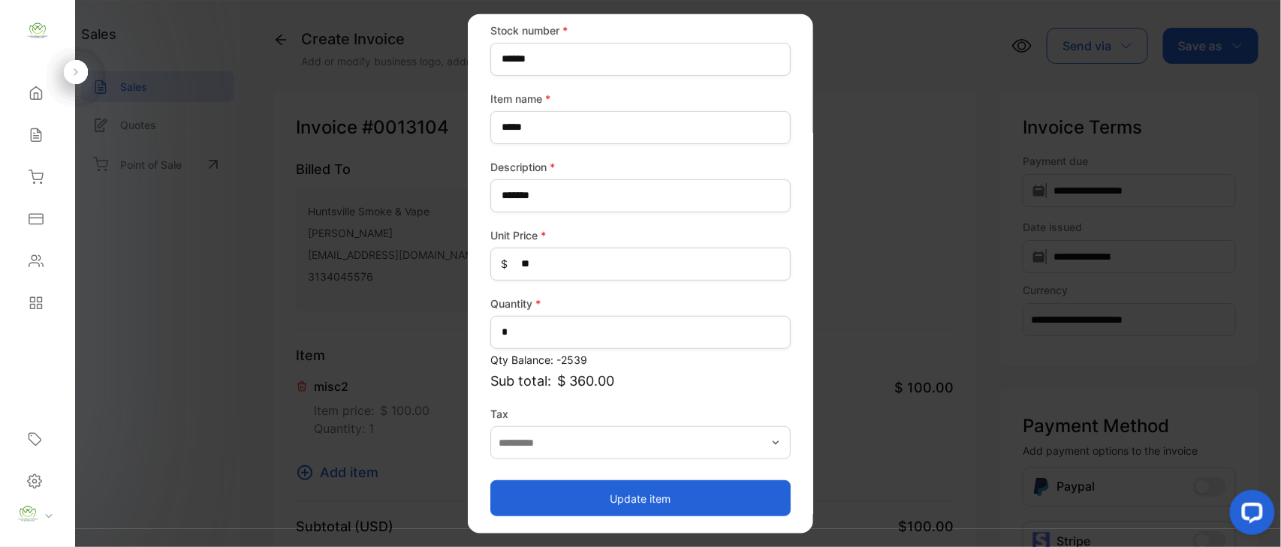
click at [659, 487] on button "Update item" at bounding box center [640, 498] width 300 height 36
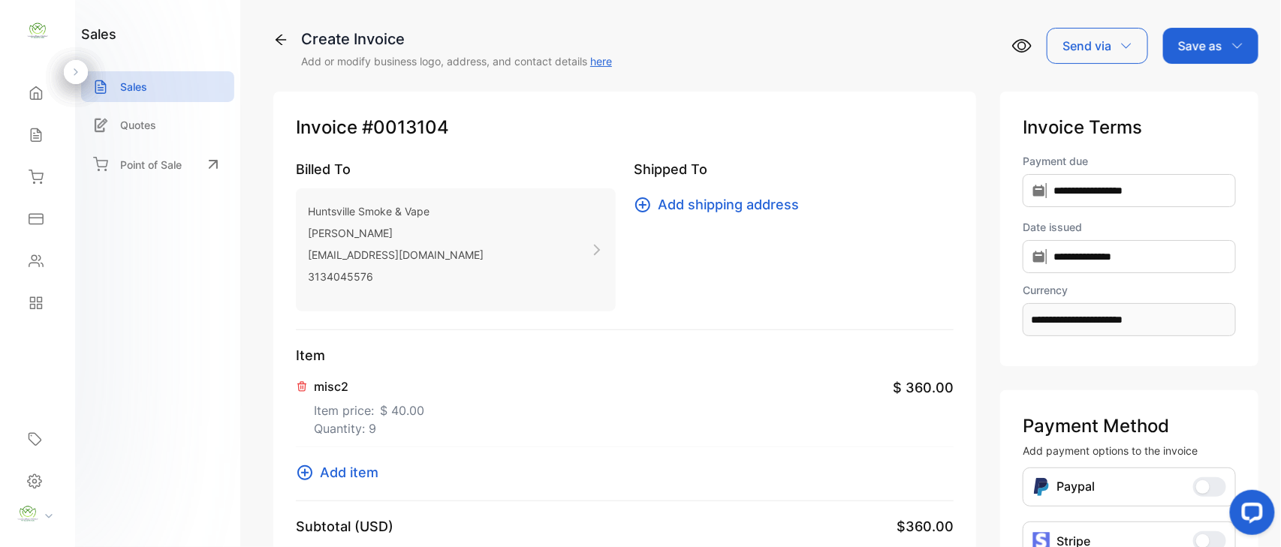
click at [1193, 38] on p "Save as" at bounding box center [1200, 46] width 44 height 18
click at [1198, 80] on div "Invoice" at bounding box center [1207, 95] width 86 height 30
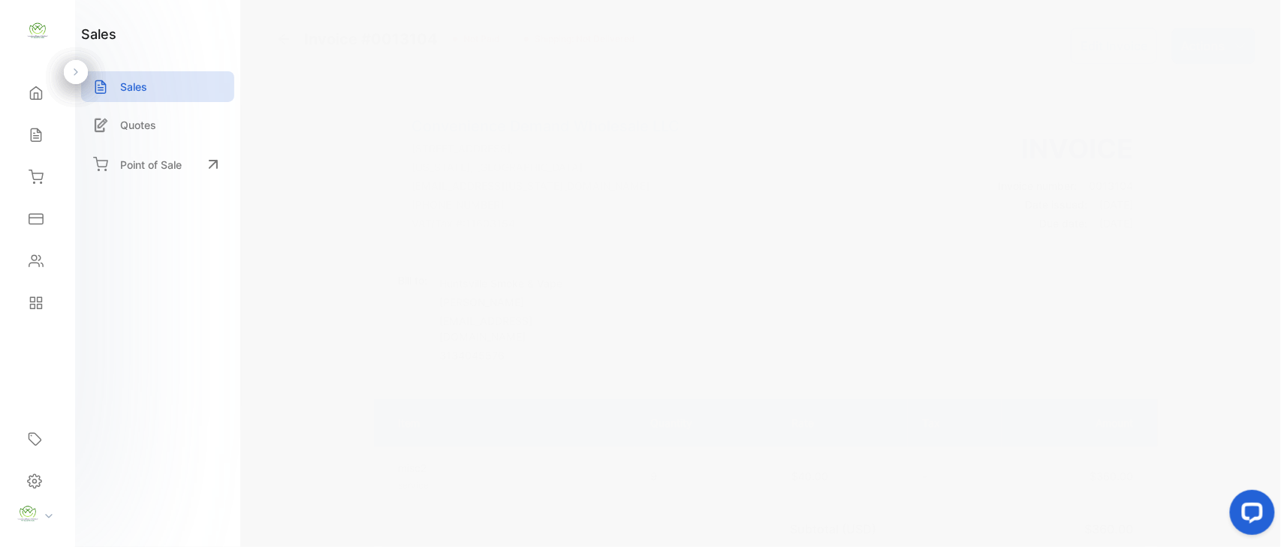
click at [1234, 48] on icon "button" at bounding box center [1240, 46] width 12 height 12
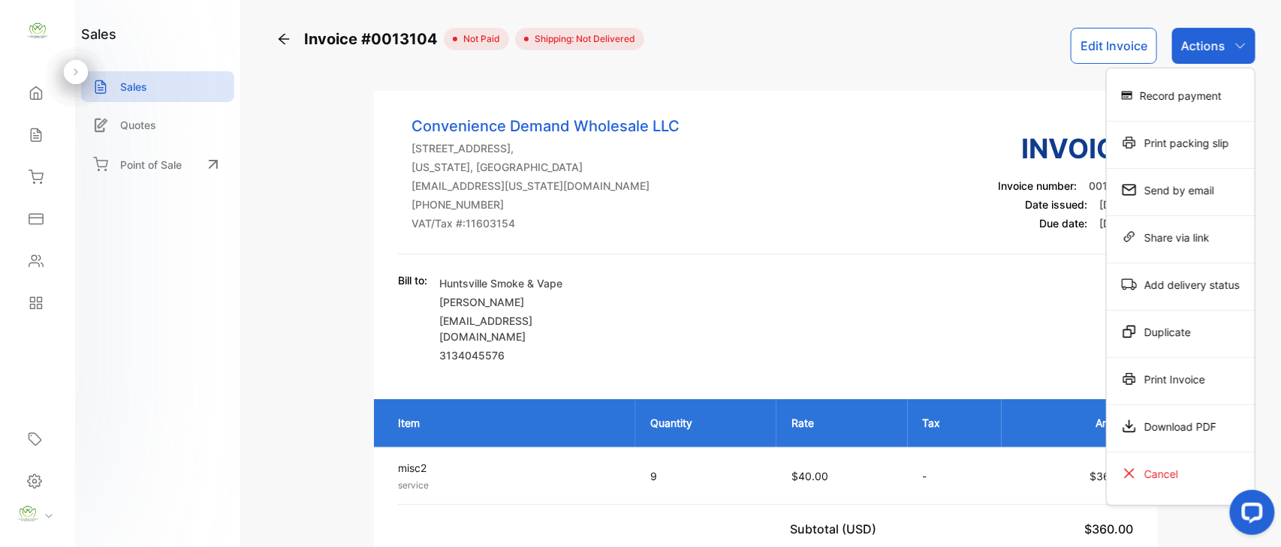
click at [1188, 374] on div "Print Invoice" at bounding box center [1181, 379] width 148 height 30
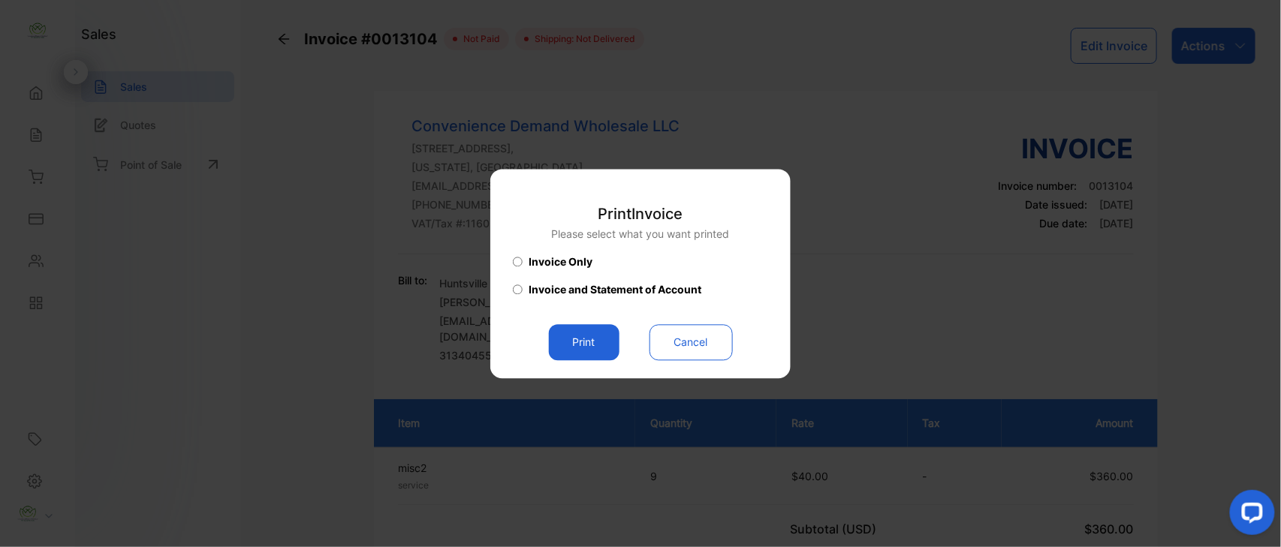
click at [598, 346] on button "Print" at bounding box center [584, 342] width 71 height 36
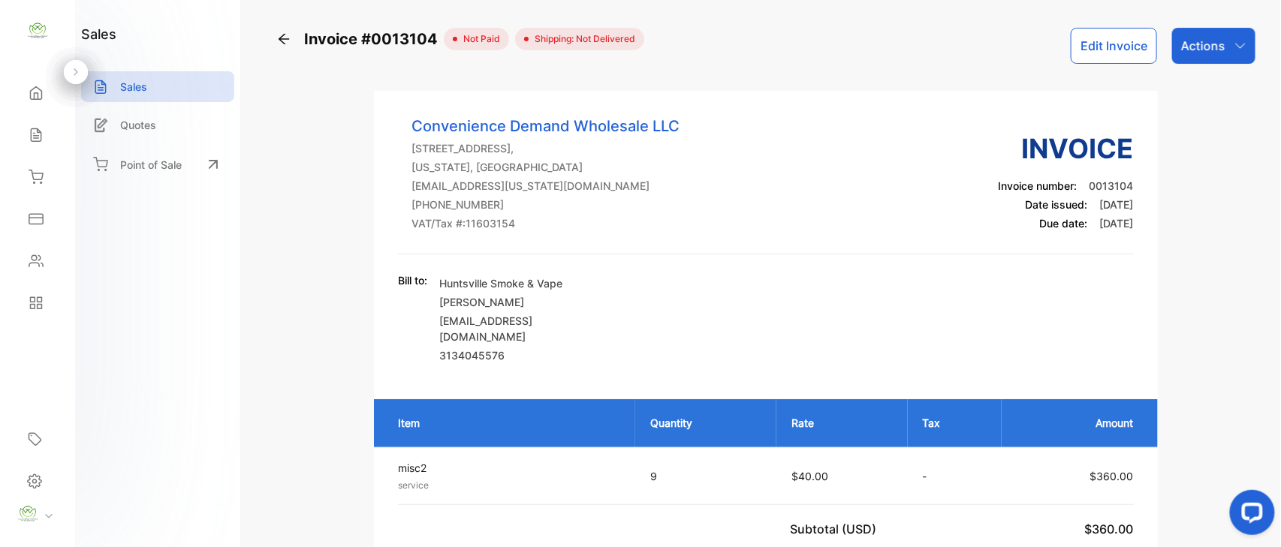
click at [280, 41] on icon at bounding box center [283, 39] width 15 height 15
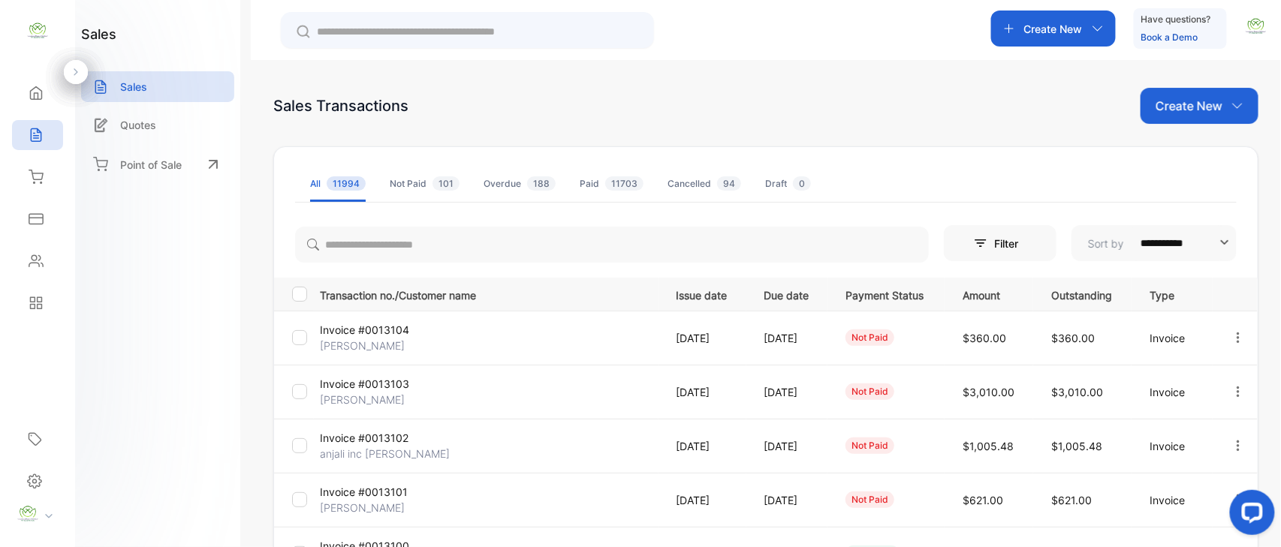
click at [1192, 104] on p "Create New" at bounding box center [1188, 106] width 67 height 18
click at [1170, 161] on icon at bounding box center [1173, 155] width 12 height 12
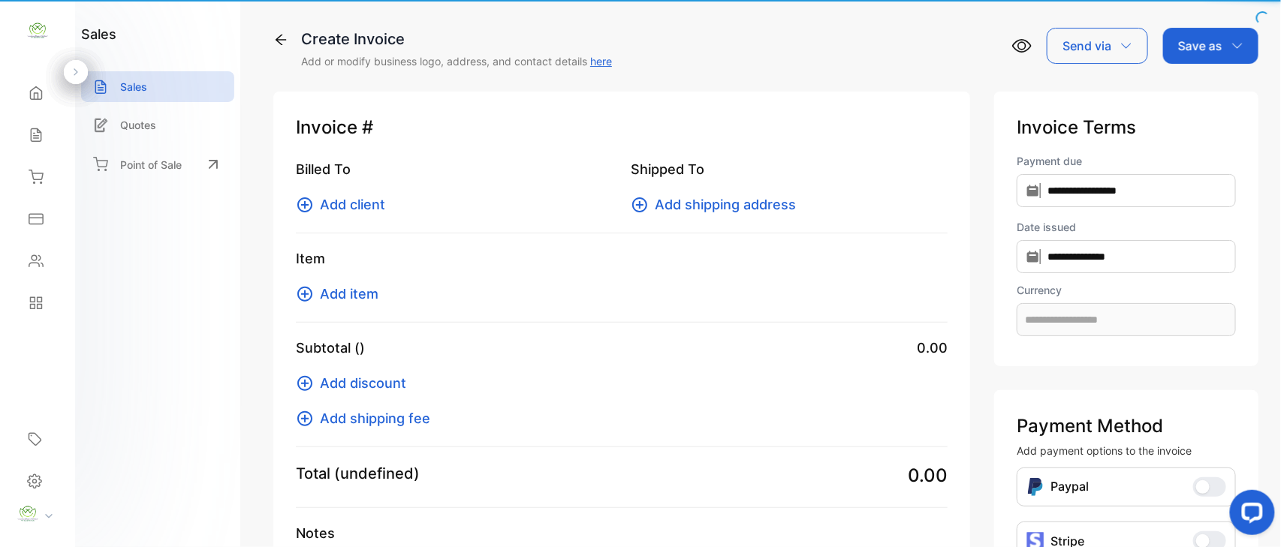
type input "**********"
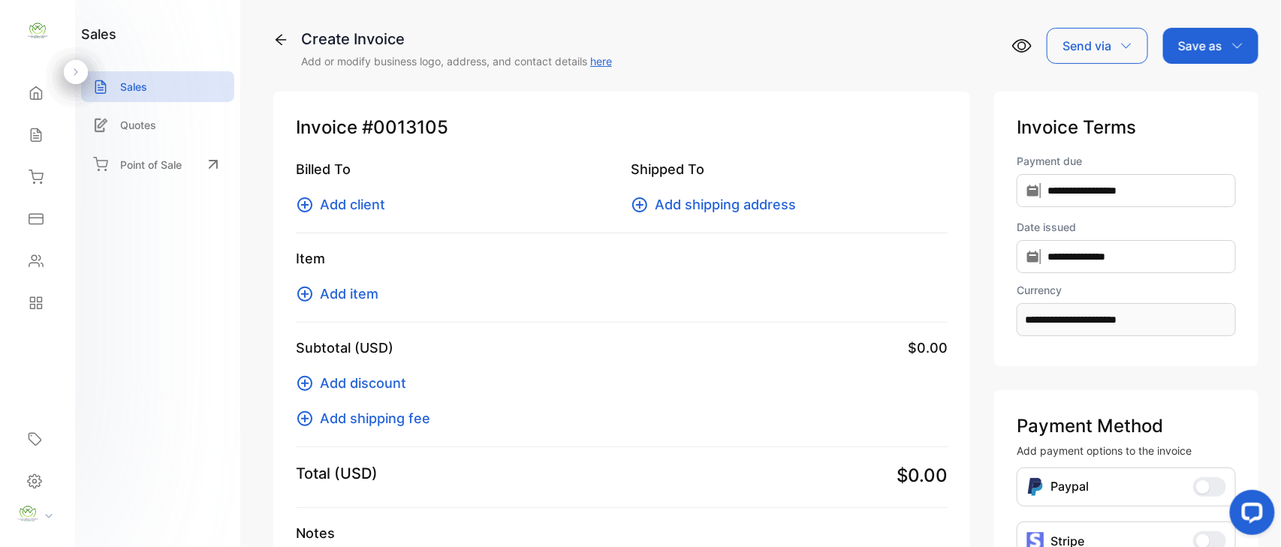
click at [37, 169] on div "Inventory" at bounding box center [37, 177] width 51 height 30
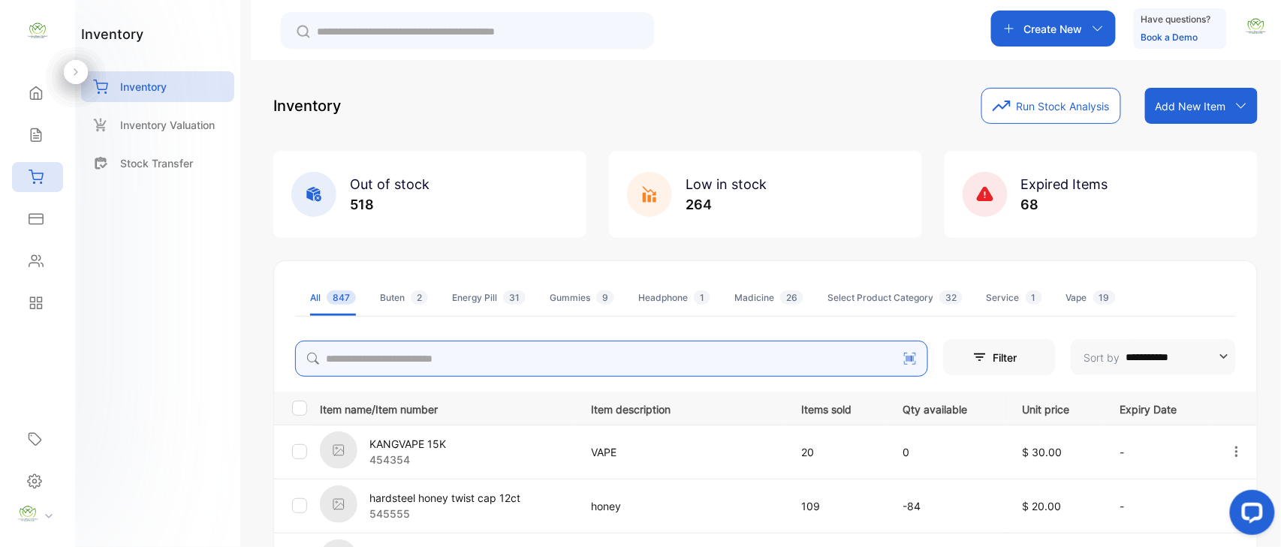
click at [358, 362] on input "search" at bounding box center [611, 359] width 633 height 36
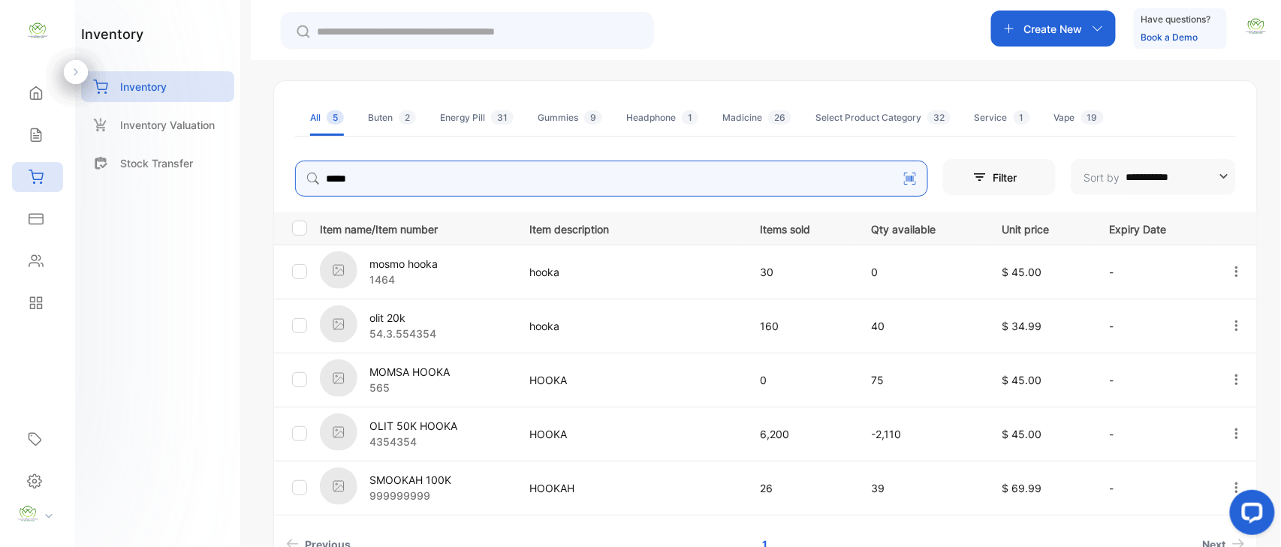
scroll to position [275, 0]
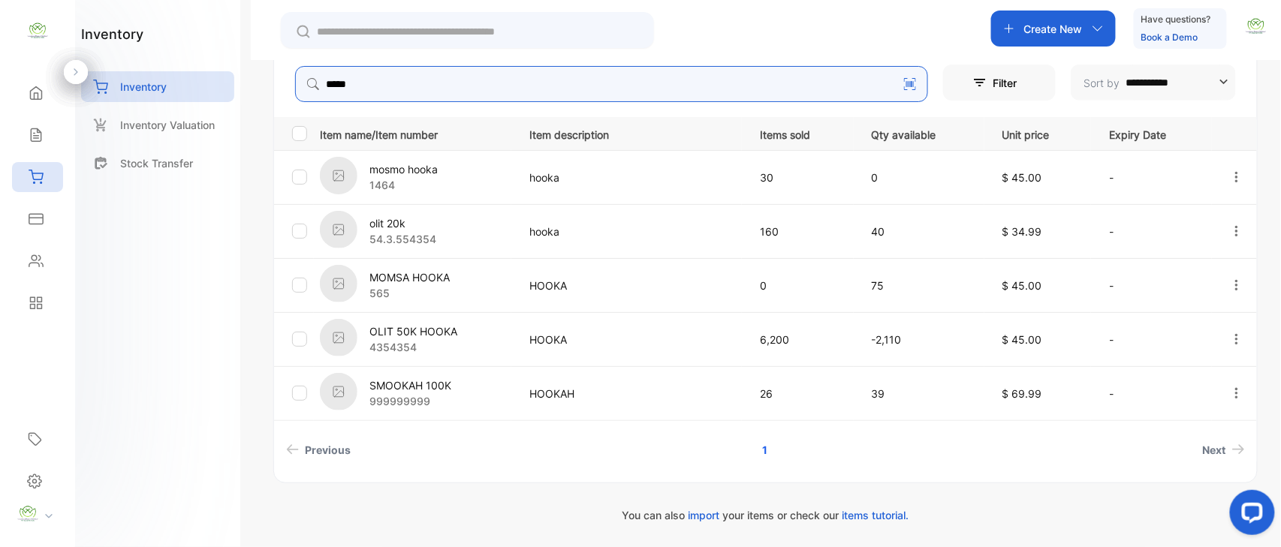
click at [1235, 233] on icon "button" at bounding box center [1237, 231] width 14 height 14
type input "*****"
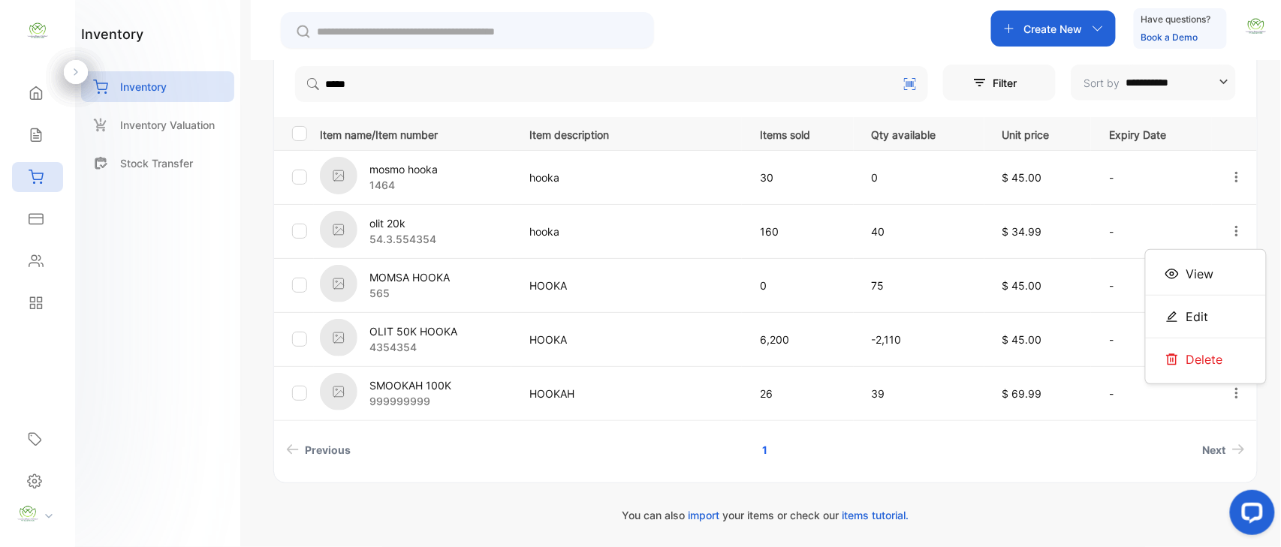
click at [1182, 283] on div "View" at bounding box center [1206, 274] width 120 height 30
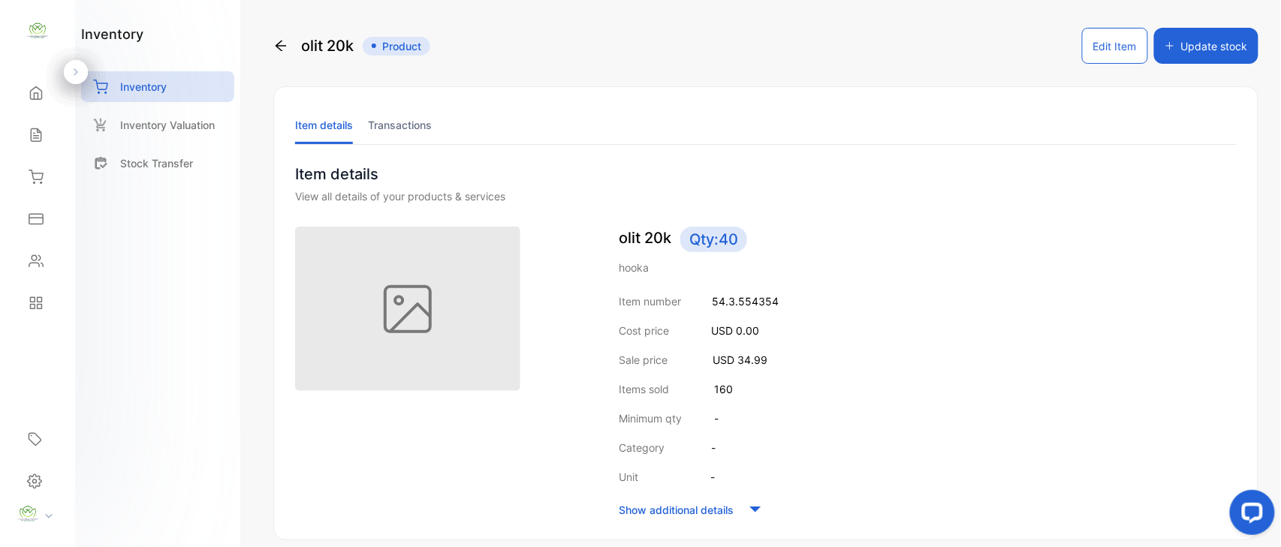
click at [399, 126] on li "Transactions" at bounding box center [400, 125] width 64 height 38
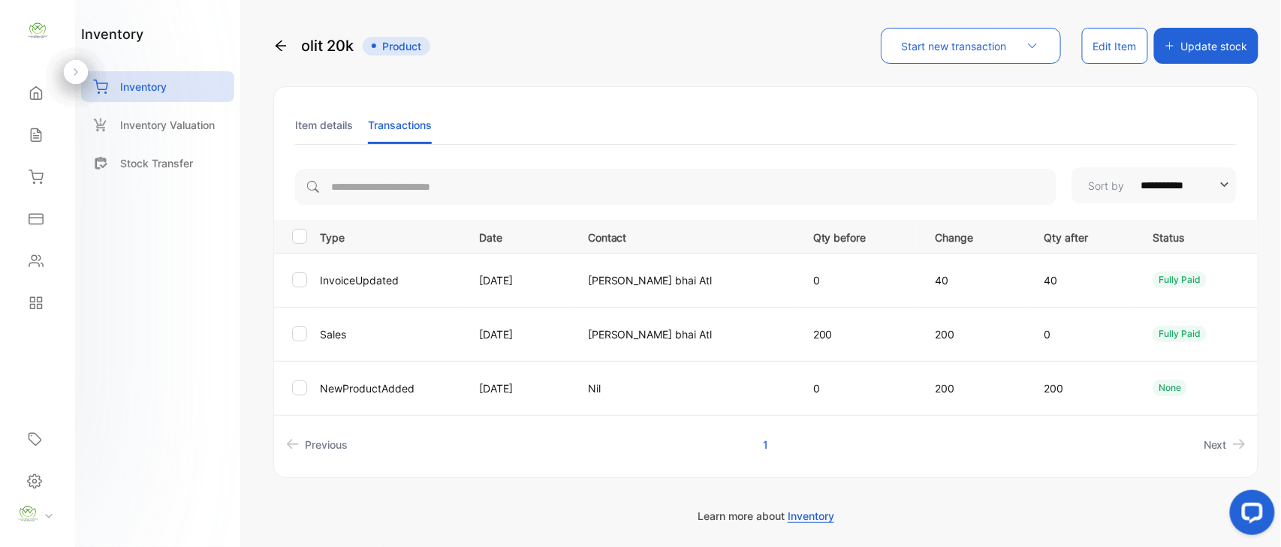
click at [338, 124] on li "Item details" at bounding box center [324, 125] width 58 height 38
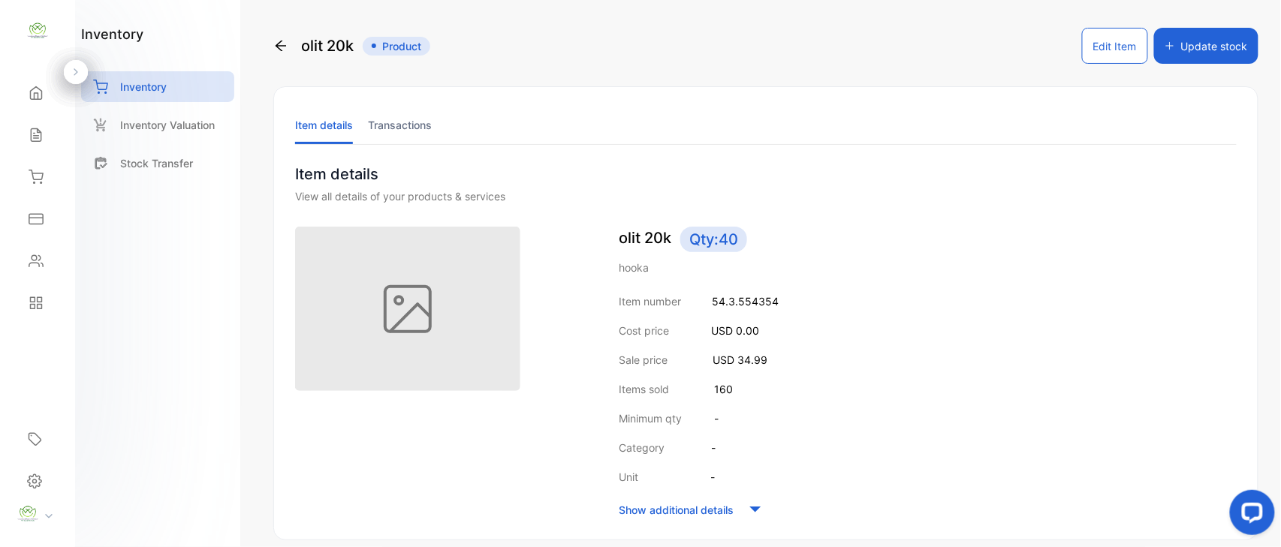
click at [1086, 53] on button "Edit Item" at bounding box center [1115, 46] width 66 height 36
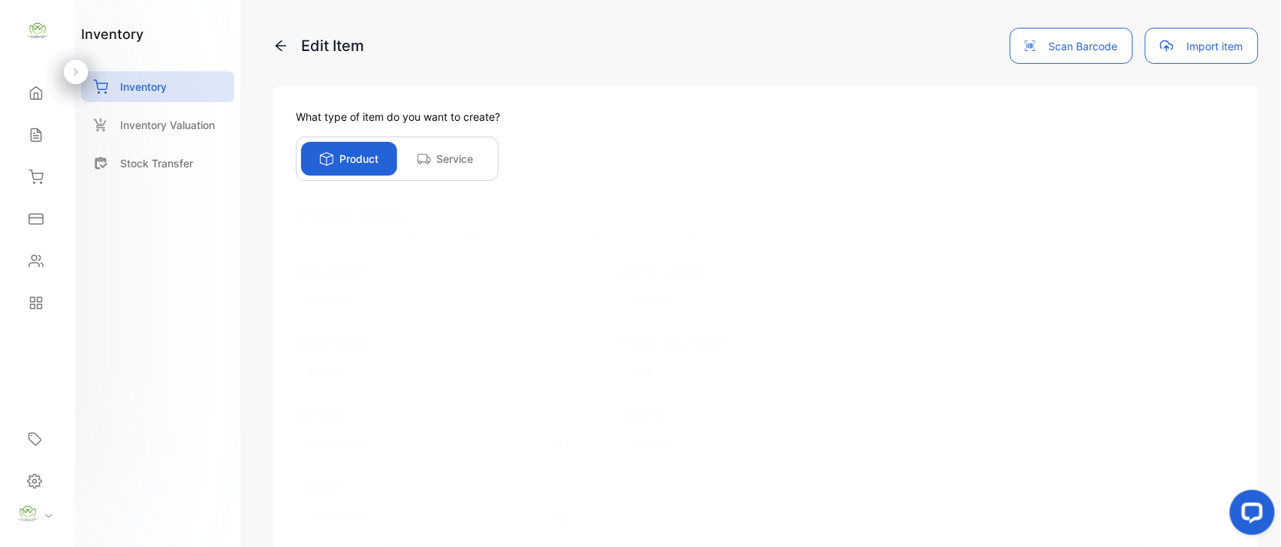
drag, startPoint x: 497, startPoint y: 447, endPoint x: 0, endPoint y: 431, distance: 497.3
click at [0, 439] on div "**********" at bounding box center [640, 288] width 1281 height 577
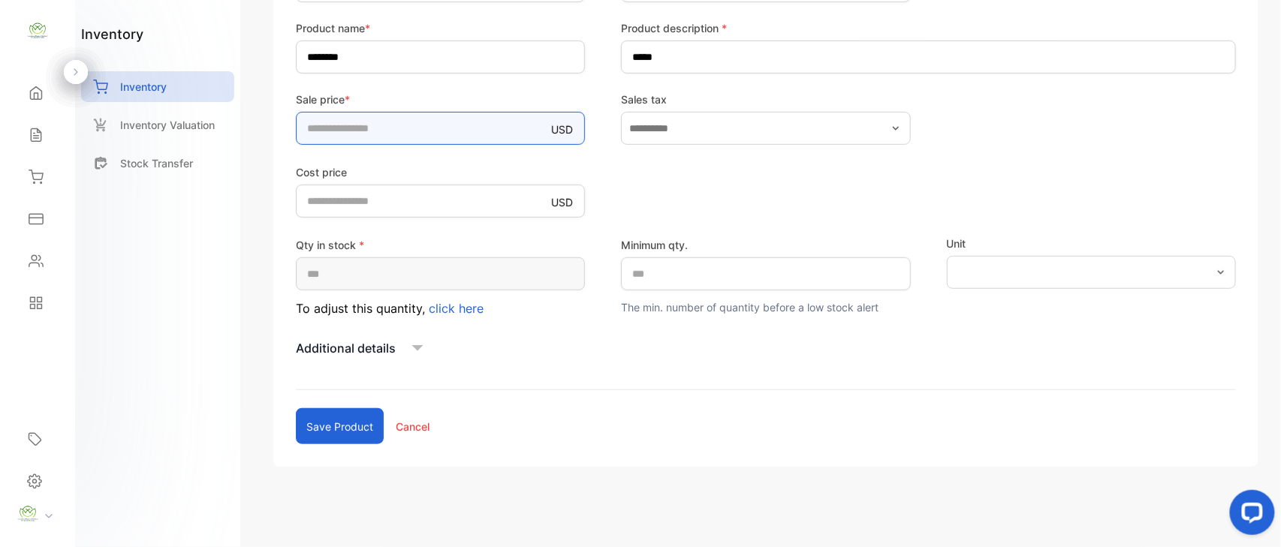
scroll to position [319, 0]
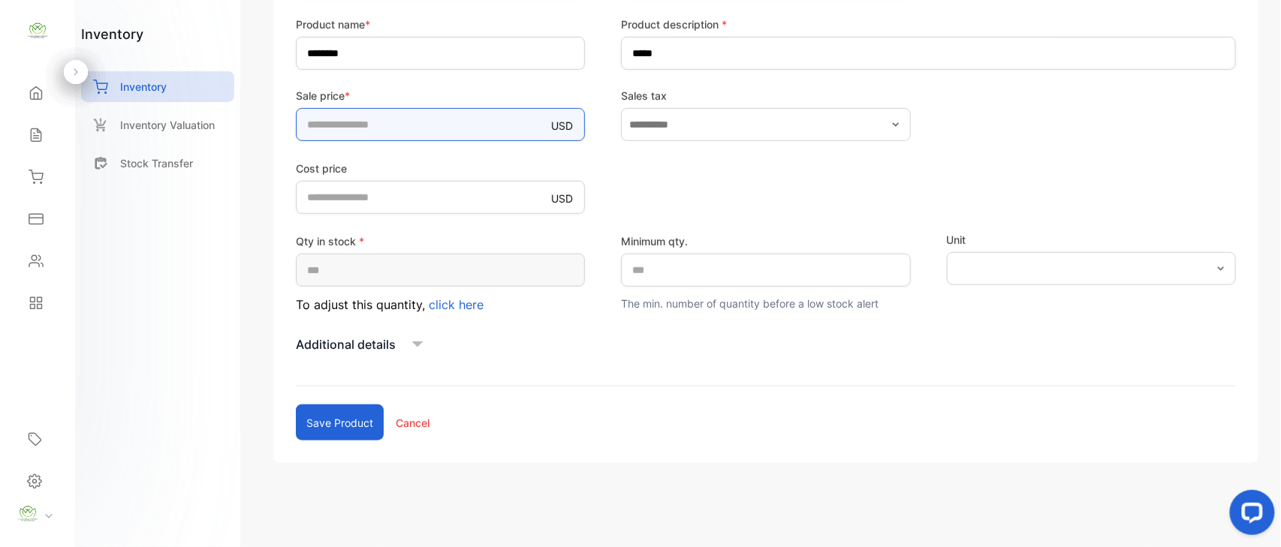
type input "*"
type input "**"
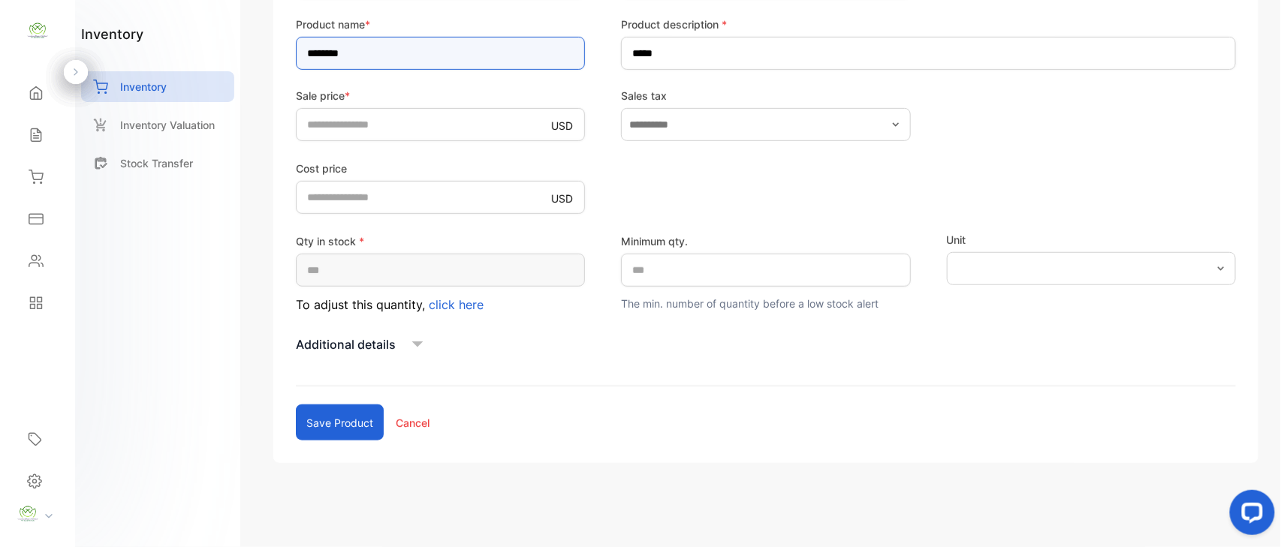
drag, startPoint x: 375, startPoint y: 45, endPoint x: 246, endPoint y: 60, distance: 130.0
click at [246, 60] on div "**********" at bounding box center [640, 288] width 1281 height 577
type input "*"
type input "**********"
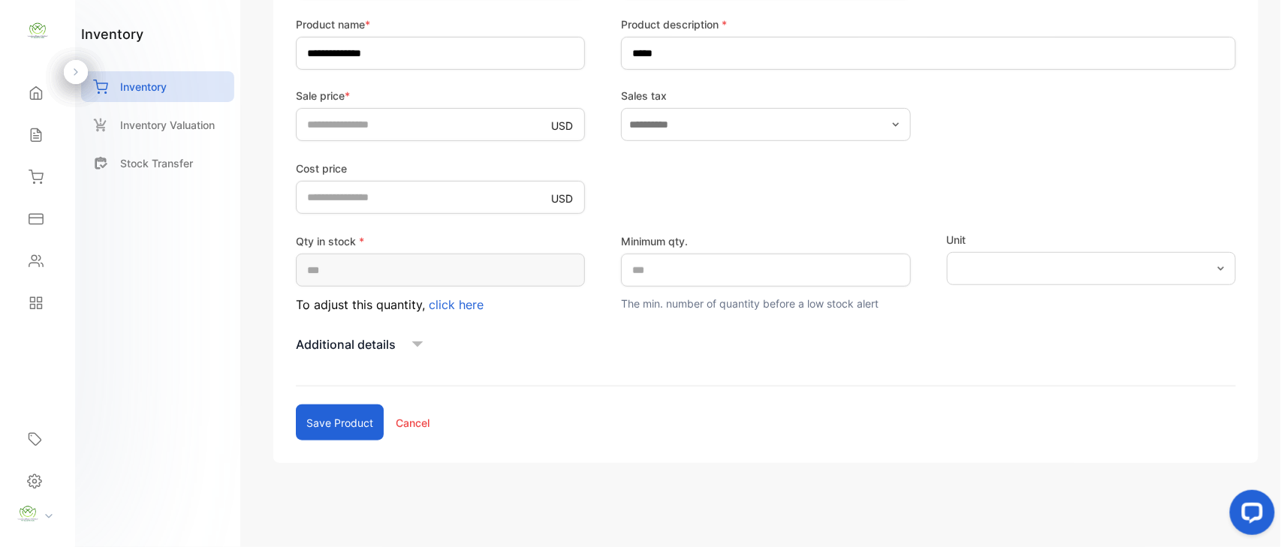
click at [324, 409] on button "Save product" at bounding box center [340, 423] width 88 height 36
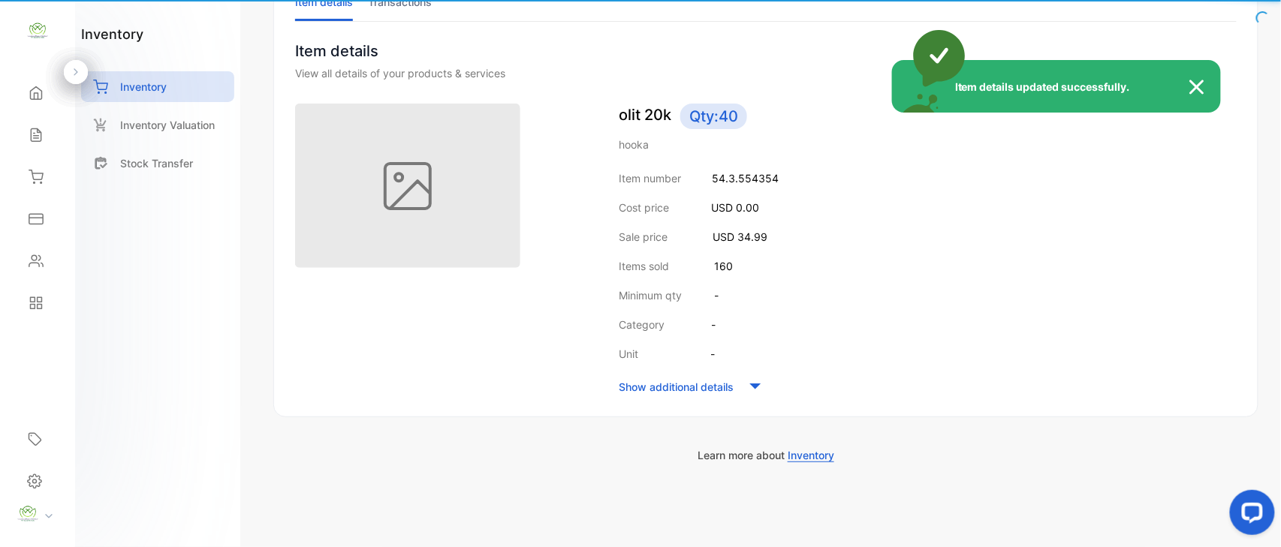
scroll to position [124, 0]
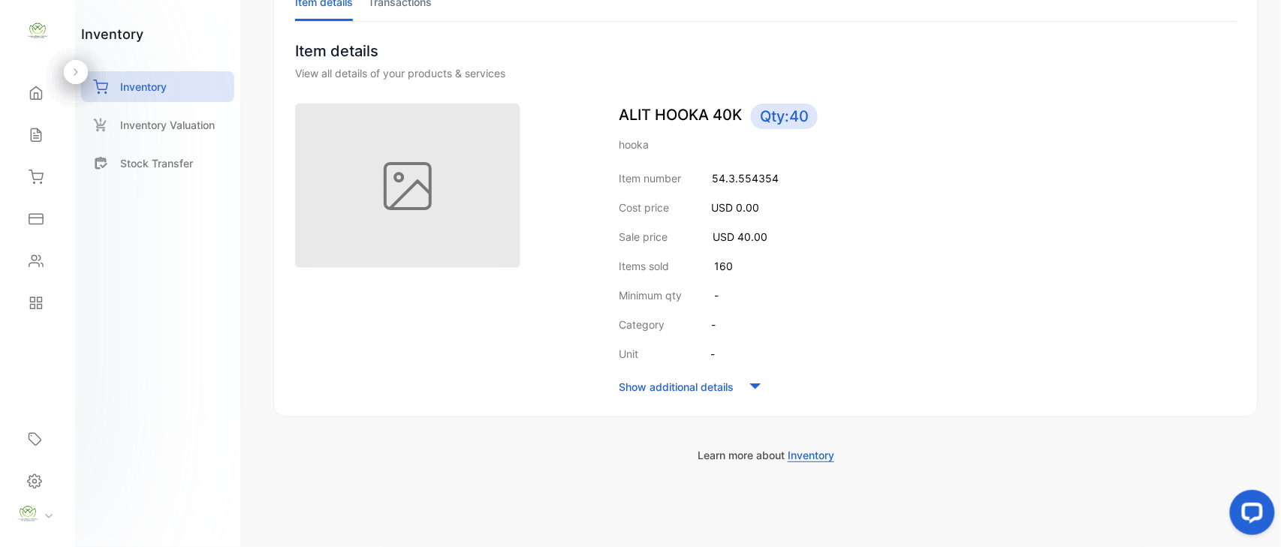
click at [26, 143] on div "Sales" at bounding box center [37, 135] width 51 height 30
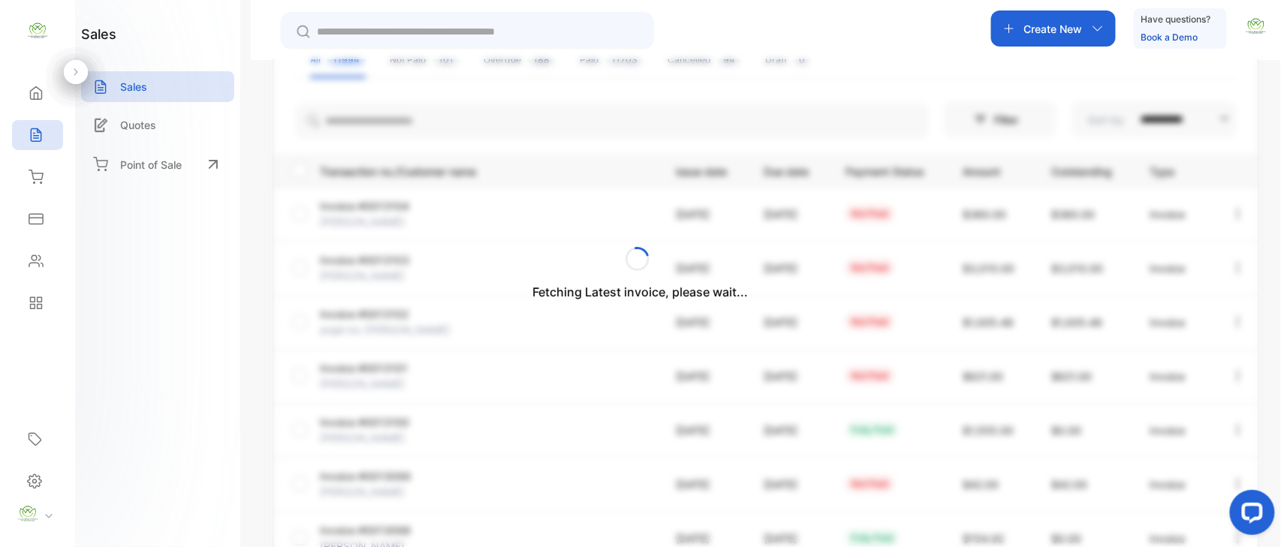
click at [1054, 35] on div "Fetching Latest invoice, please wait..." at bounding box center [640, 273] width 1281 height 547
drag, startPoint x: 1054, startPoint y: 15, endPoint x: 1052, endPoint y: 23, distance: 7.8
click at [1054, 16] on div "Create New" at bounding box center [1053, 29] width 125 height 36
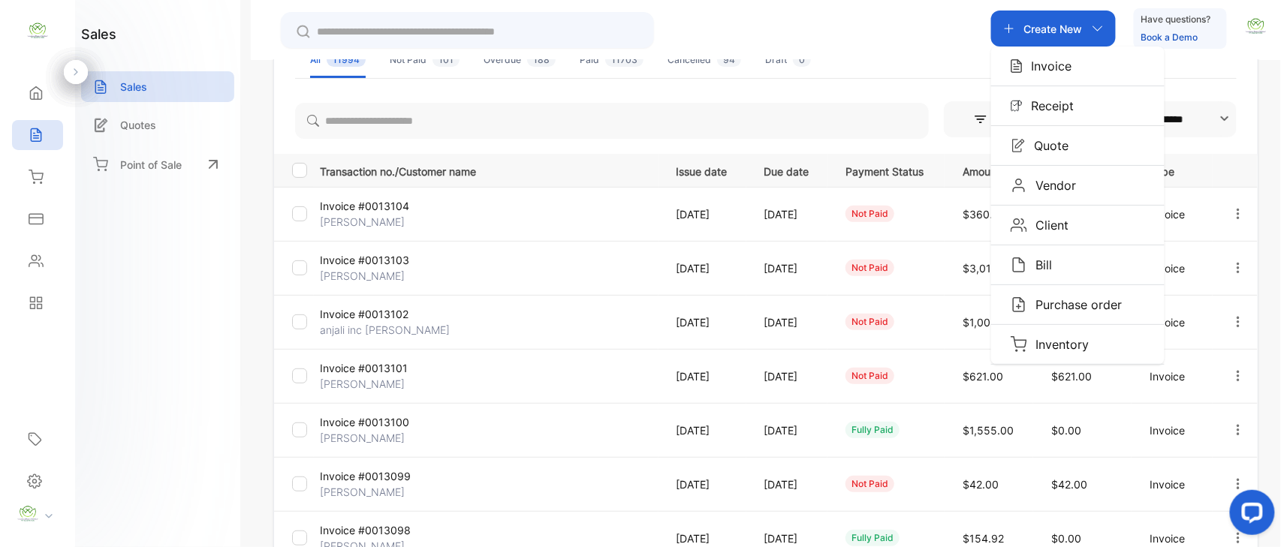
click at [1044, 64] on p "Invoice" at bounding box center [1048, 66] width 50 height 18
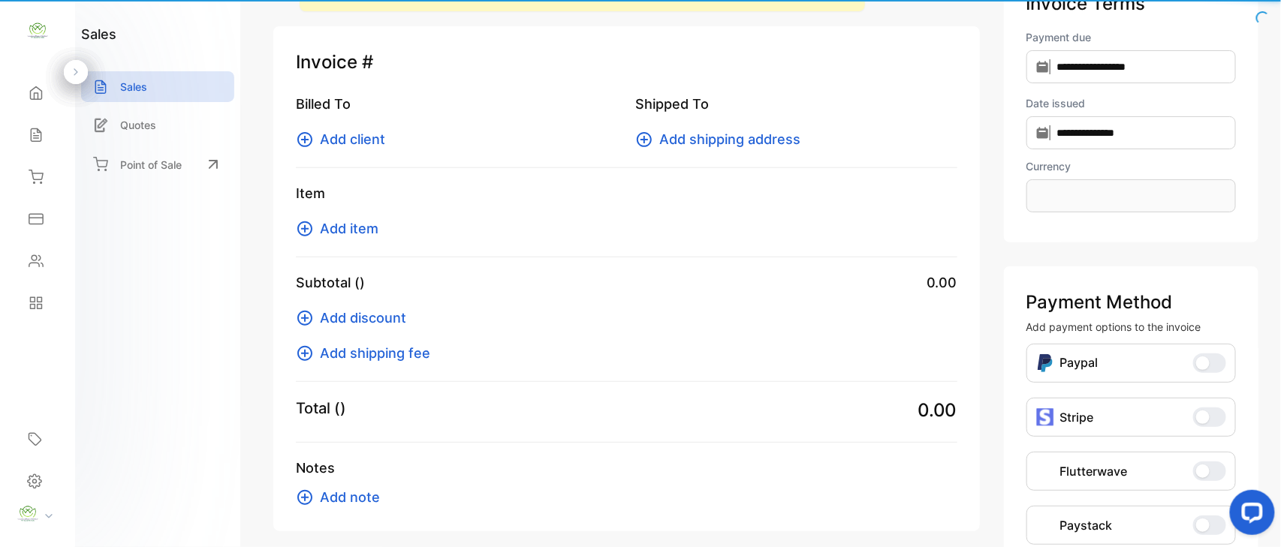
scroll to position [66, 0]
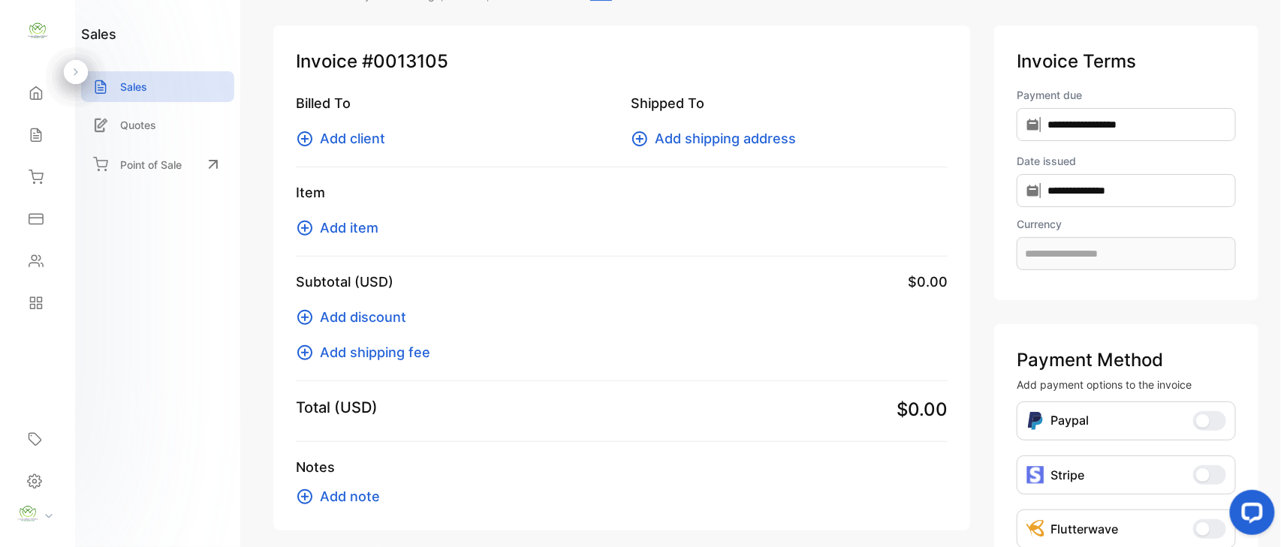
type input "**********"
click at [354, 230] on span "Add item" at bounding box center [349, 228] width 59 height 20
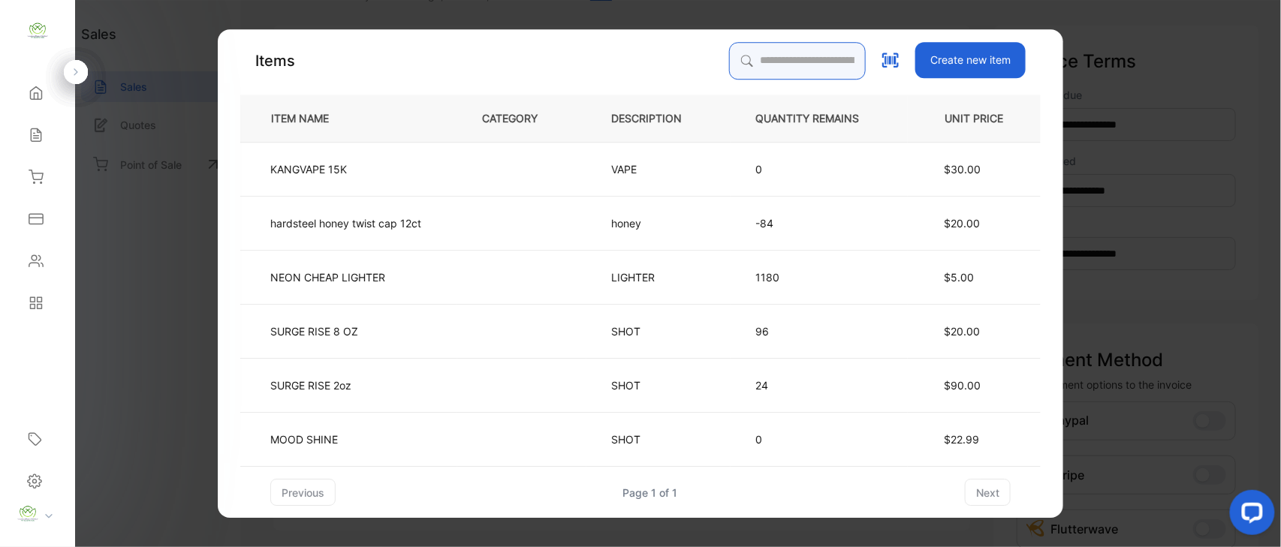
click at [729, 53] on input "search" at bounding box center [797, 61] width 137 height 38
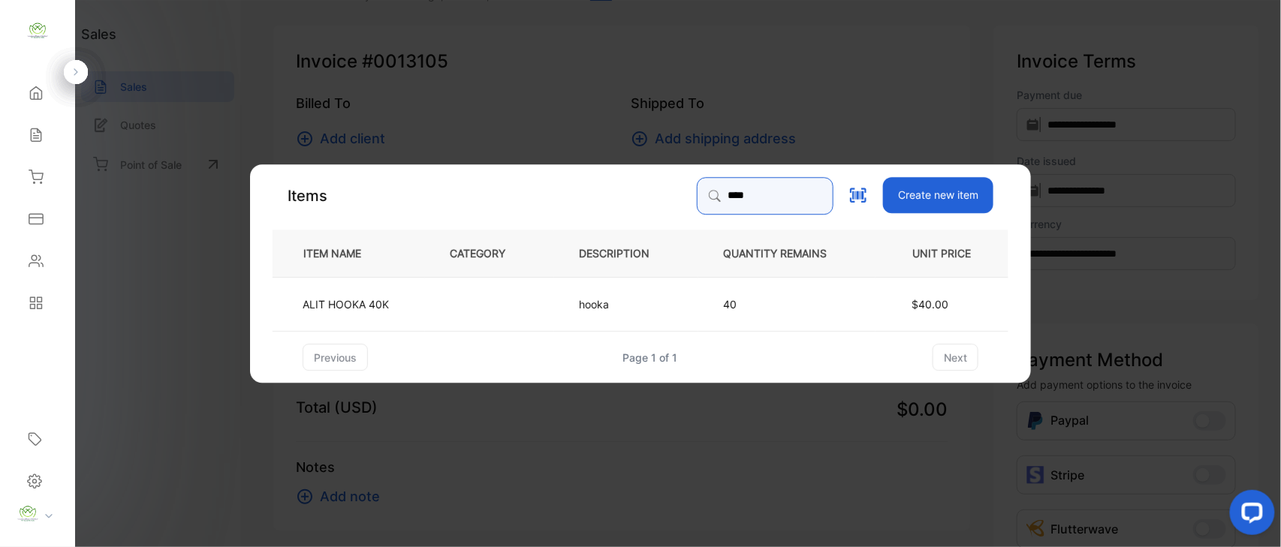
type input "****"
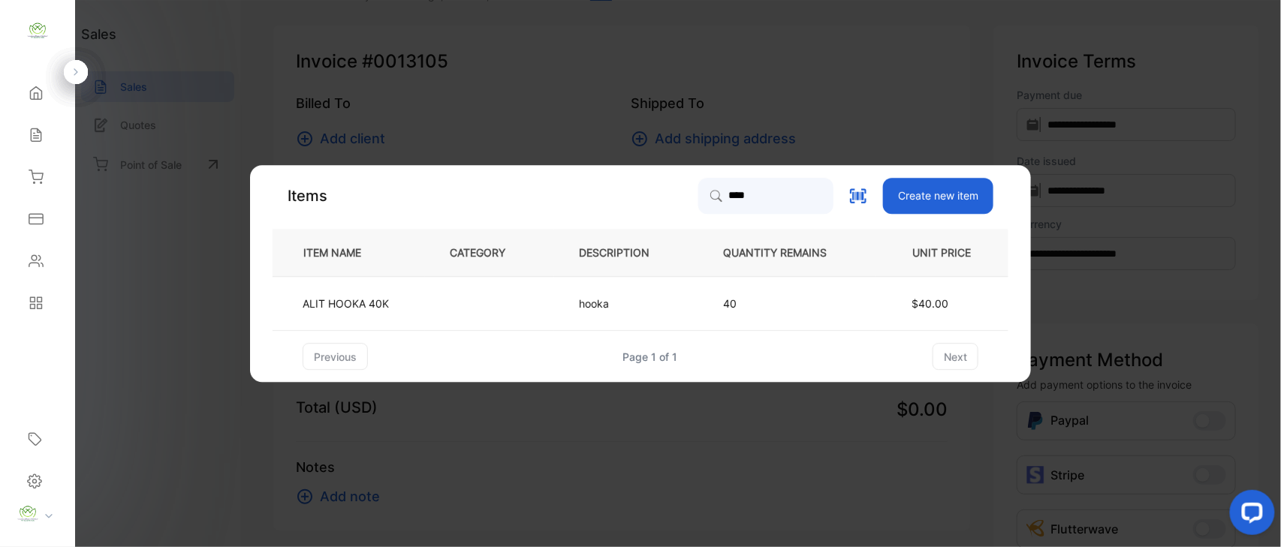
click at [461, 313] on td at bounding box center [489, 304] width 129 height 54
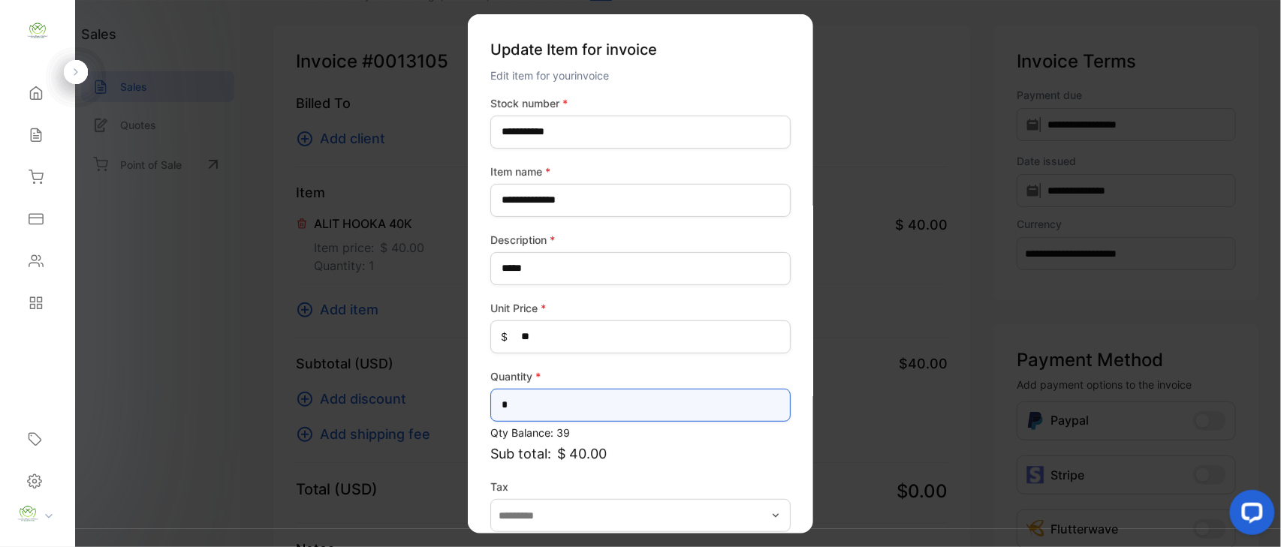
drag, startPoint x: 532, startPoint y: 415, endPoint x: 167, endPoint y: 440, distance: 366.5
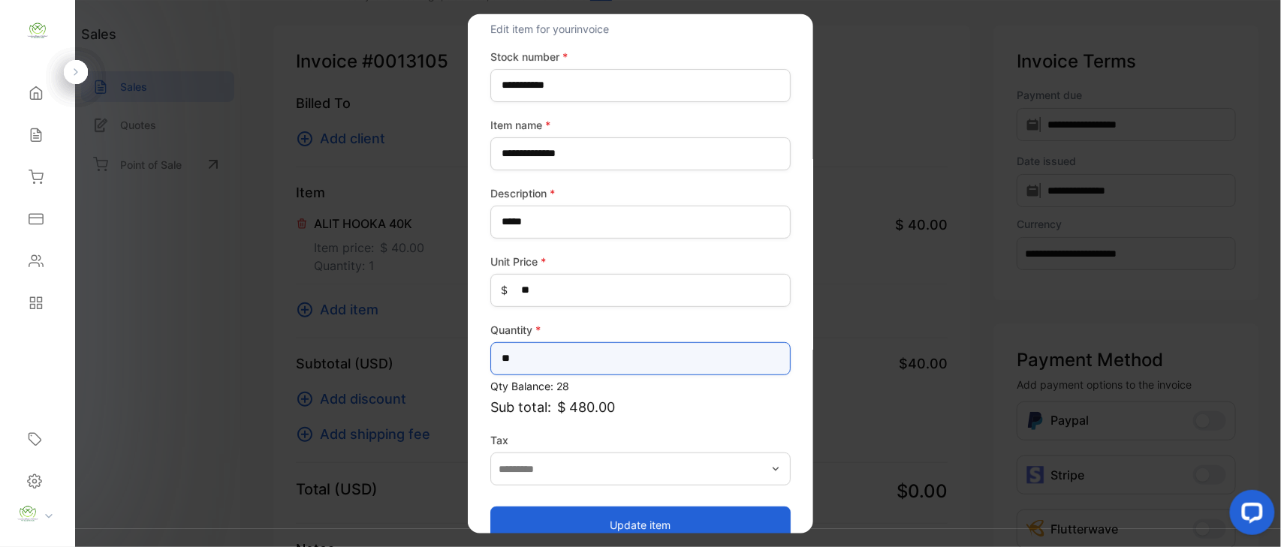
scroll to position [73, 0]
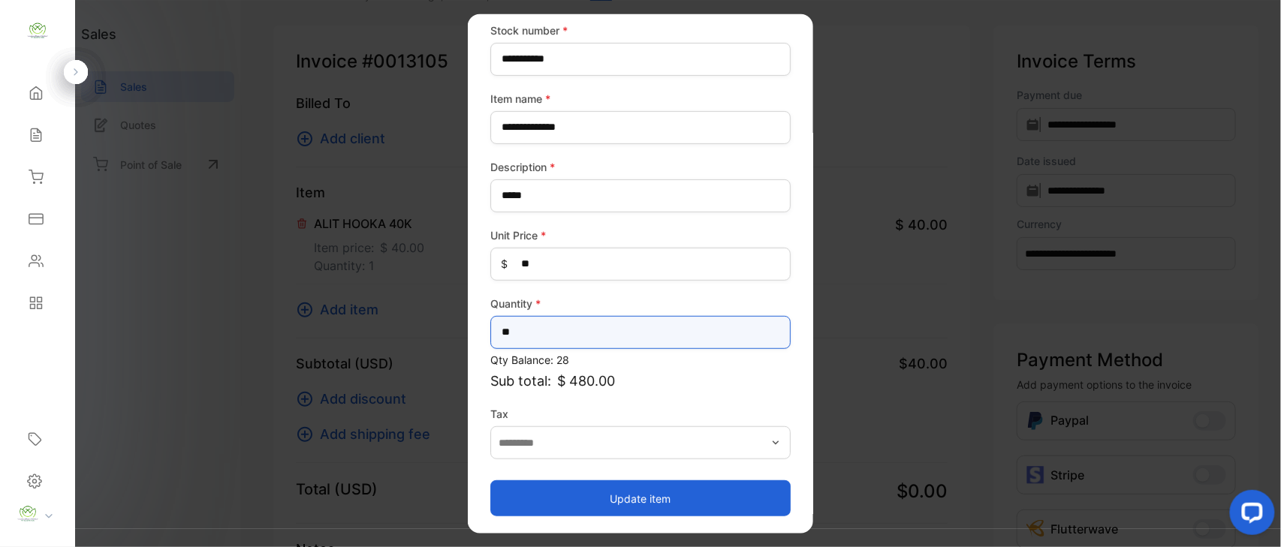
type input "**"
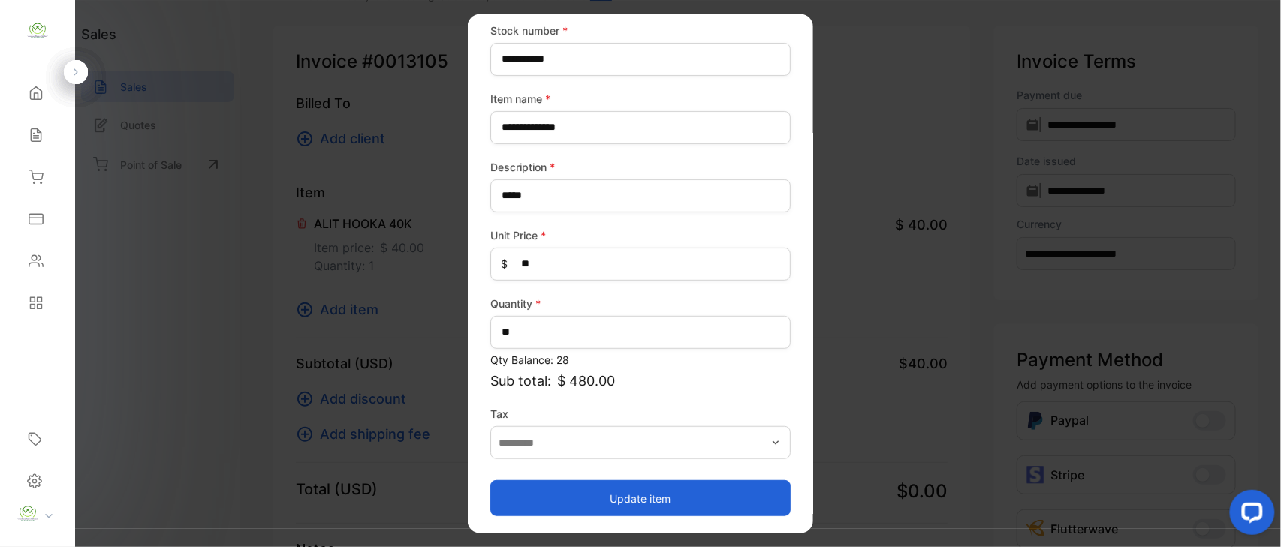
click at [716, 502] on button "Update item" at bounding box center [640, 498] width 300 height 36
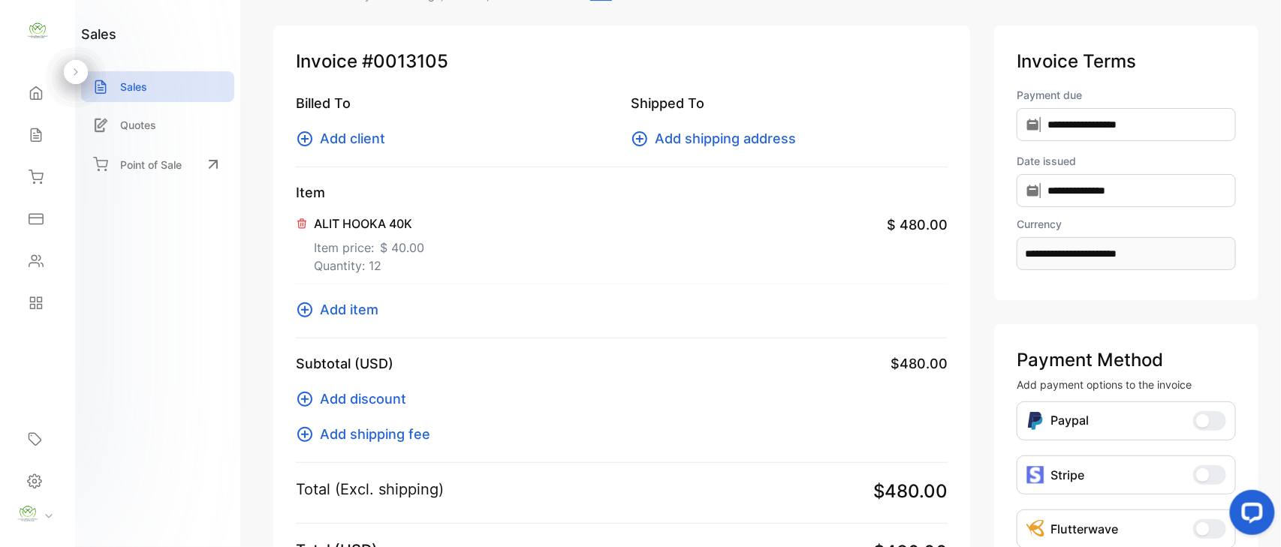
click at [337, 314] on span "Add item" at bounding box center [349, 310] width 59 height 20
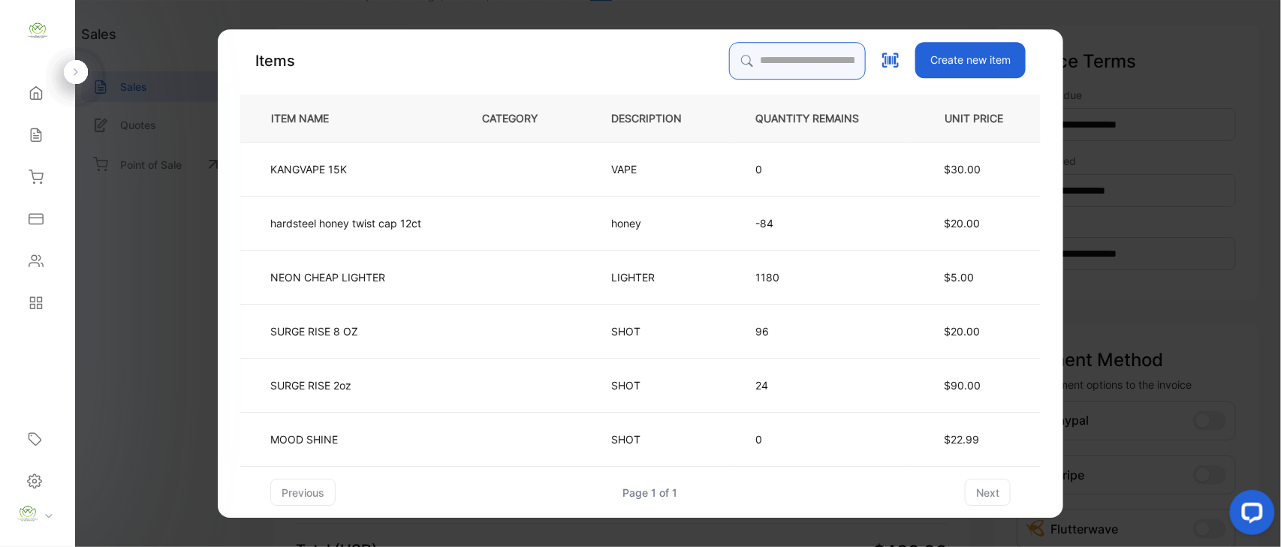
click at [755, 64] on input "search" at bounding box center [797, 61] width 137 height 38
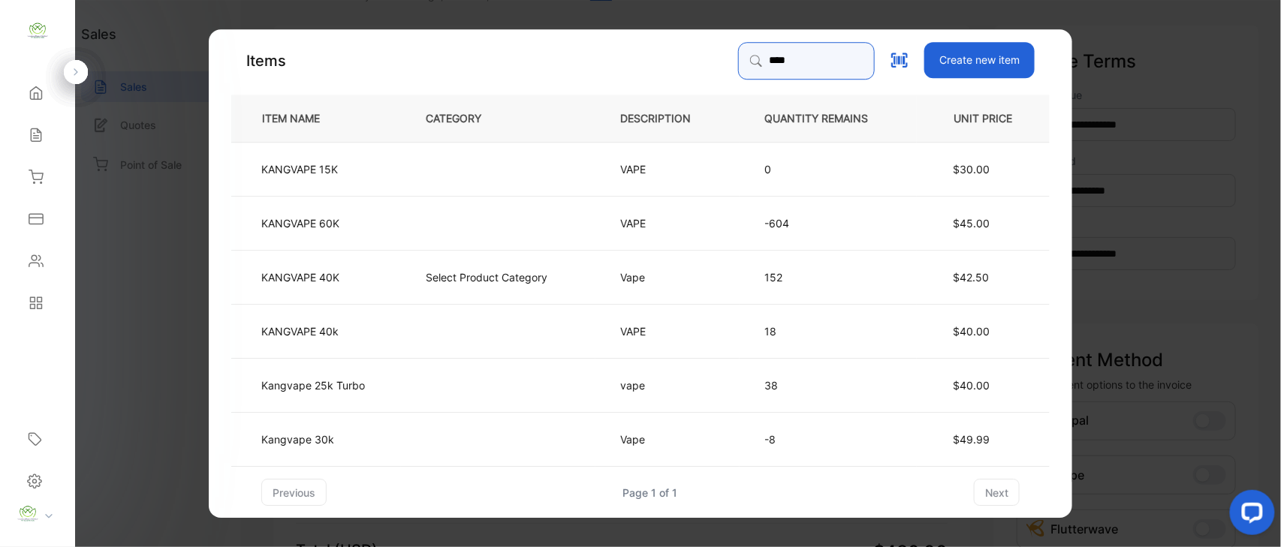
type input "**********"
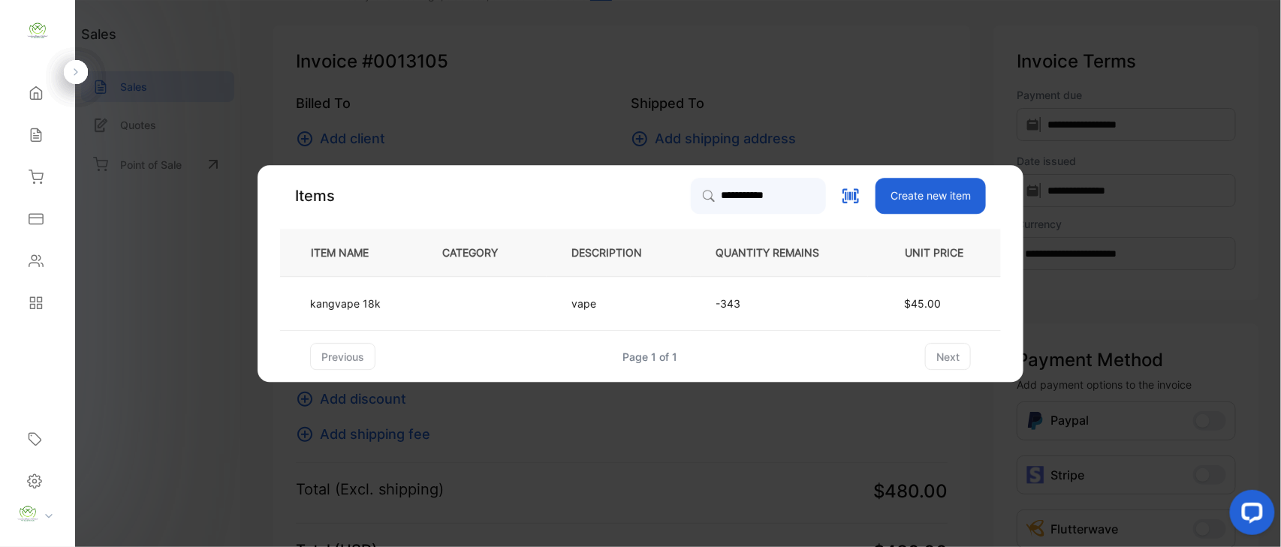
click at [649, 291] on td "vape" at bounding box center [619, 304] width 144 height 54
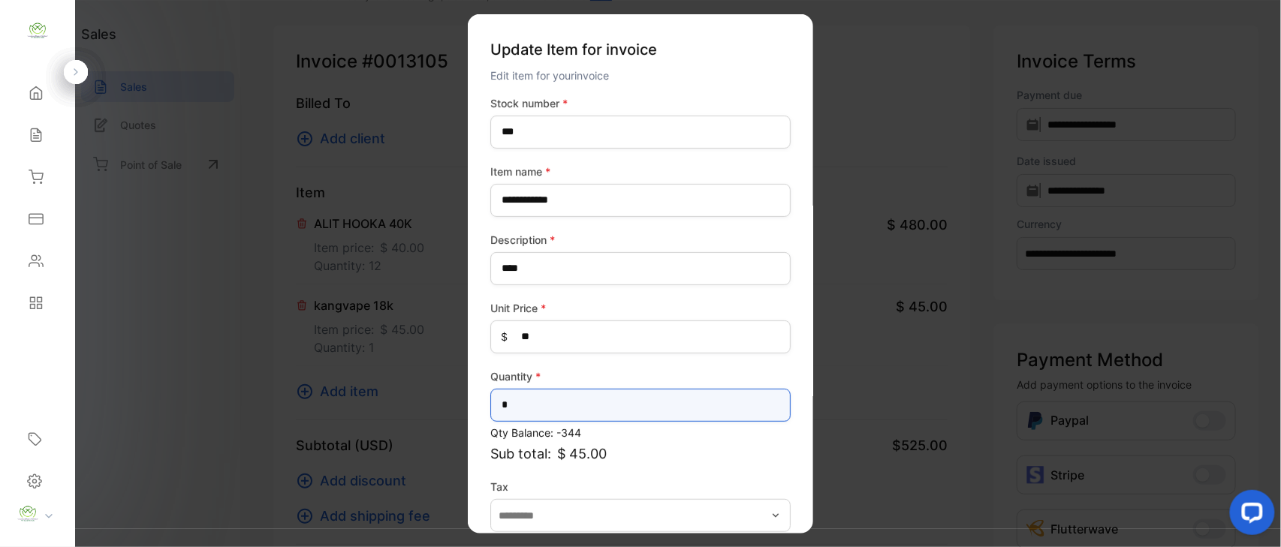
drag, startPoint x: 569, startPoint y: 397, endPoint x: 140, endPoint y: 423, distance: 430.2
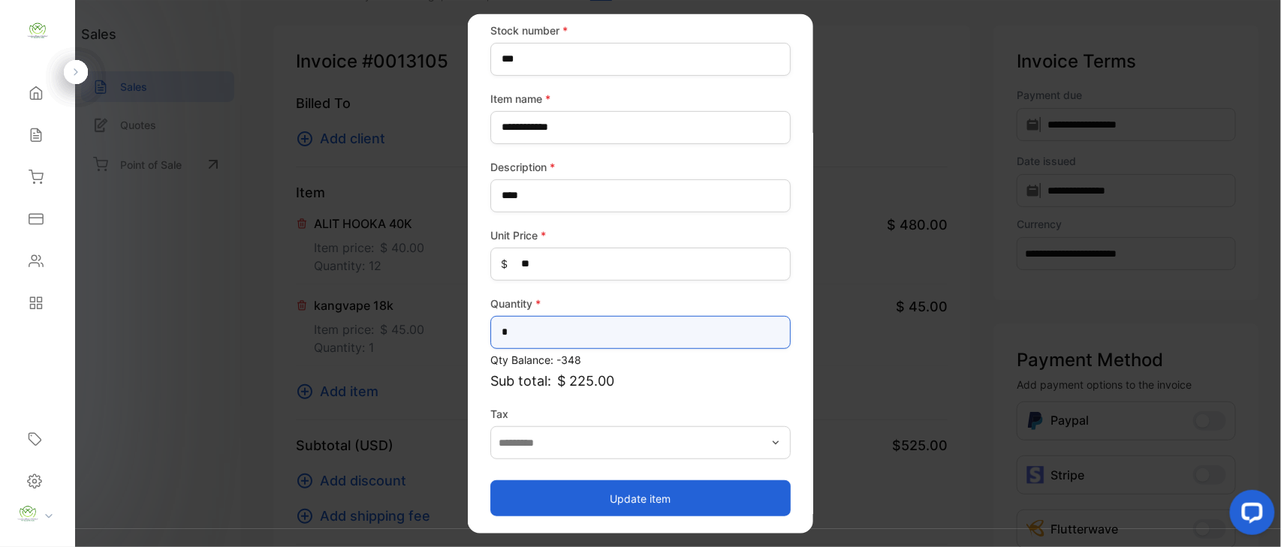
type input "*"
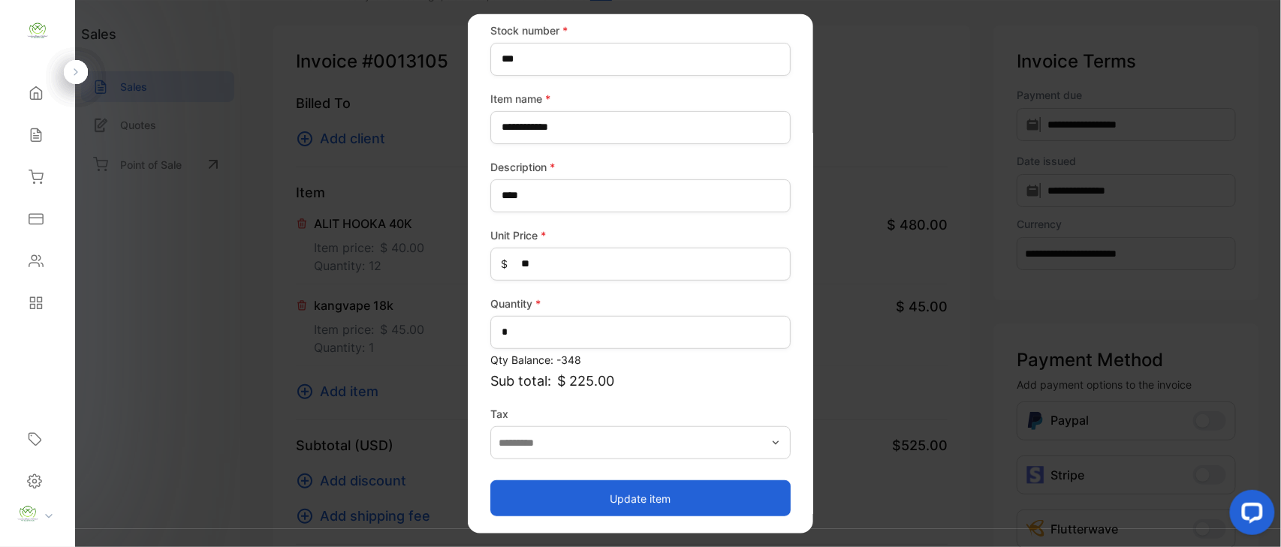
click at [737, 496] on button "Update item" at bounding box center [640, 498] width 300 height 36
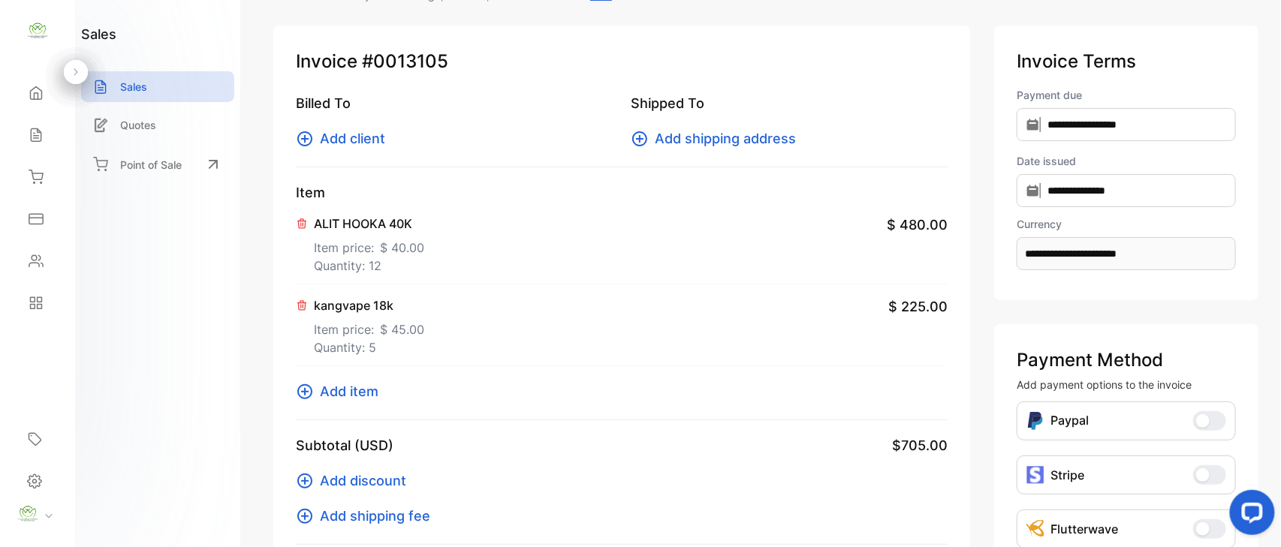
click at [337, 393] on span "Add item" at bounding box center [349, 391] width 59 height 20
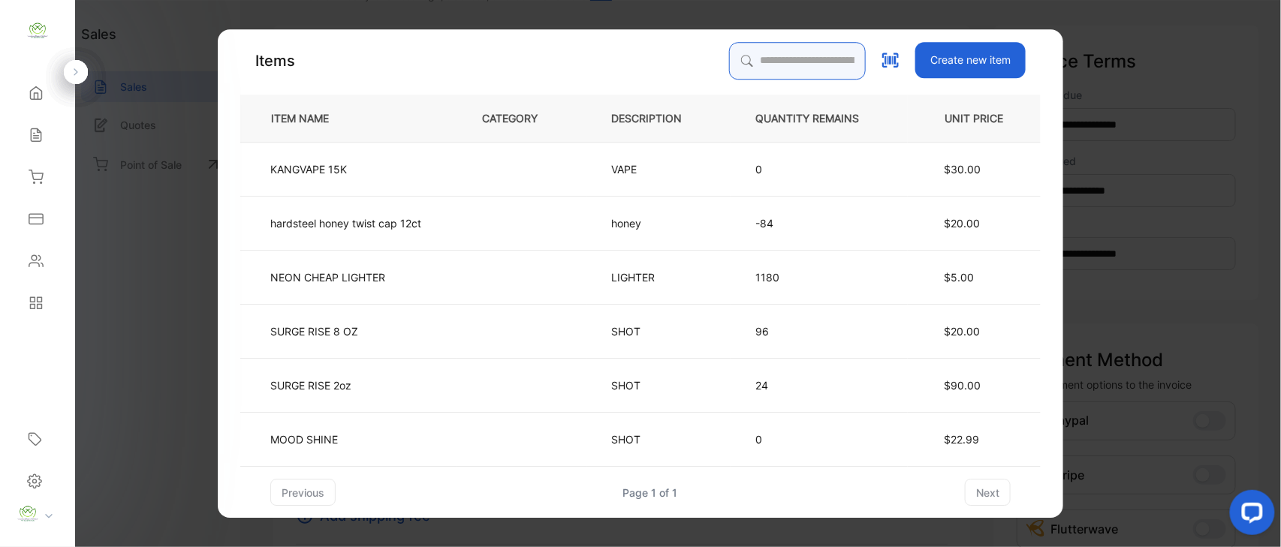
click at [755, 66] on input "search" at bounding box center [797, 61] width 137 height 38
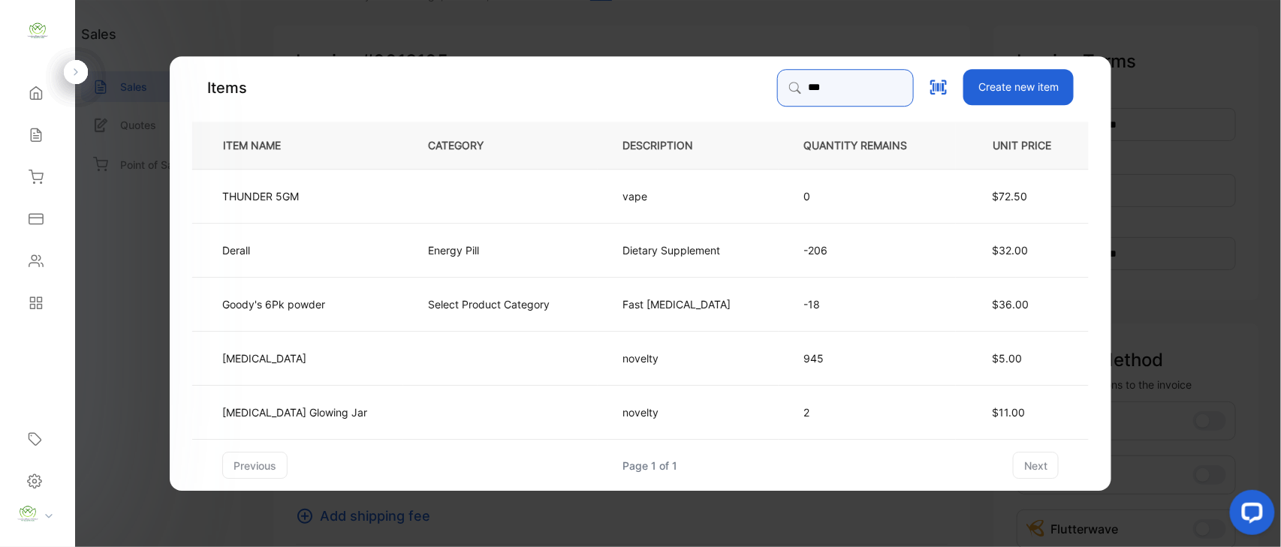
type input "******"
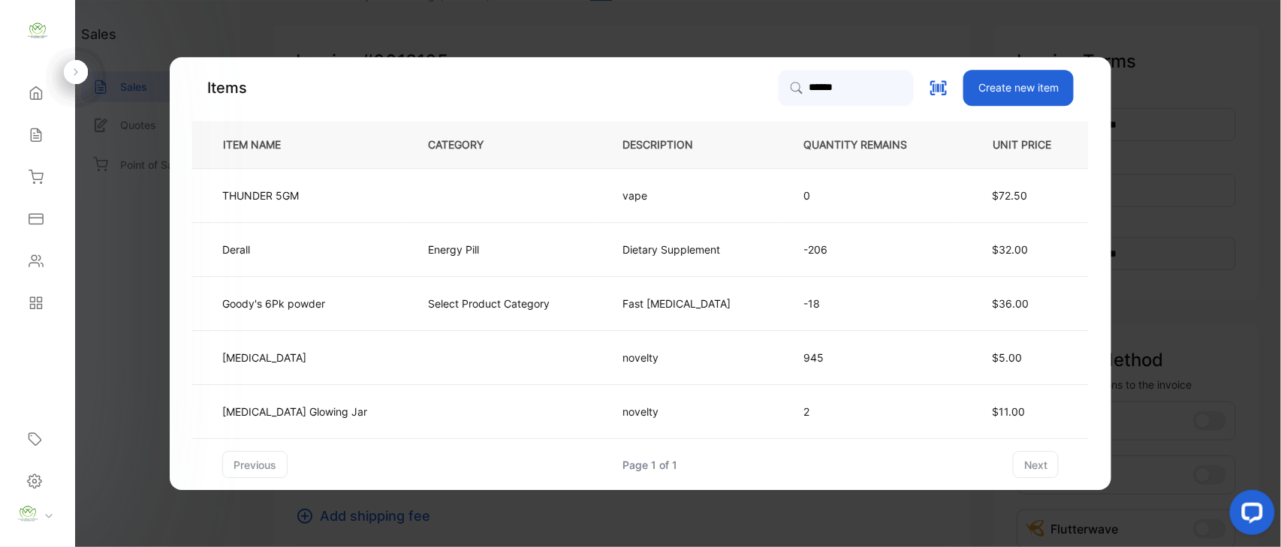
click at [464, 248] on td "Energy Pill" at bounding box center [500, 250] width 194 height 54
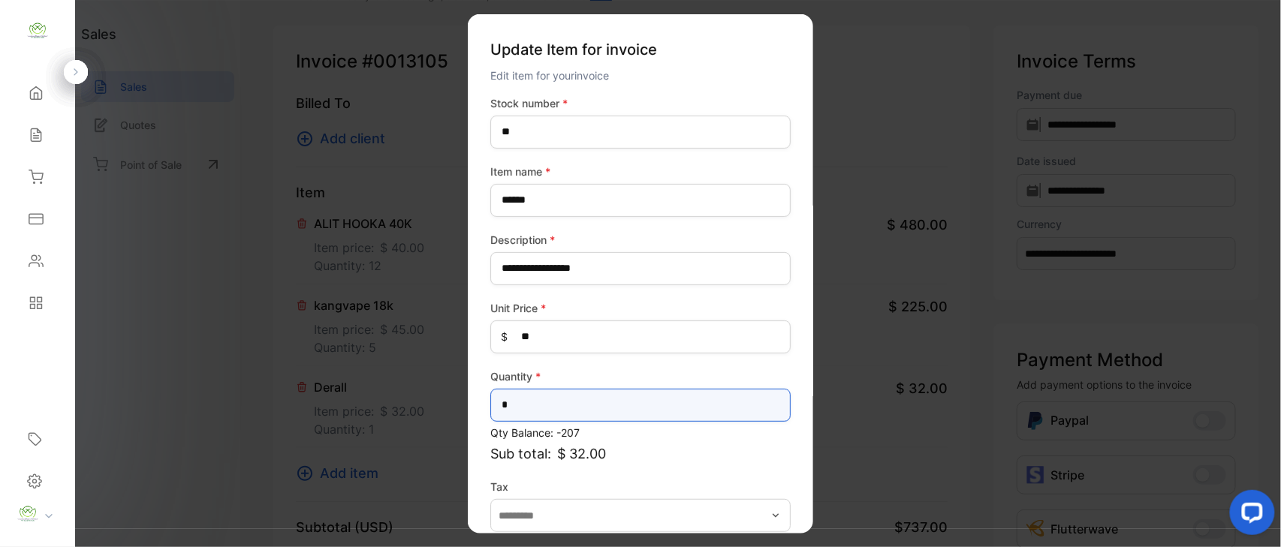
drag, startPoint x: 559, startPoint y: 403, endPoint x: 0, endPoint y: 429, distance: 559.9
click at [0, 429] on div "**********" at bounding box center [640, 288] width 1281 height 577
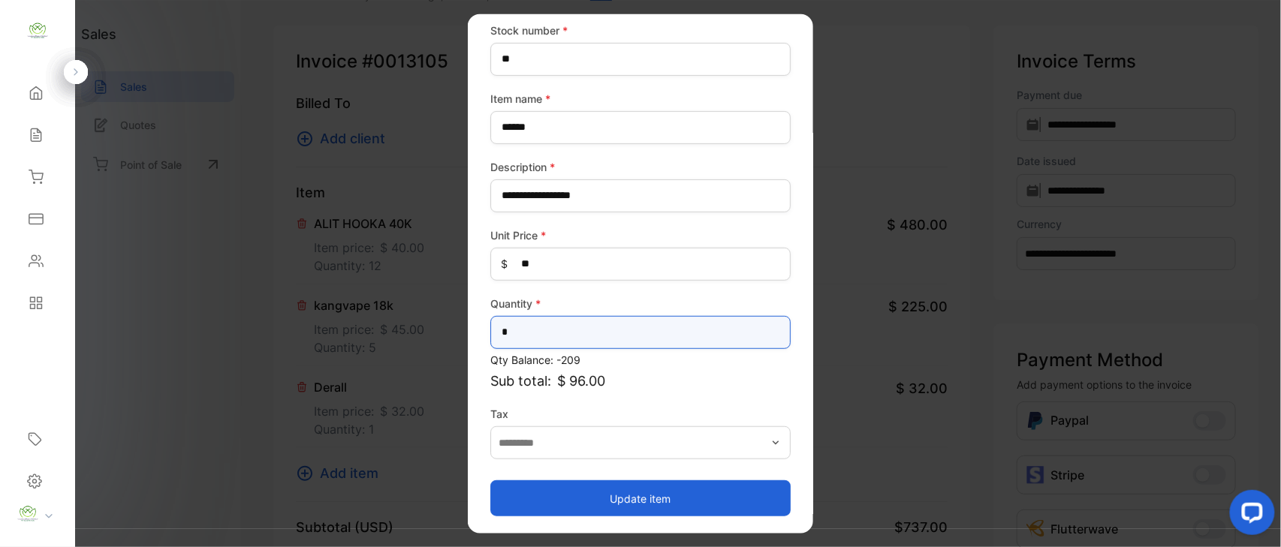
type input "*"
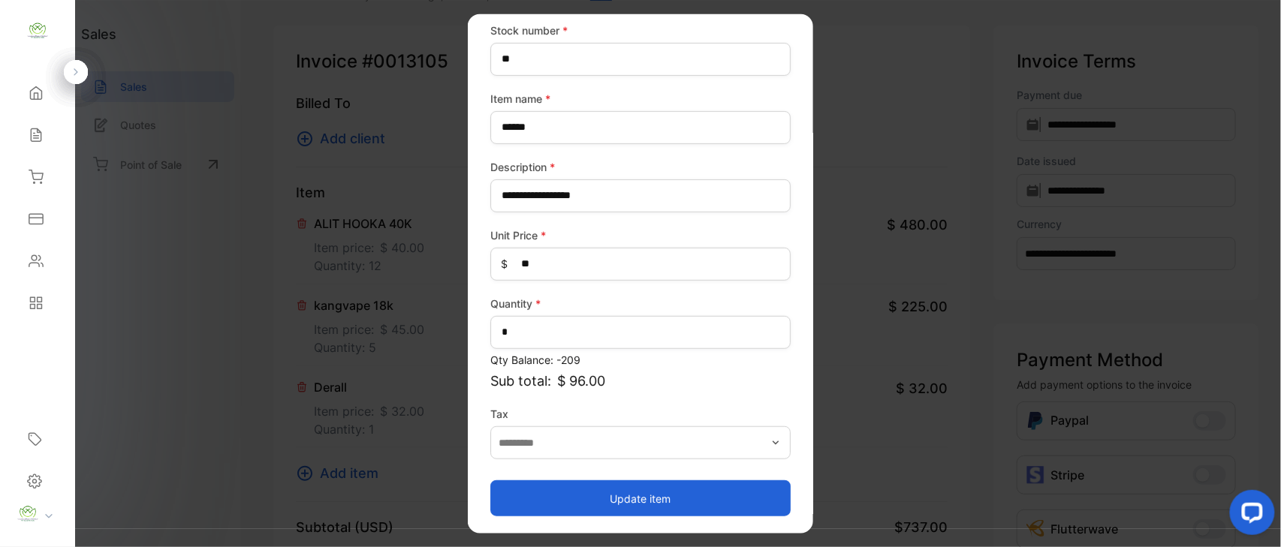
click at [587, 493] on button "Update item" at bounding box center [640, 498] width 300 height 36
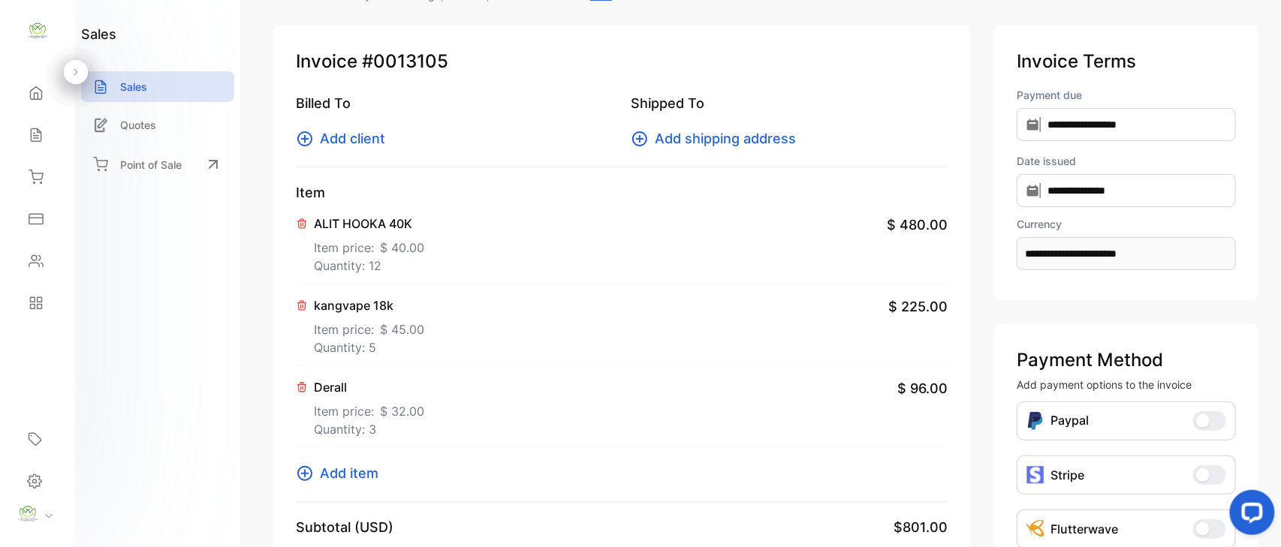
click at [332, 480] on span "Add item" at bounding box center [349, 473] width 59 height 20
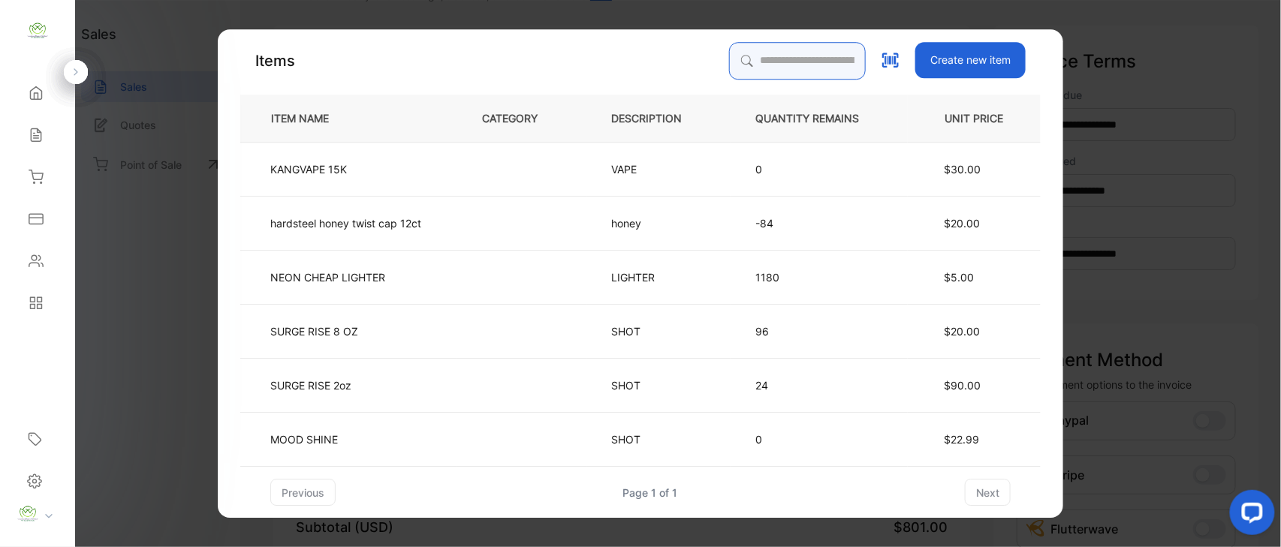
click at [746, 73] on input "search" at bounding box center [797, 61] width 137 height 38
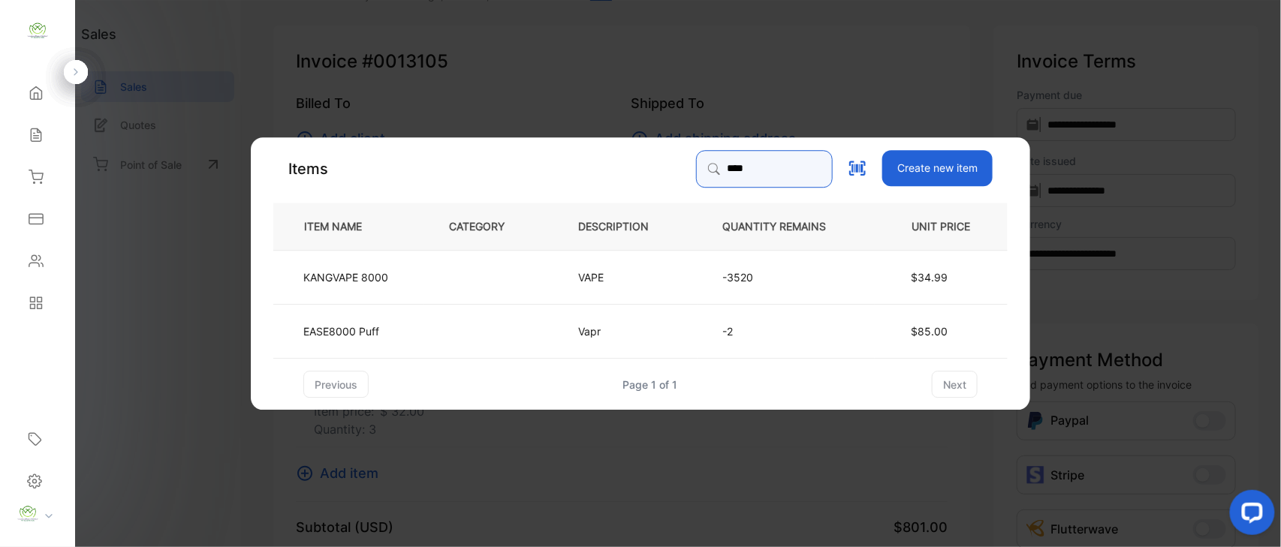
type input "****"
click at [391, 287] on td "KANGVAPE 8000" at bounding box center [348, 277] width 151 height 54
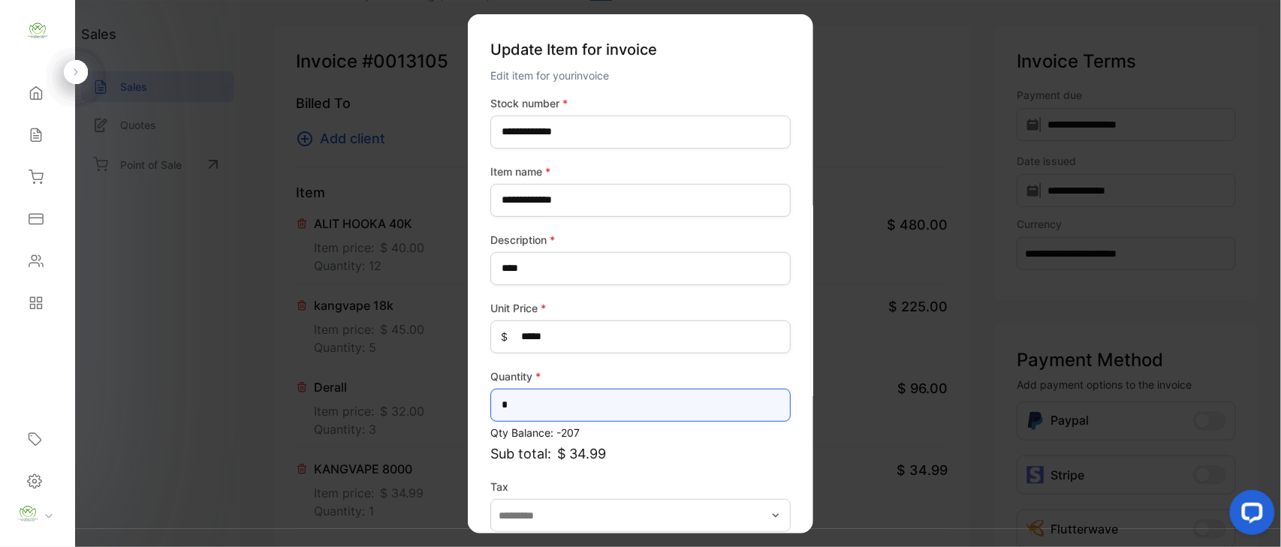
drag, startPoint x: 619, startPoint y: 396, endPoint x: 75, endPoint y: 420, distance: 544.8
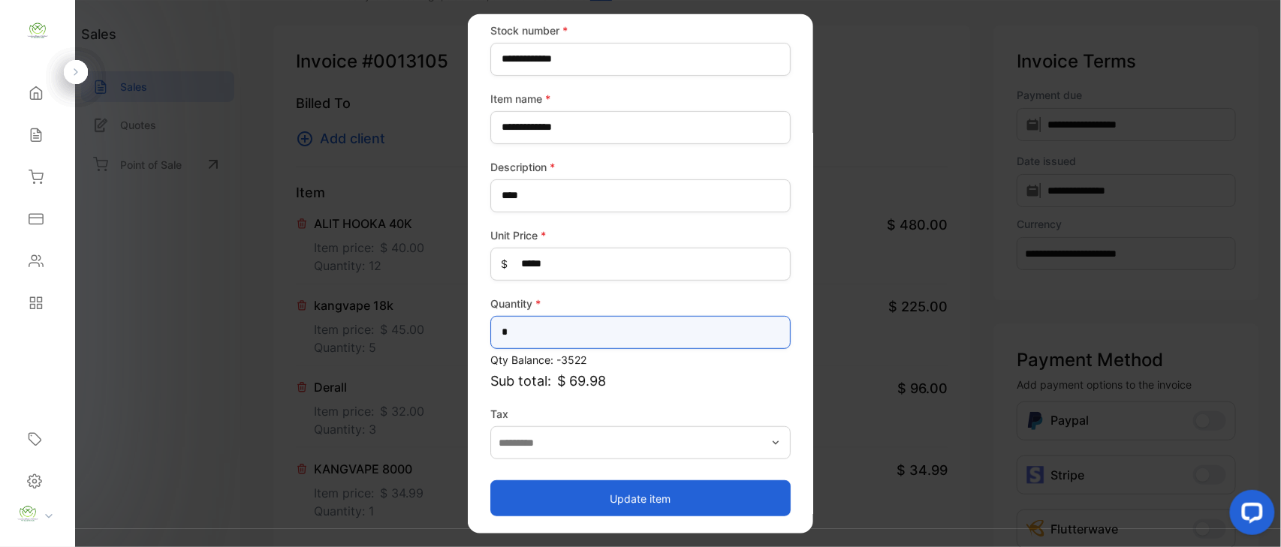
type input "*"
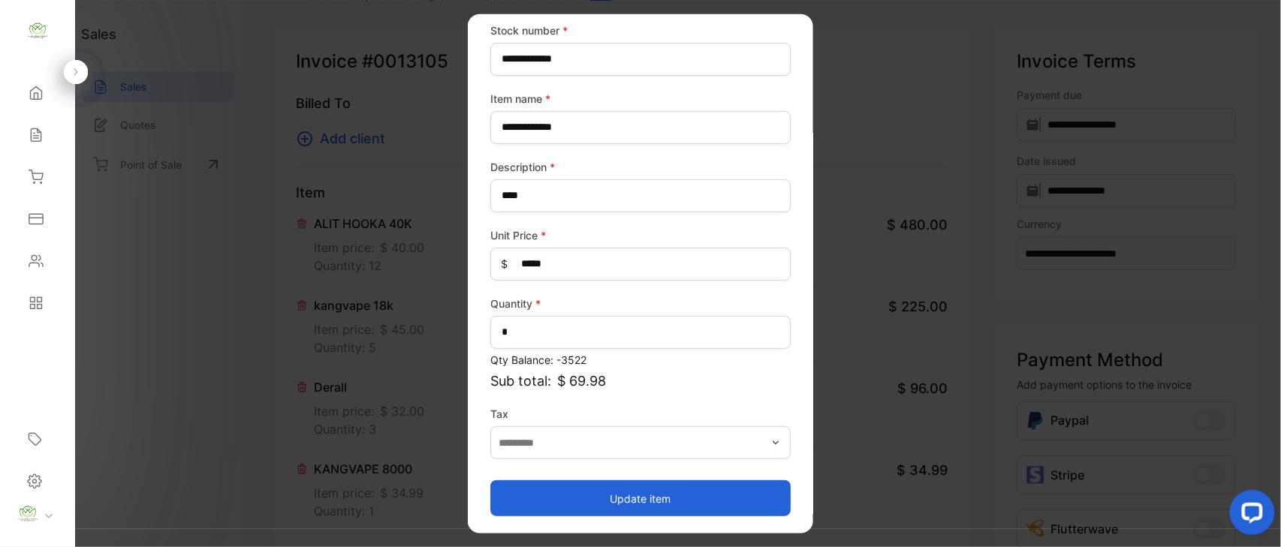
click at [640, 502] on button "Update item" at bounding box center [640, 498] width 300 height 36
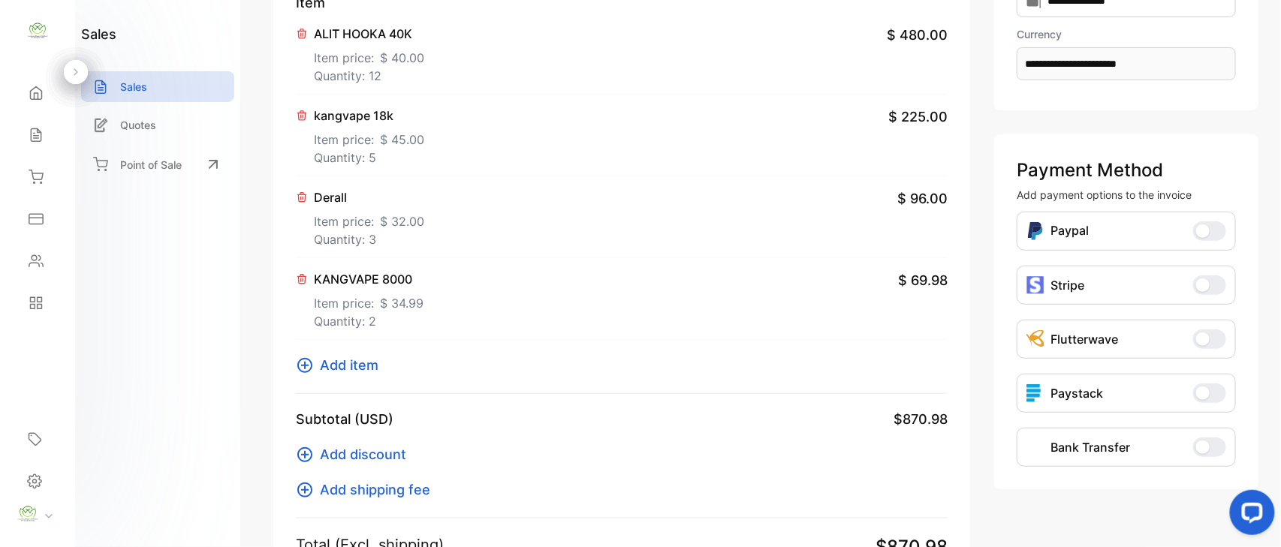
scroll to position [299, 0]
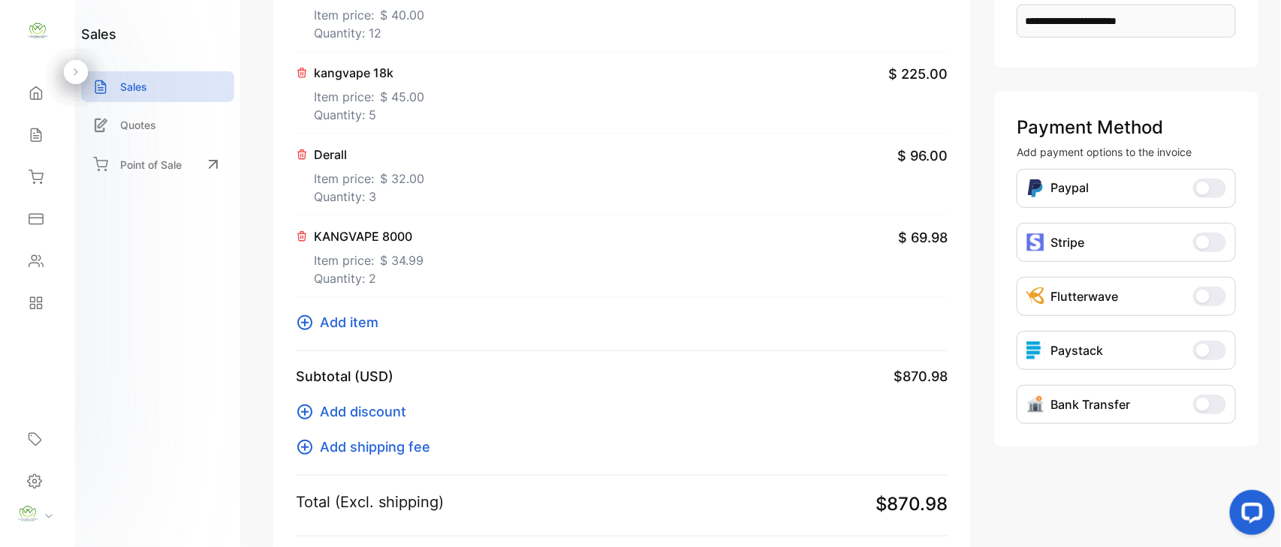
click at [337, 325] on span "Add item" at bounding box center [349, 322] width 59 height 20
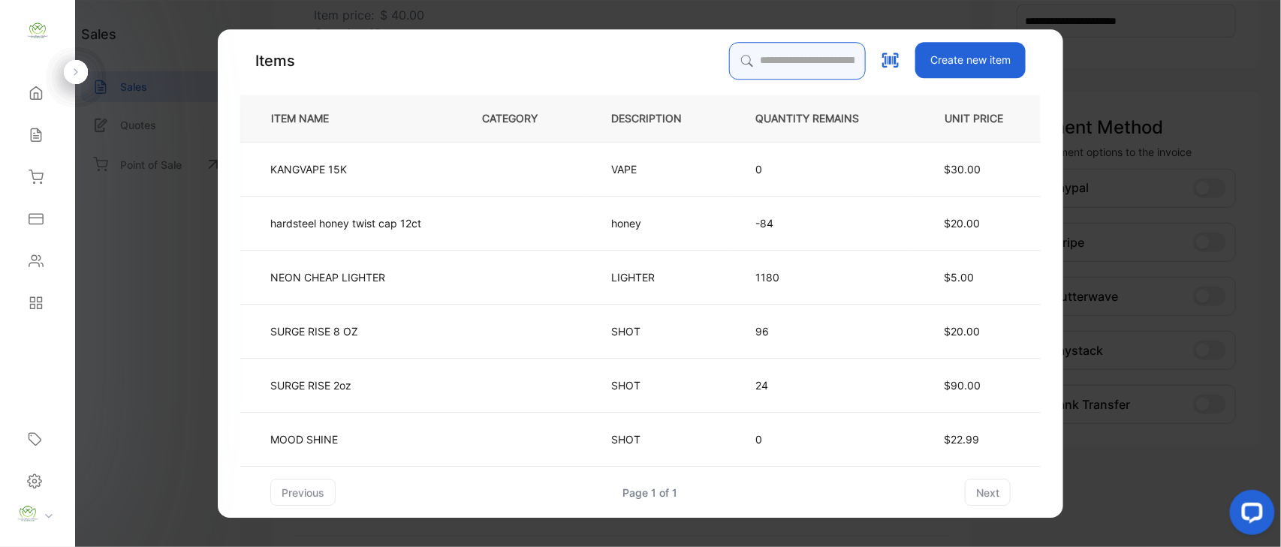
click at [782, 68] on input "search" at bounding box center [797, 61] width 137 height 38
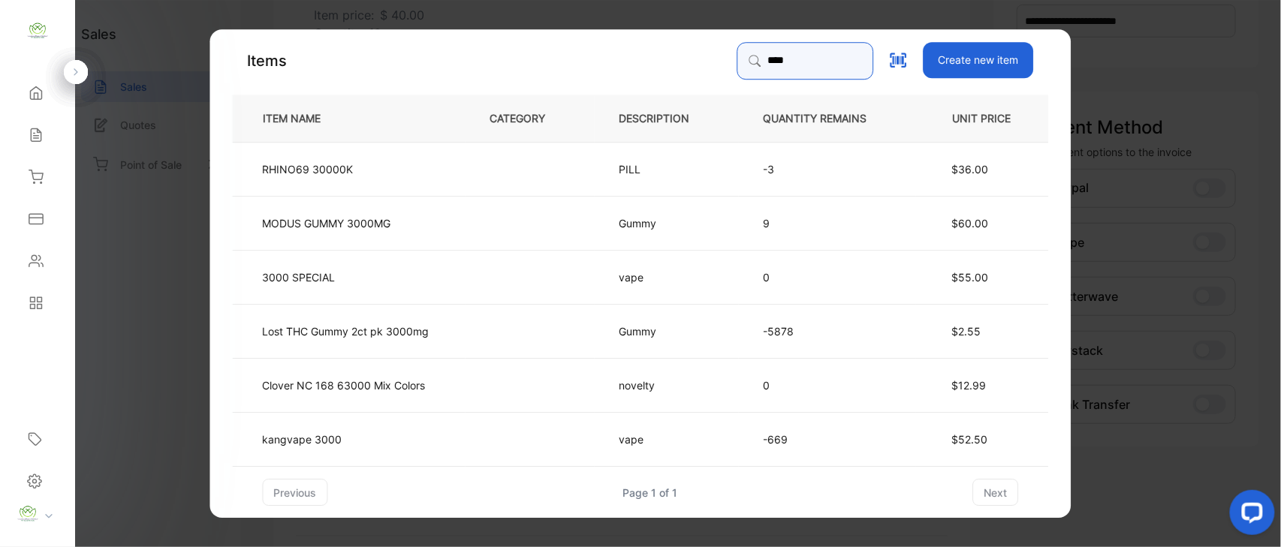
type input "****"
click at [363, 431] on td "kangvape 3000" at bounding box center [349, 439] width 233 height 54
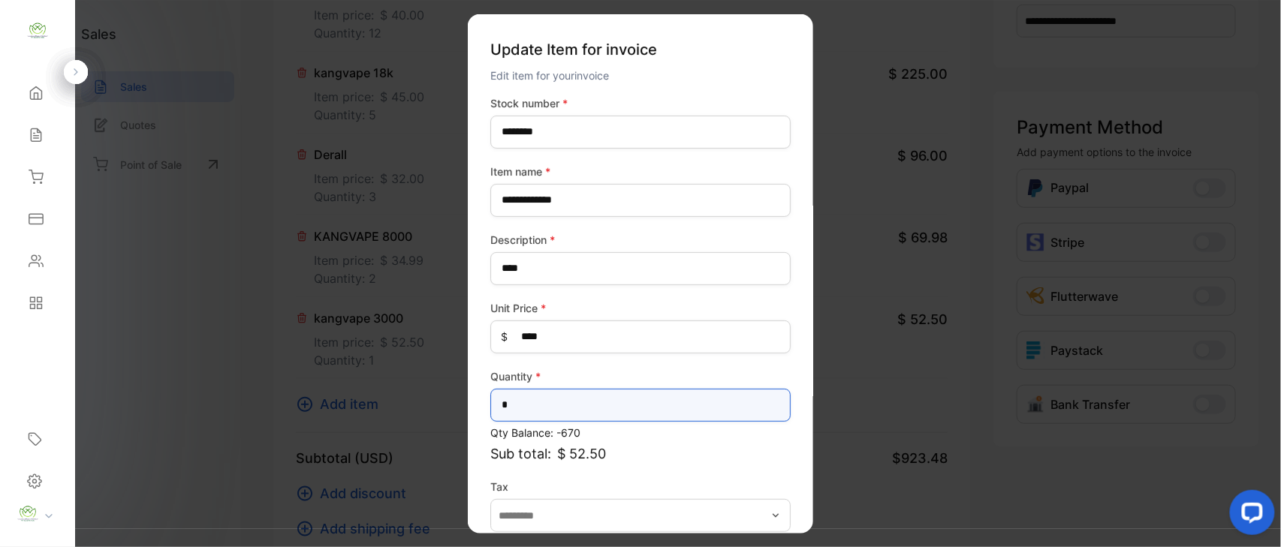
drag, startPoint x: 419, startPoint y: 433, endPoint x: 2, endPoint y: 440, distance: 417.5
click at [0, 441] on div "**********" at bounding box center [640, 288] width 1281 height 577
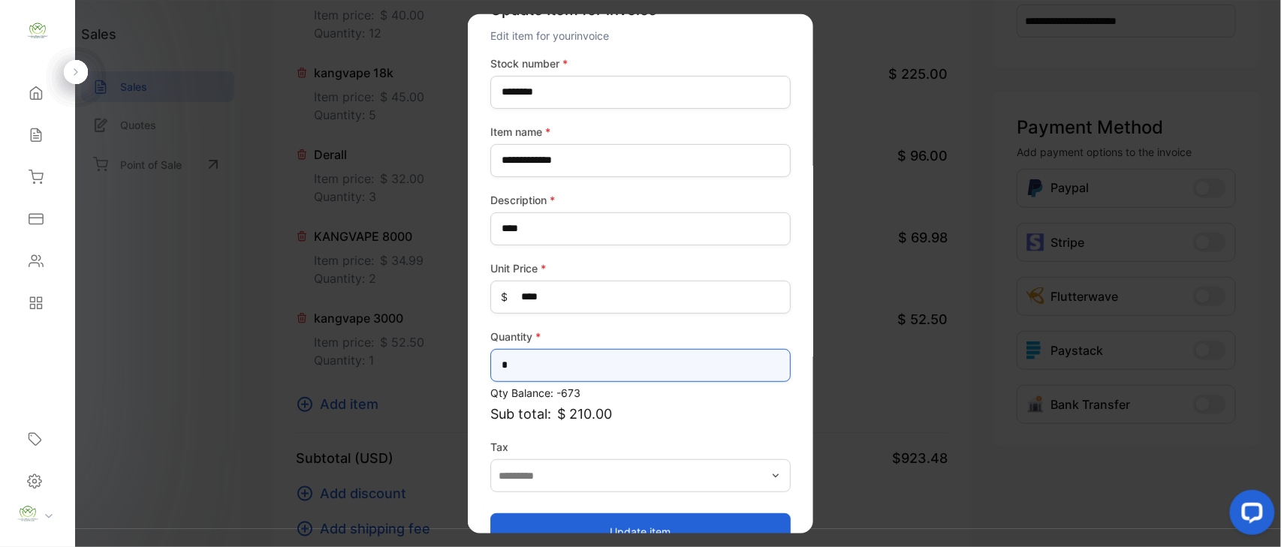
scroll to position [73, 0]
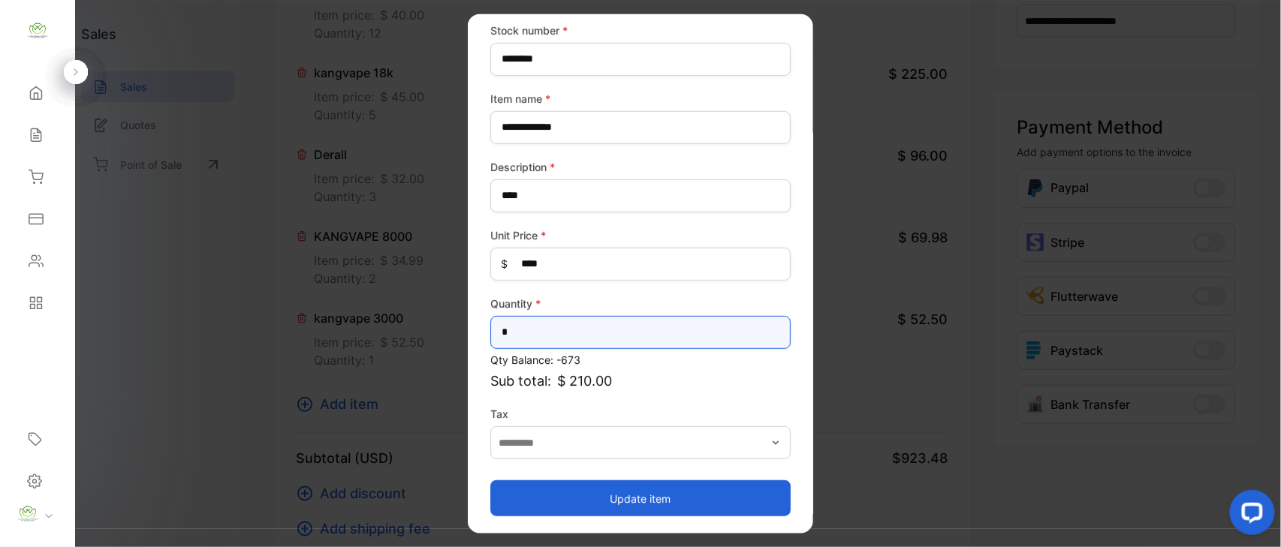
type input "*"
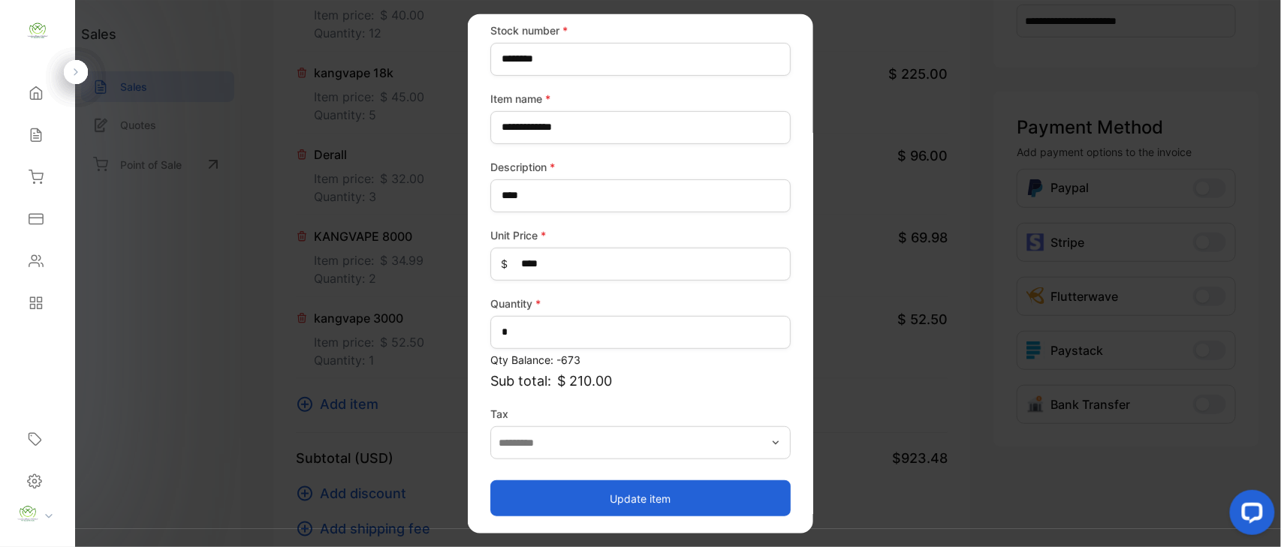
click at [580, 503] on button "Update item" at bounding box center [640, 498] width 300 height 36
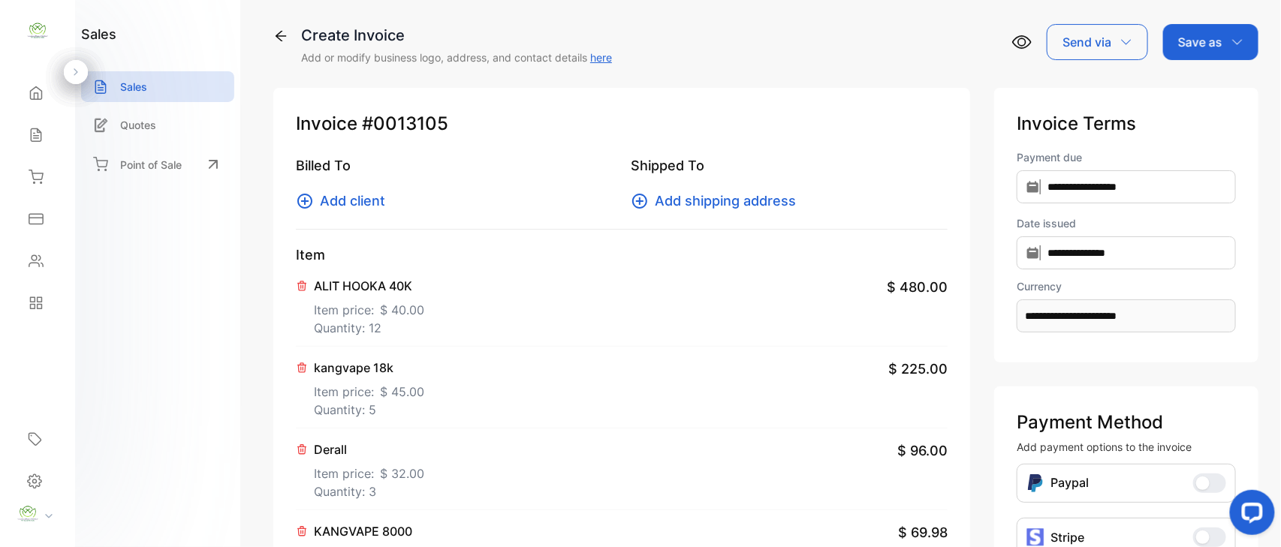
scroll to position [0, 0]
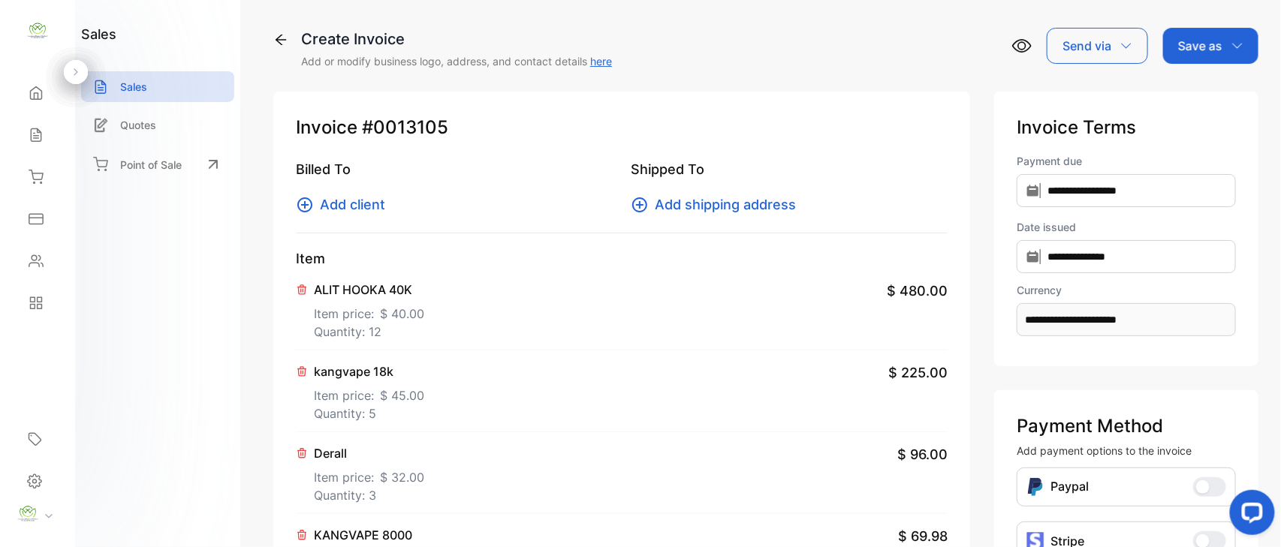
click at [375, 204] on span "Add client" at bounding box center [352, 204] width 65 height 20
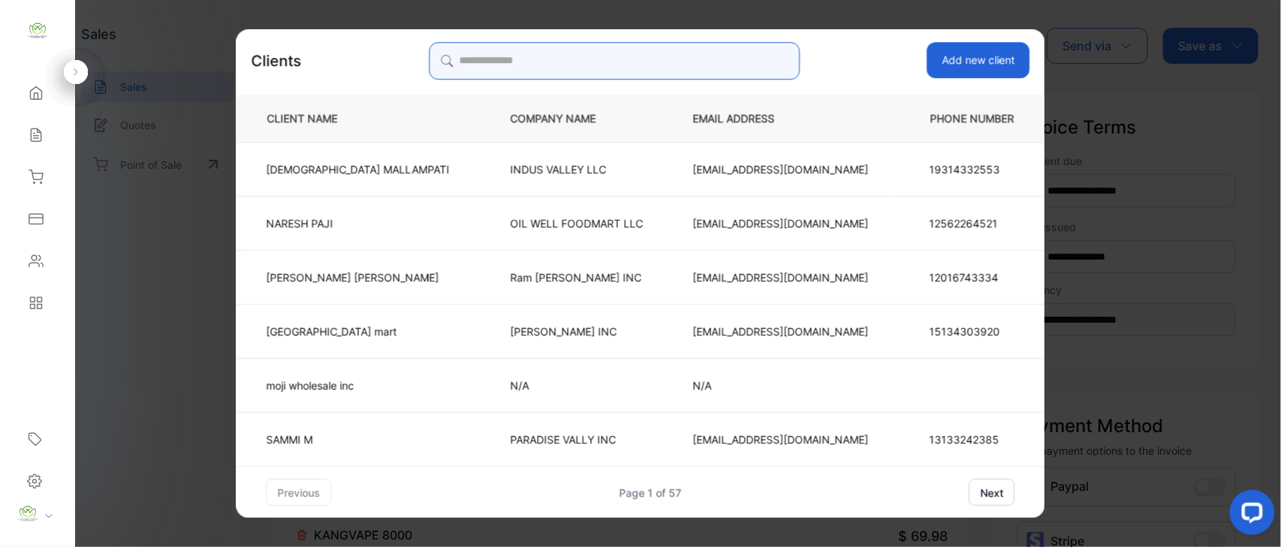
click at [647, 70] on input "search" at bounding box center [614, 61] width 371 height 38
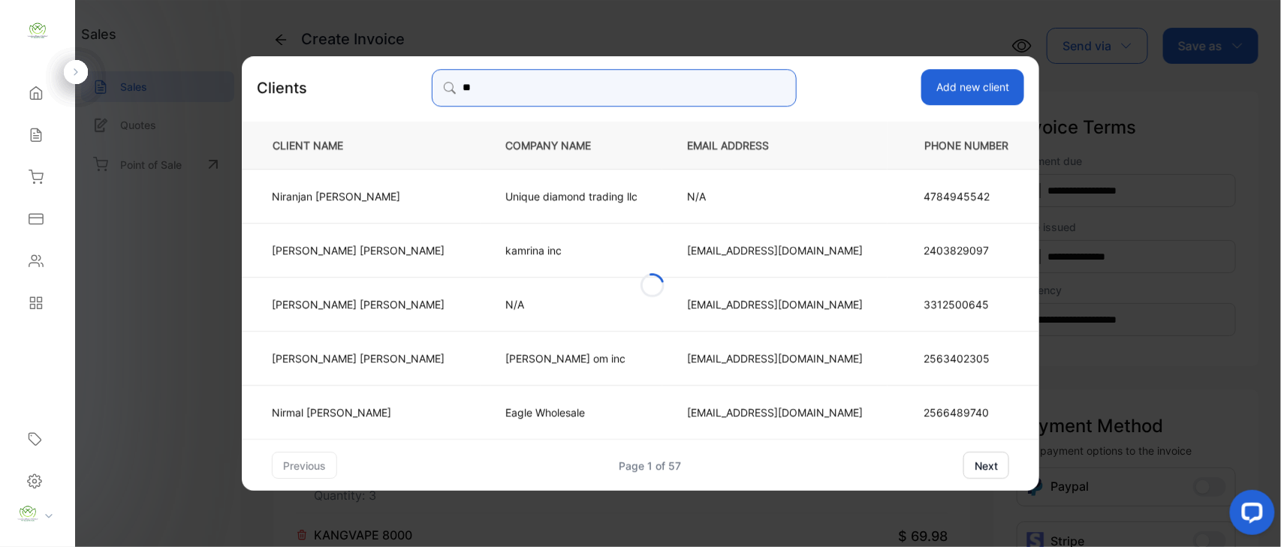
type input "*"
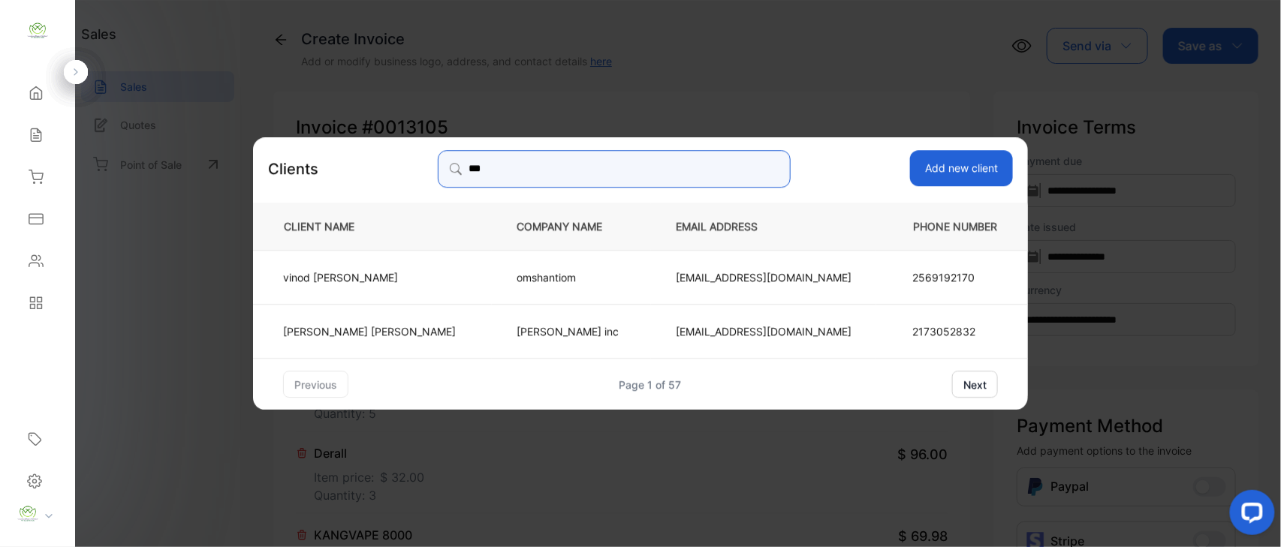
click at [559, 178] on input "***" at bounding box center [615, 169] width 354 height 38
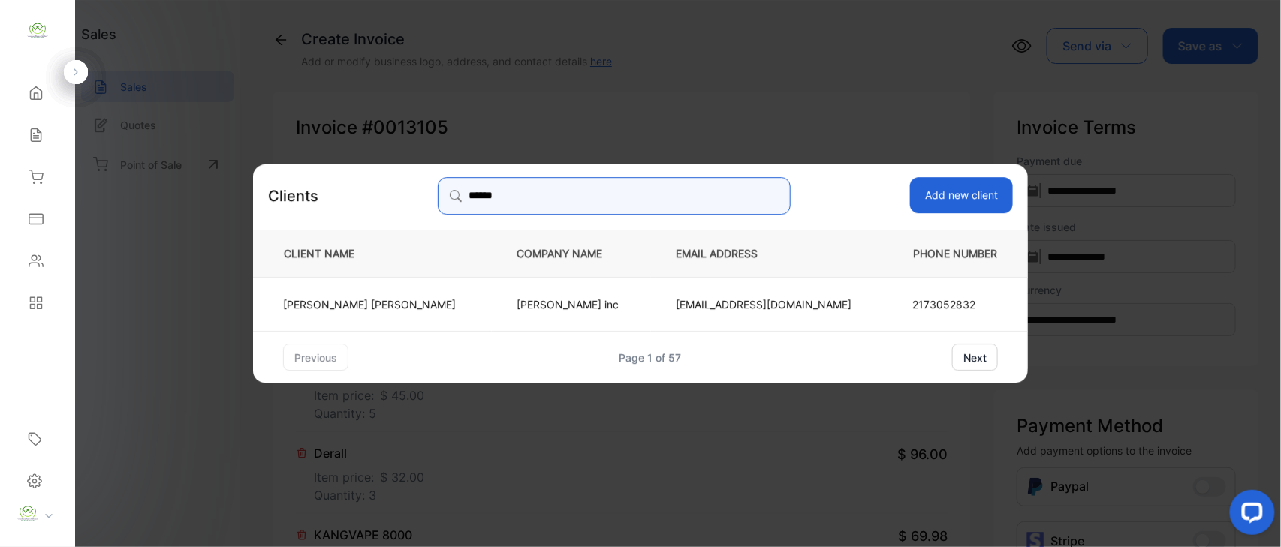
type input "******"
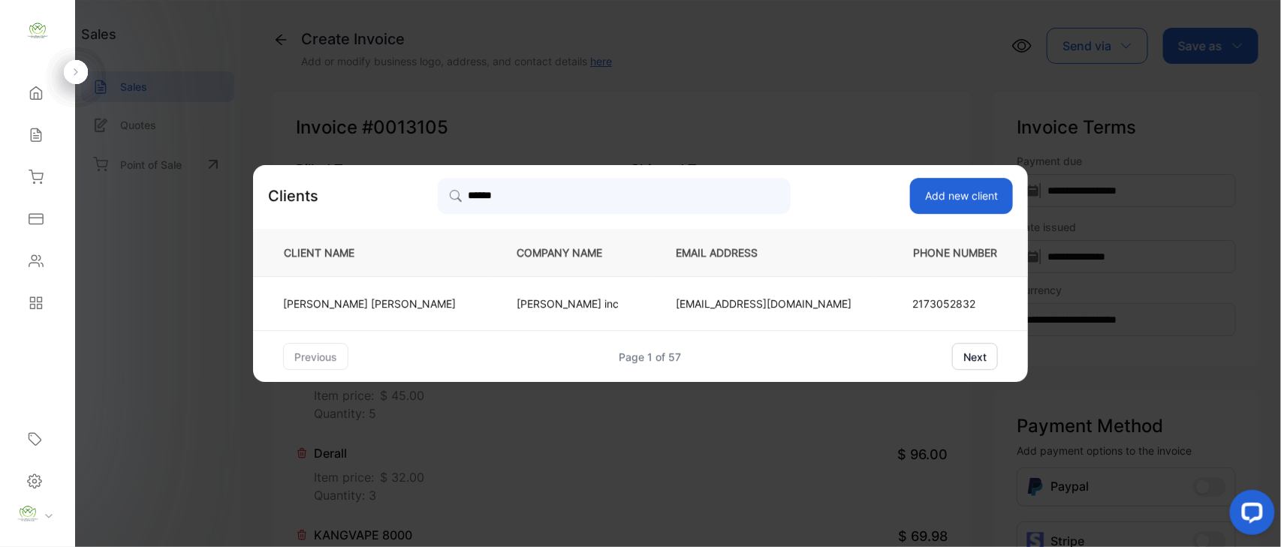
click at [508, 289] on td "[PERSON_NAME] inc" at bounding box center [571, 304] width 159 height 54
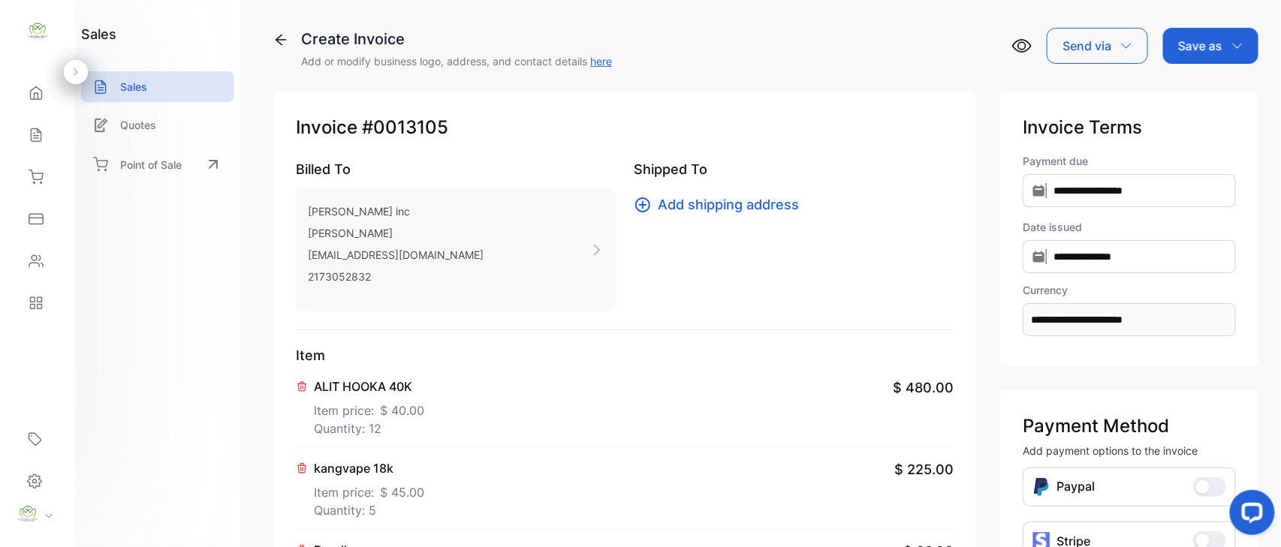
click at [1191, 48] on p "Save as" at bounding box center [1200, 46] width 44 height 18
click at [1189, 94] on div "Invoice" at bounding box center [1207, 95] width 86 height 30
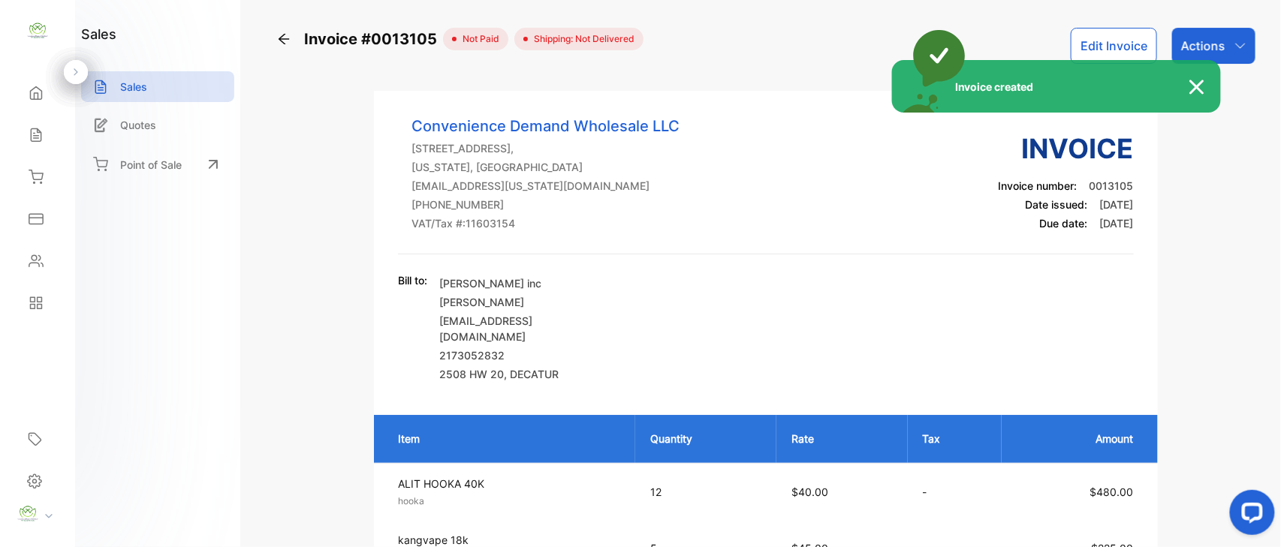
click at [1239, 45] on div "Invoice created" at bounding box center [640, 273] width 1281 height 547
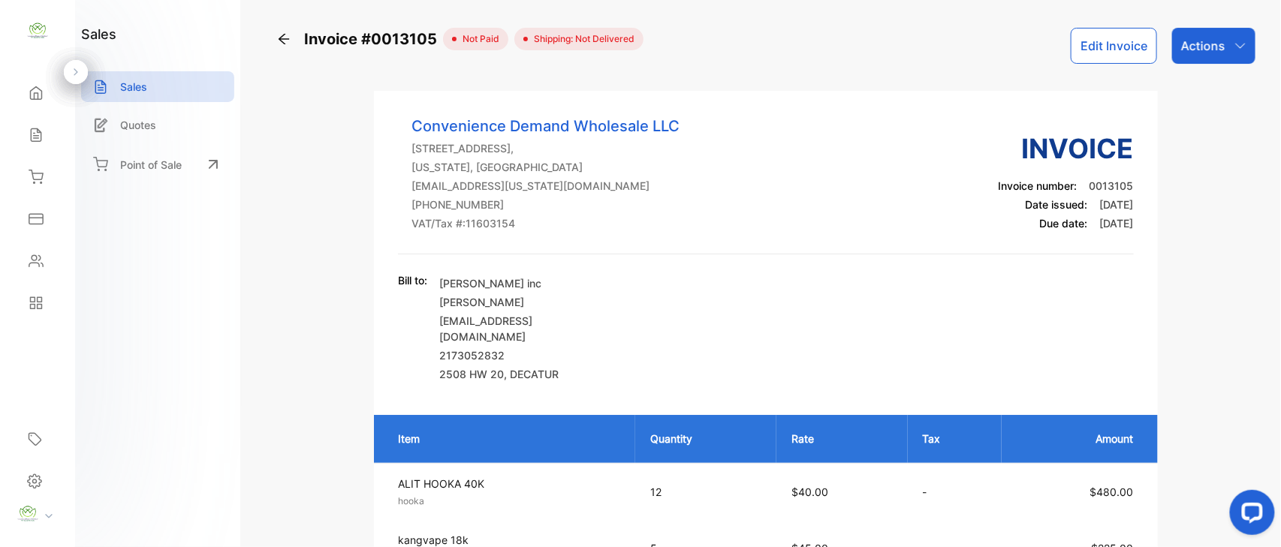
click at [1238, 46] on icon "button" at bounding box center [1240, 45] width 10 height 5
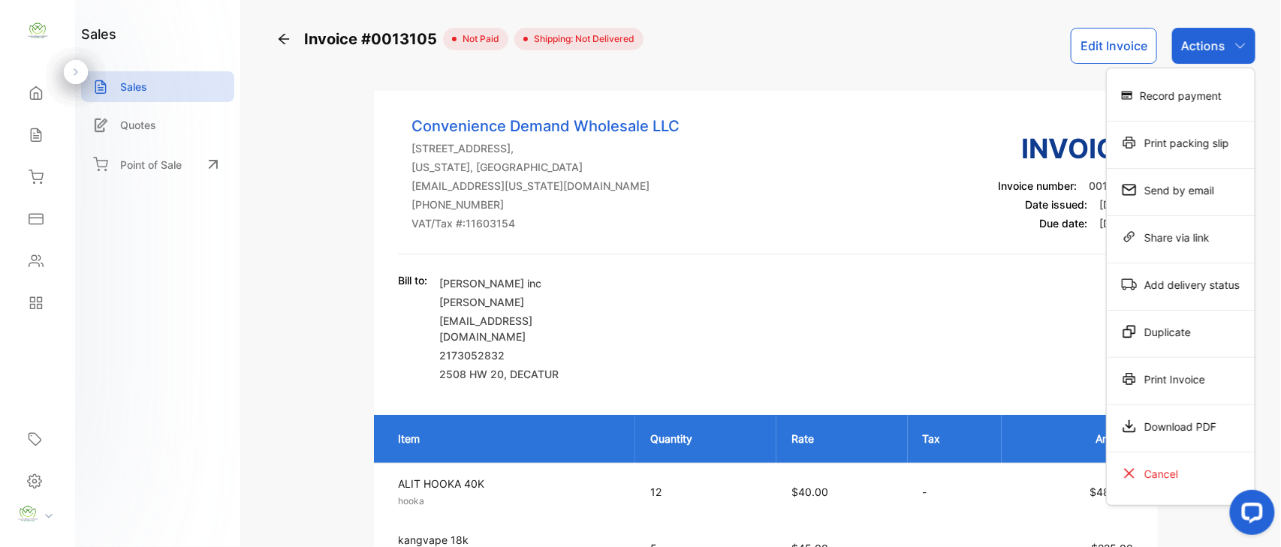
click at [1199, 391] on div "Print Invoice" at bounding box center [1181, 379] width 148 height 30
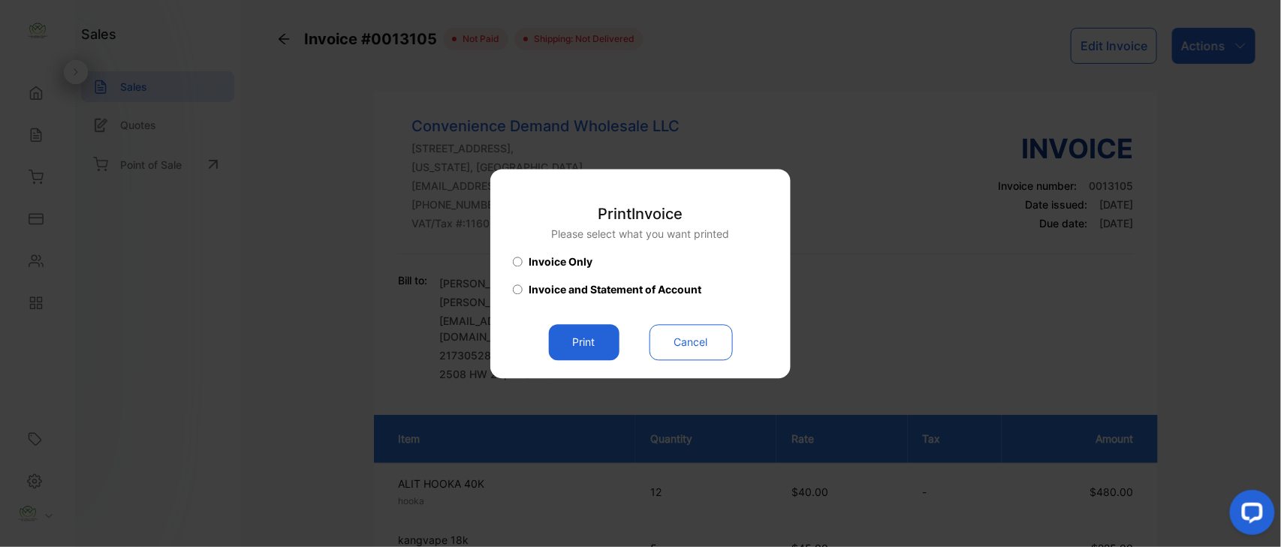
click at [586, 334] on button "Print" at bounding box center [584, 342] width 71 height 36
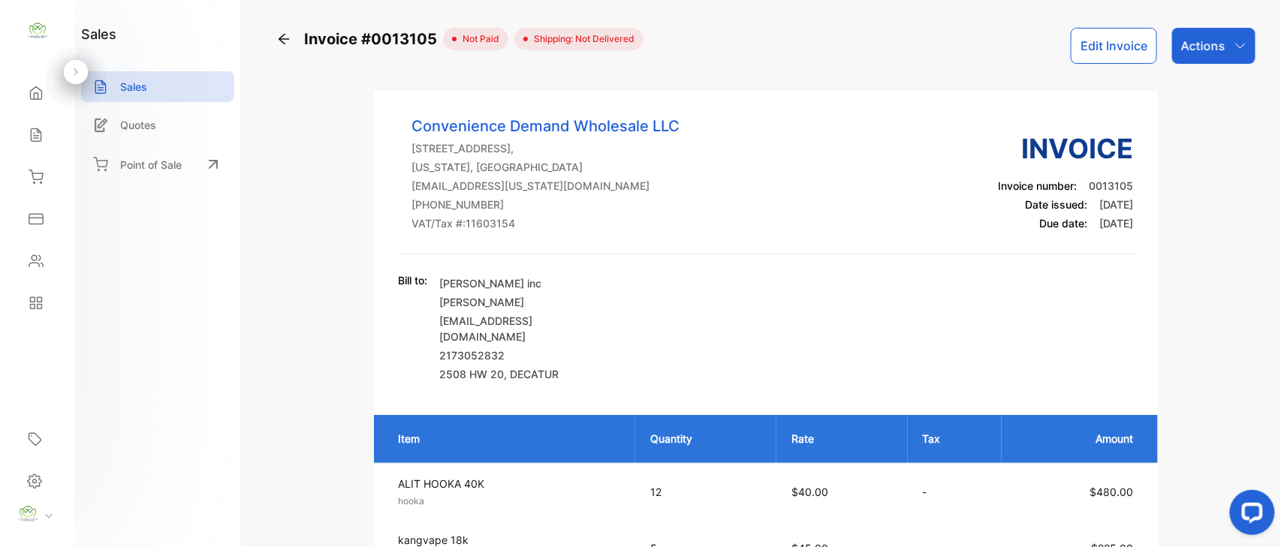
drag, startPoint x: 866, startPoint y: 185, endPoint x: 679, endPoint y: 215, distance: 190.1
click at [866, 185] on div "Convenience Demand Wholesale LLC [STREET_ADDRESS][US_STATE] [EMAIL_ADDRESS][US_…" at bounding box center [765, 185] width 735 height 140
click at [285, 39] on icon at bounding box center [284, 39] width 11 height 11
